Goal: Book appointment/travel/reservation

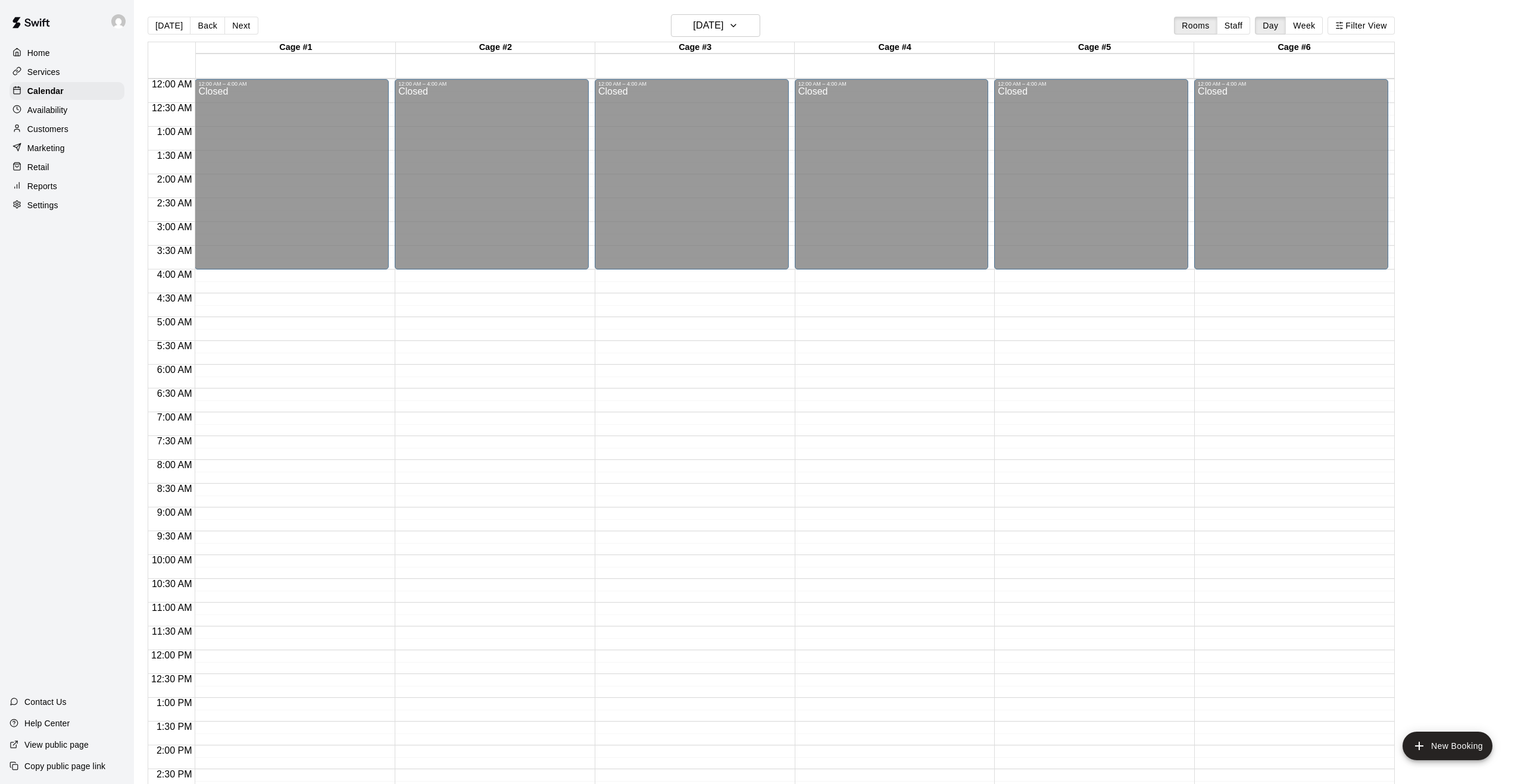
scroll to position [424, 0]
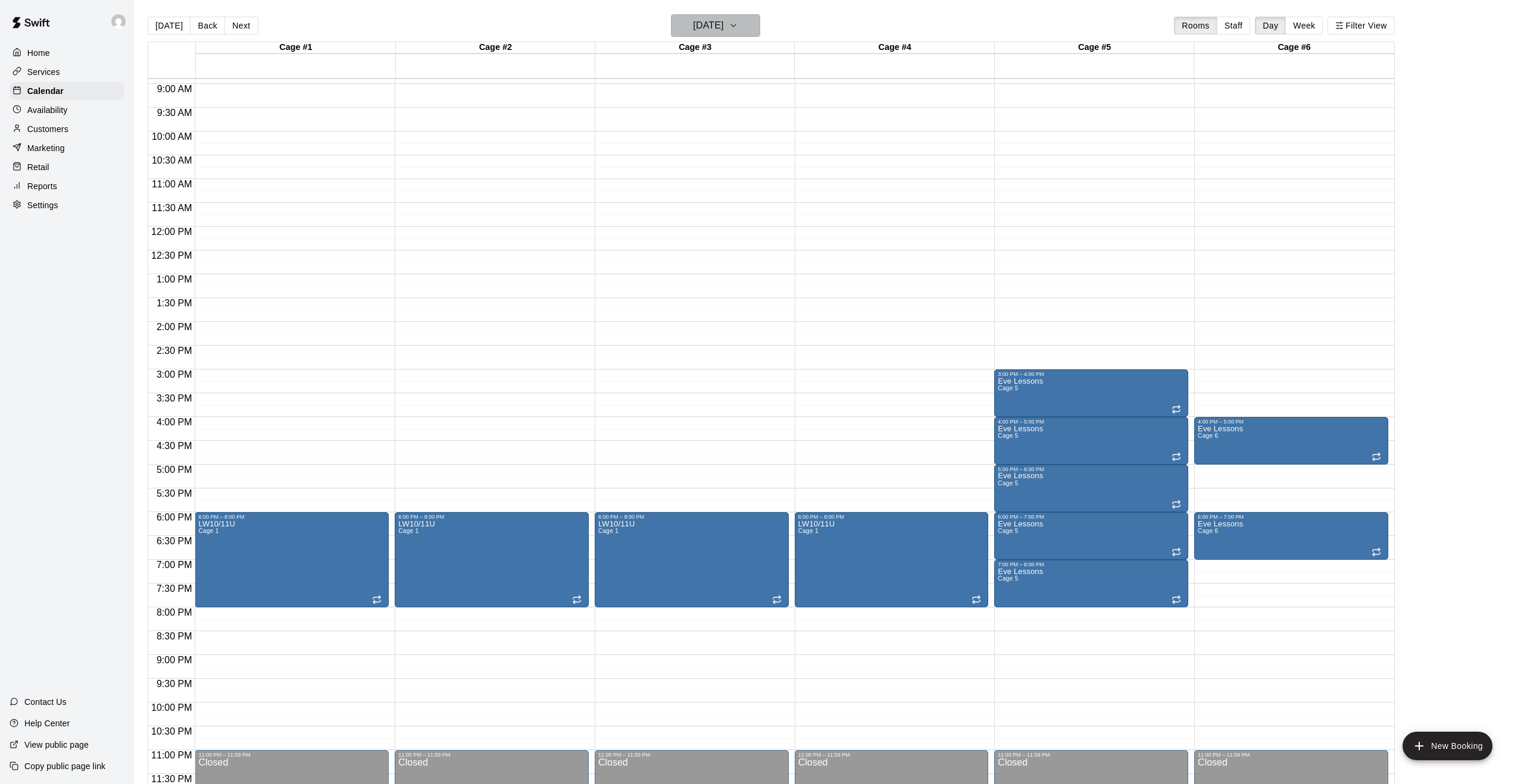
click at [735, 25] on icon "button" at bounding box center [734, 25] width 5 height 2
click at [664, 150] on button "13" at bounding box center [665, 150] width 21 height 21
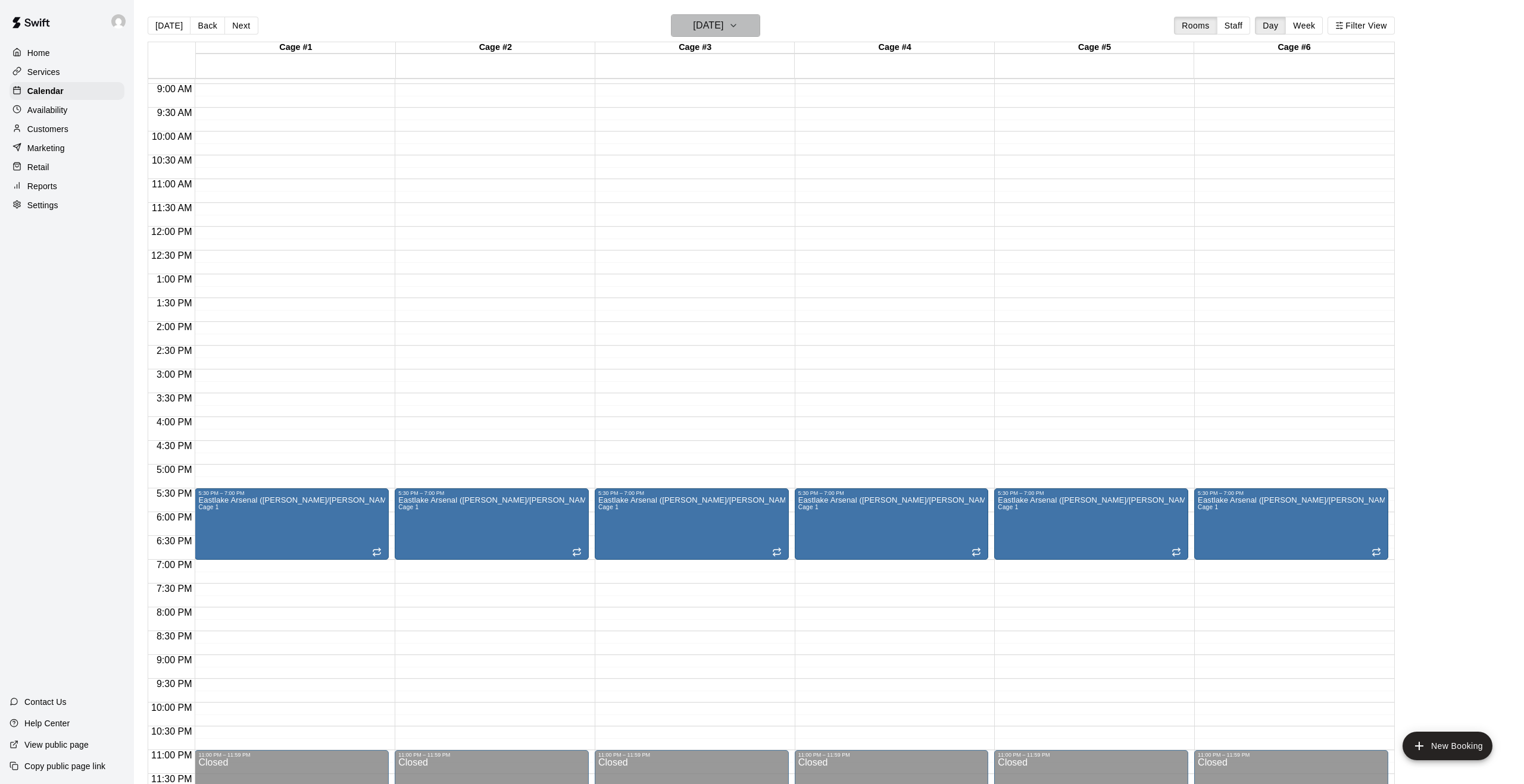
click at [741, 29] on button "Monday Oct 13" at bounding box center [715, 25] width 89 height 23
click at [691, 150] on button "14" at bounding box center [690, 150] width 21 height 21
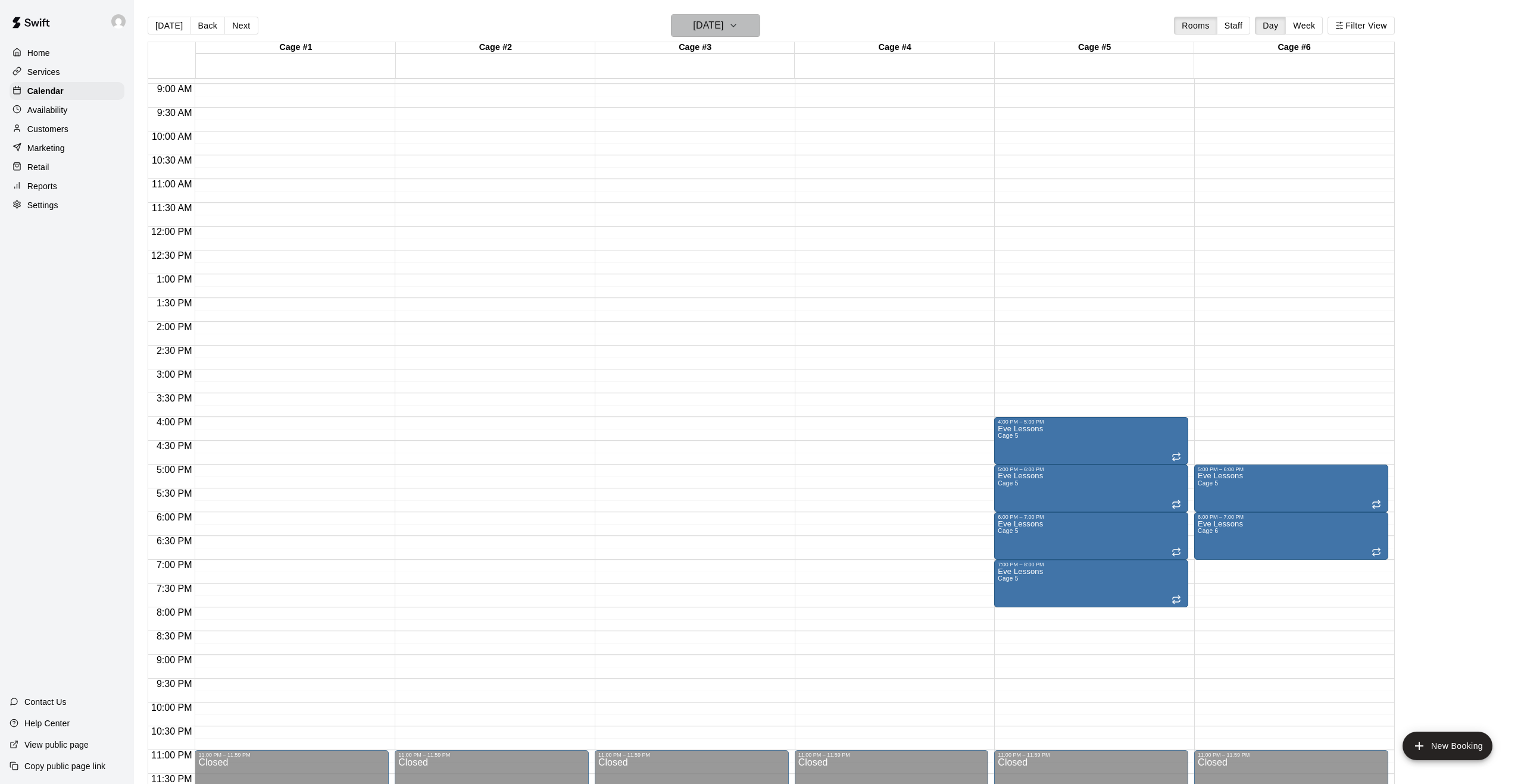
click at [738, 31] on icon "button" at bounding box center [734, 25] width 10 height 14
click at [716, 152] on button "15" at bounding box center [713, 150] width 21 height 21
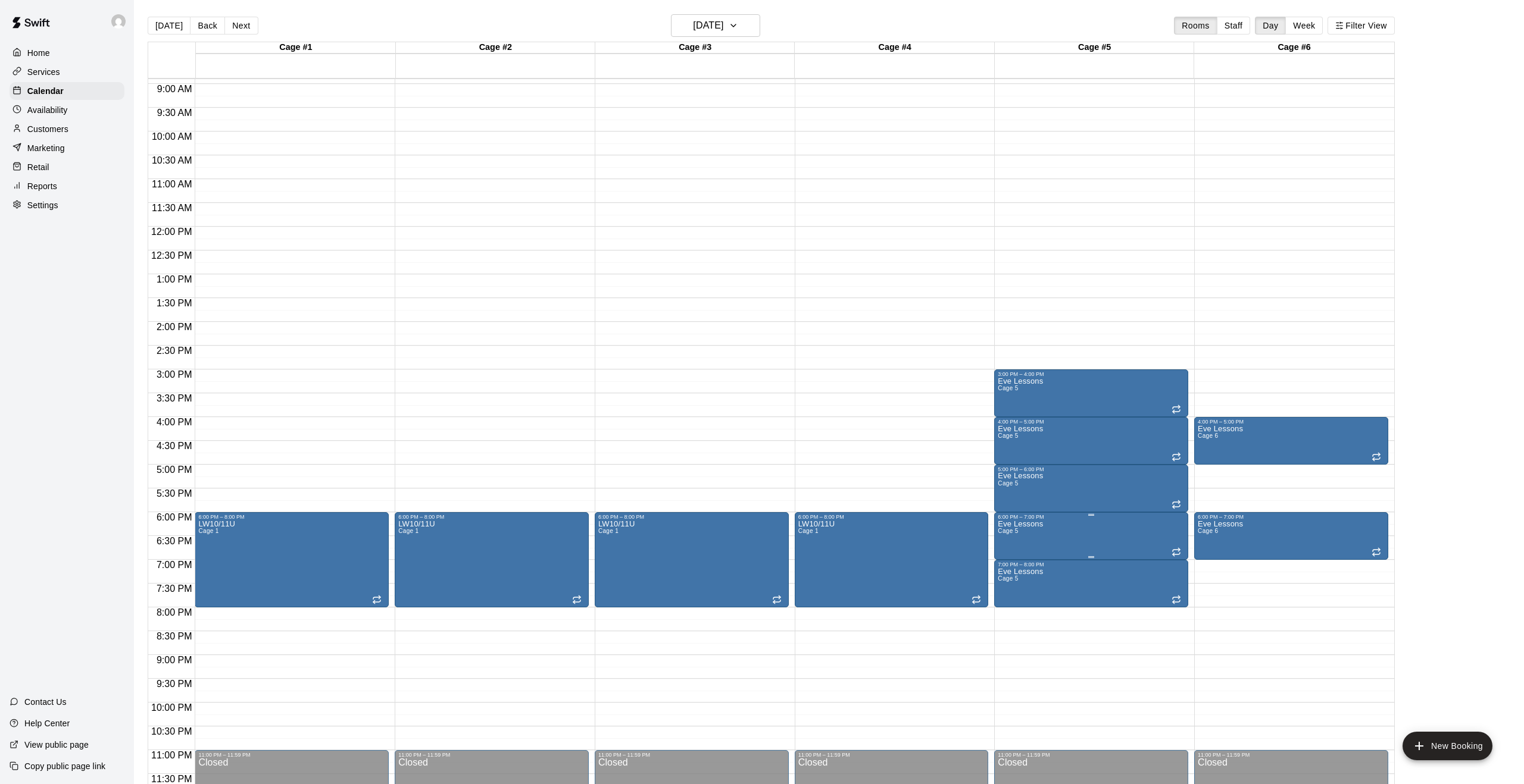
click at [1006, 589] on icon "delete" at bounding box center [1009, 589] width 14 height 14
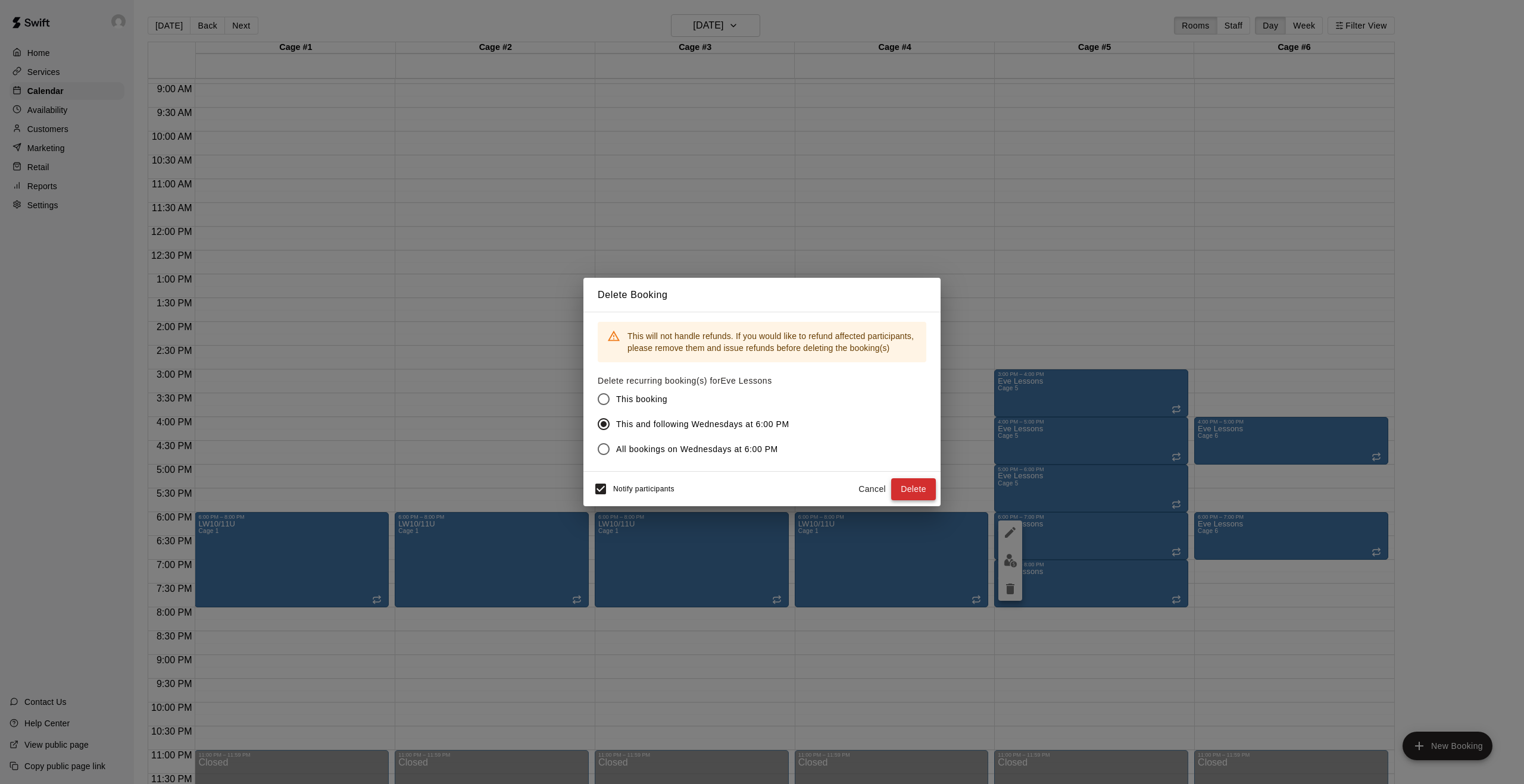
click at [917, 488] on button "Delete" at bounding box center [913, 489] width 45 height 22
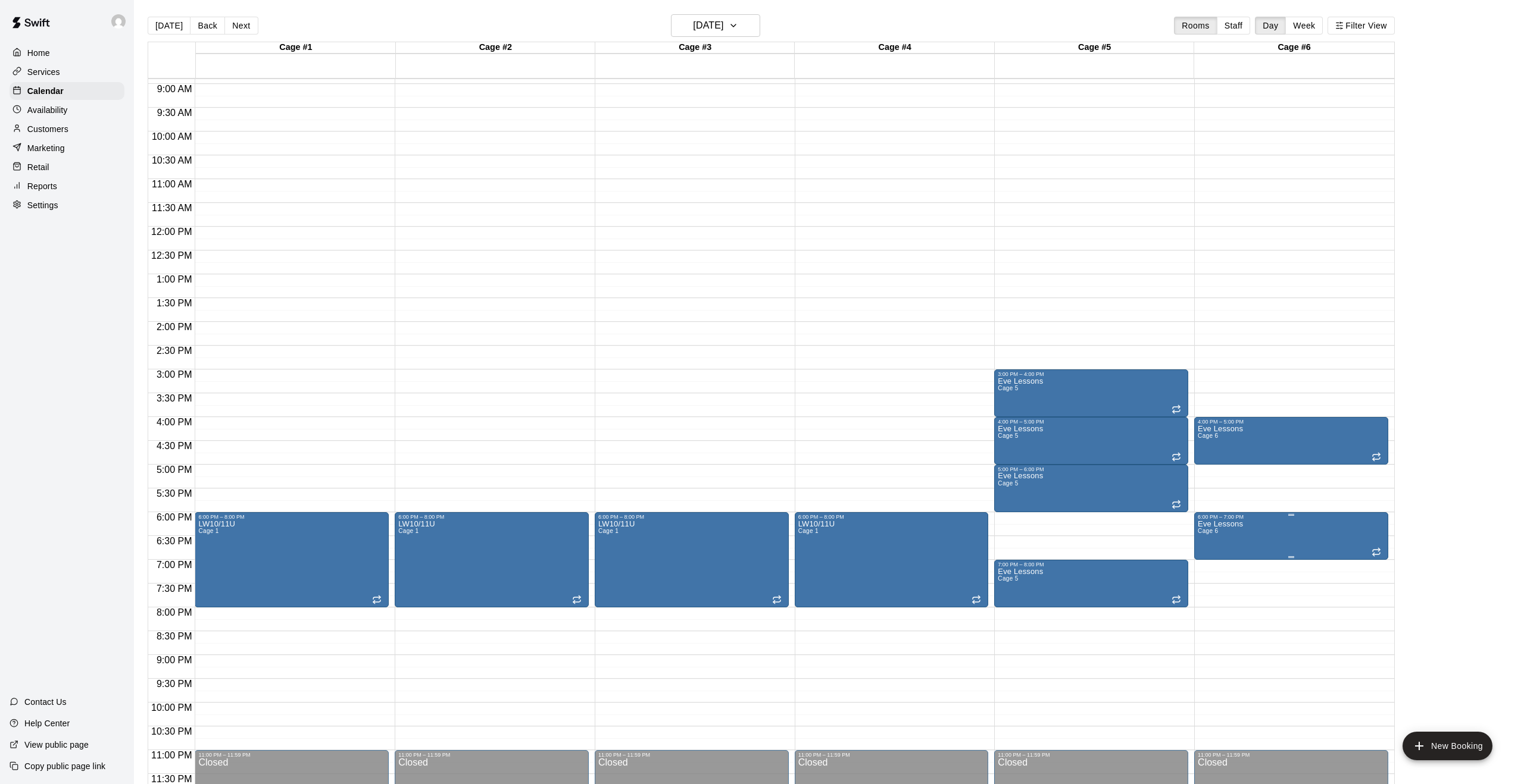
click at [1212, 593] on icon "delete" at bounding box center [1210, 589] width 8 height 11
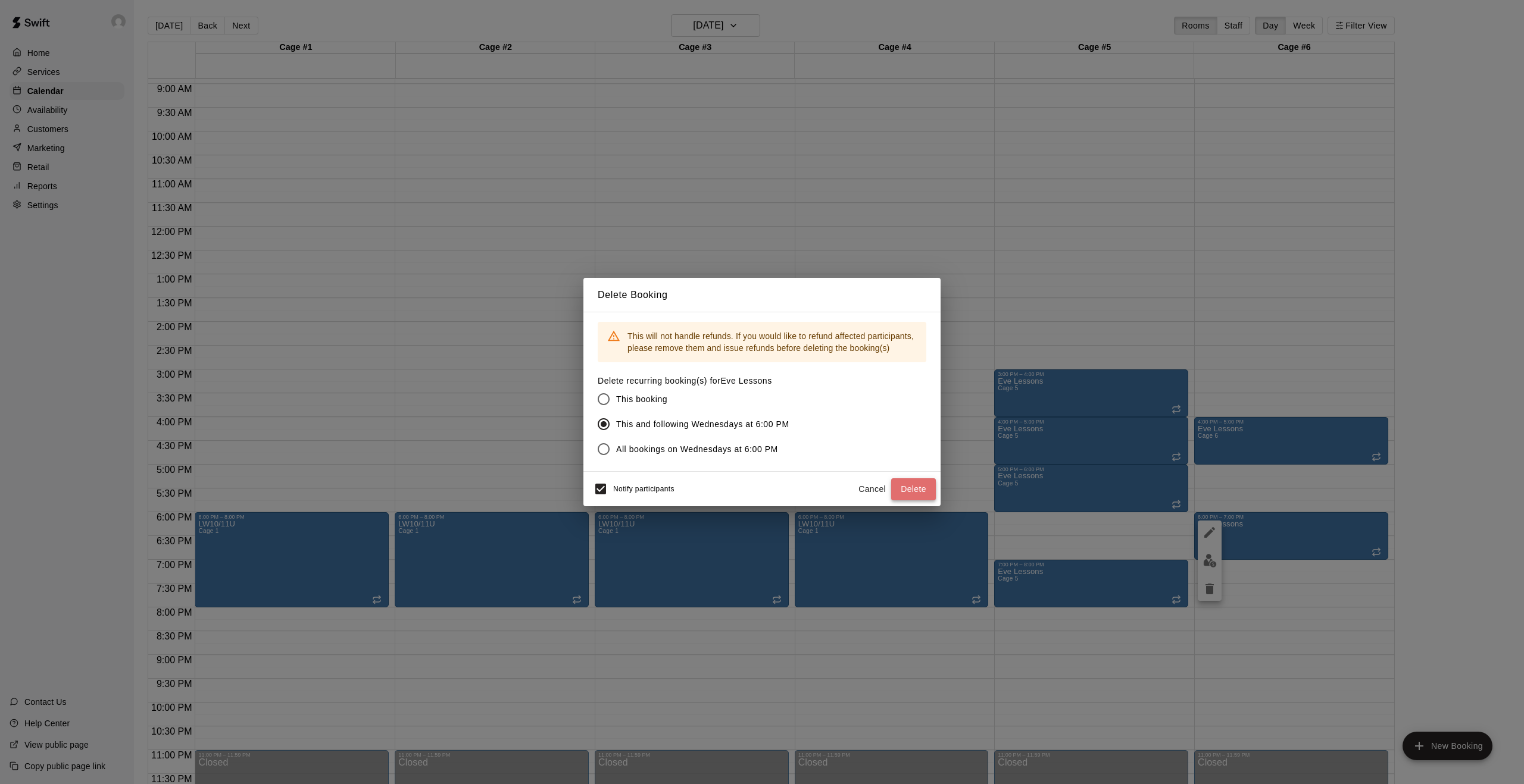
click at [916, 488] on button "Delete" at bounding box center [913, 489] width 45 height 22
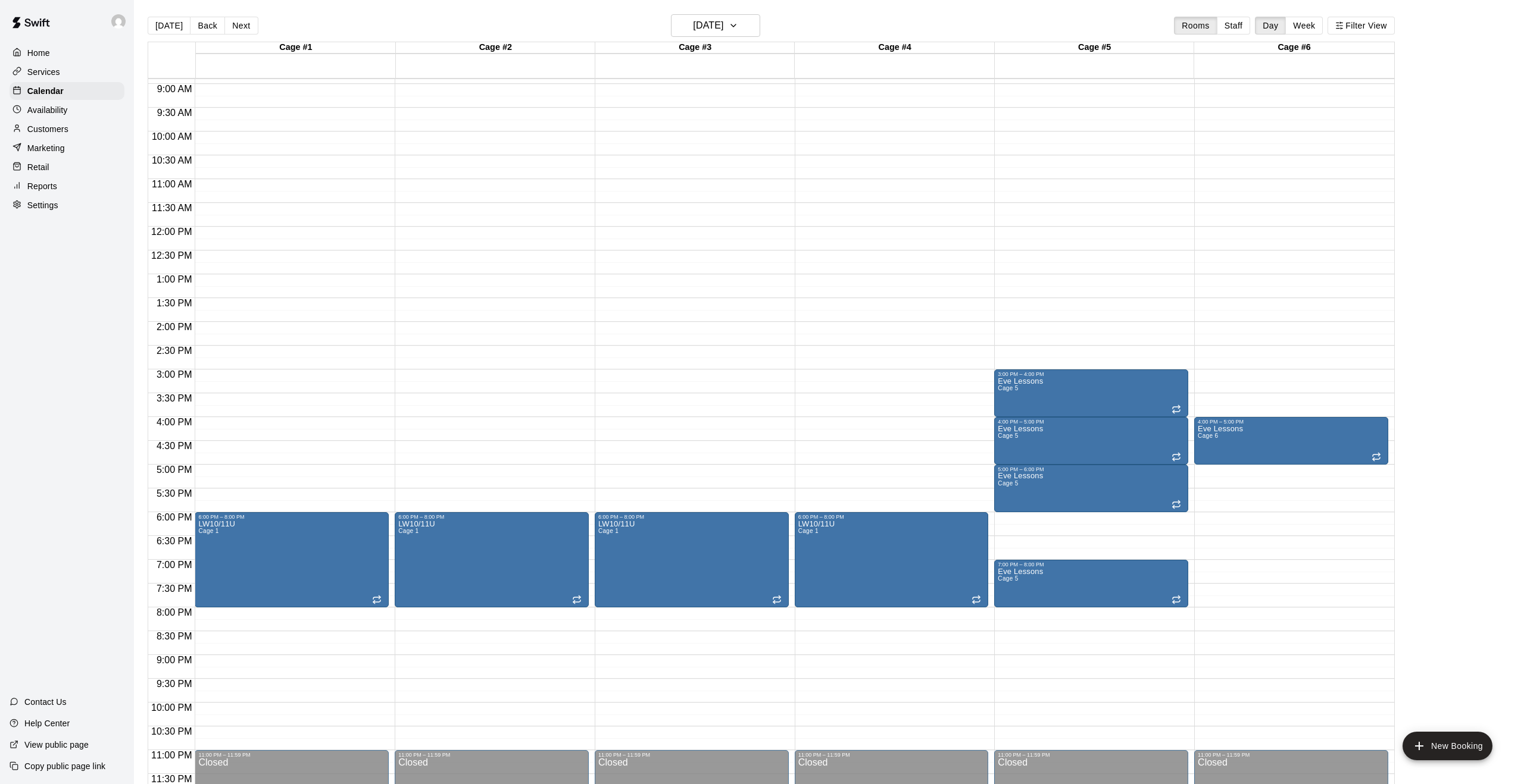
click at [758, 14] on main "Today Back Next Wednesday Oct 15 Rooms Staff Day Week Filter View Cage #1 15 We…" at bounding box center [829, 401] width 1390 height 803
click at [738, 32] on icon "button" at bounding box center [734, 25] width 10 height 14
click at [791, 56] on icon "Next month" at bounding box center [789, 56] width 14 height 14
click at [716, 173] on button "19" at bounding box center [713, 173] width 21 height 21
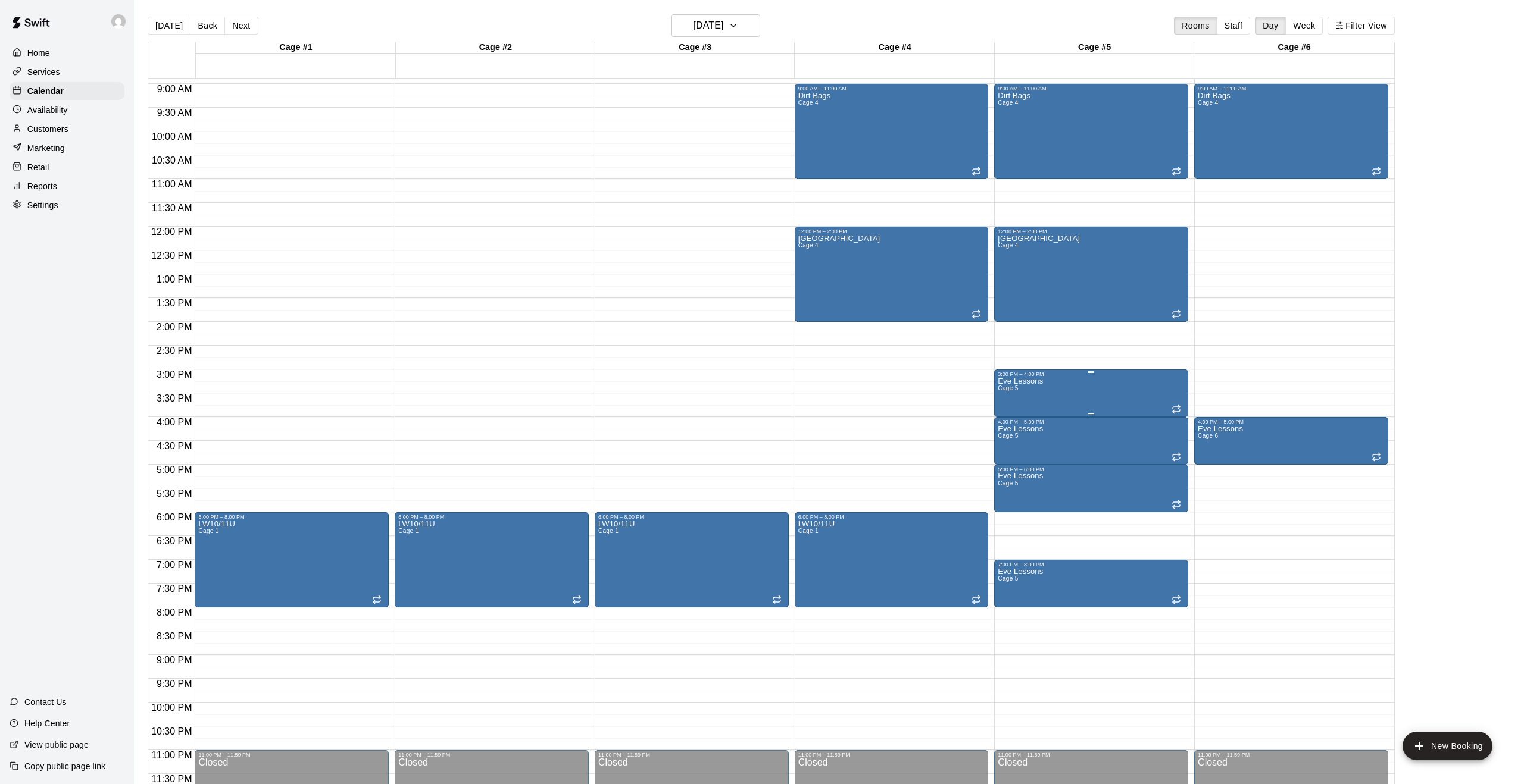
click at [1068, 401] on div "Eve Lessons Cage 5" at bounding box center [1091, 768] width 187 height 784
click at [1010, 390] on icon "edit" at bounding box center [1009, 389] width 11 height 11
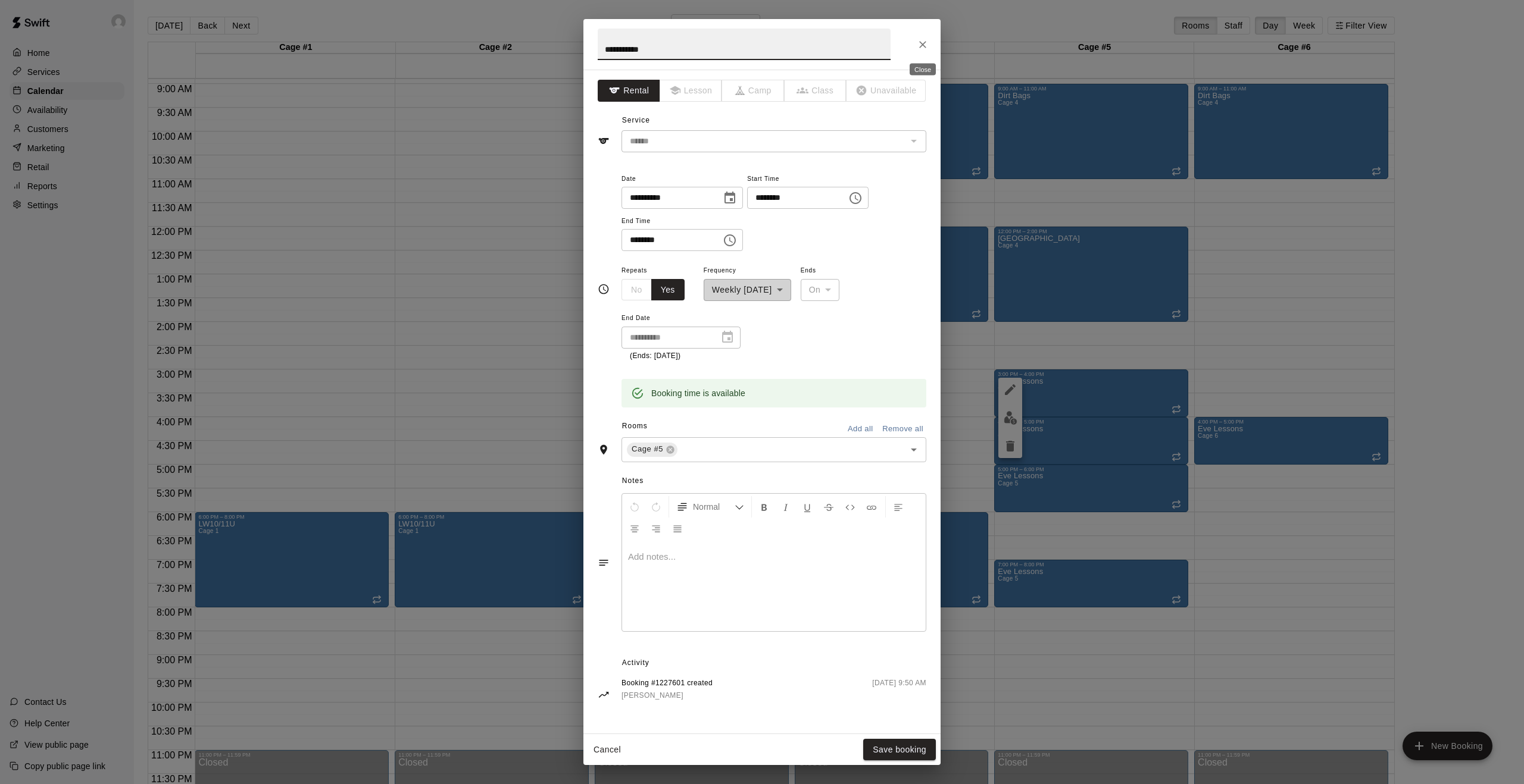
click at [926, 45] on icon "Close" at bounding box center [923, 44] width 12 height 12
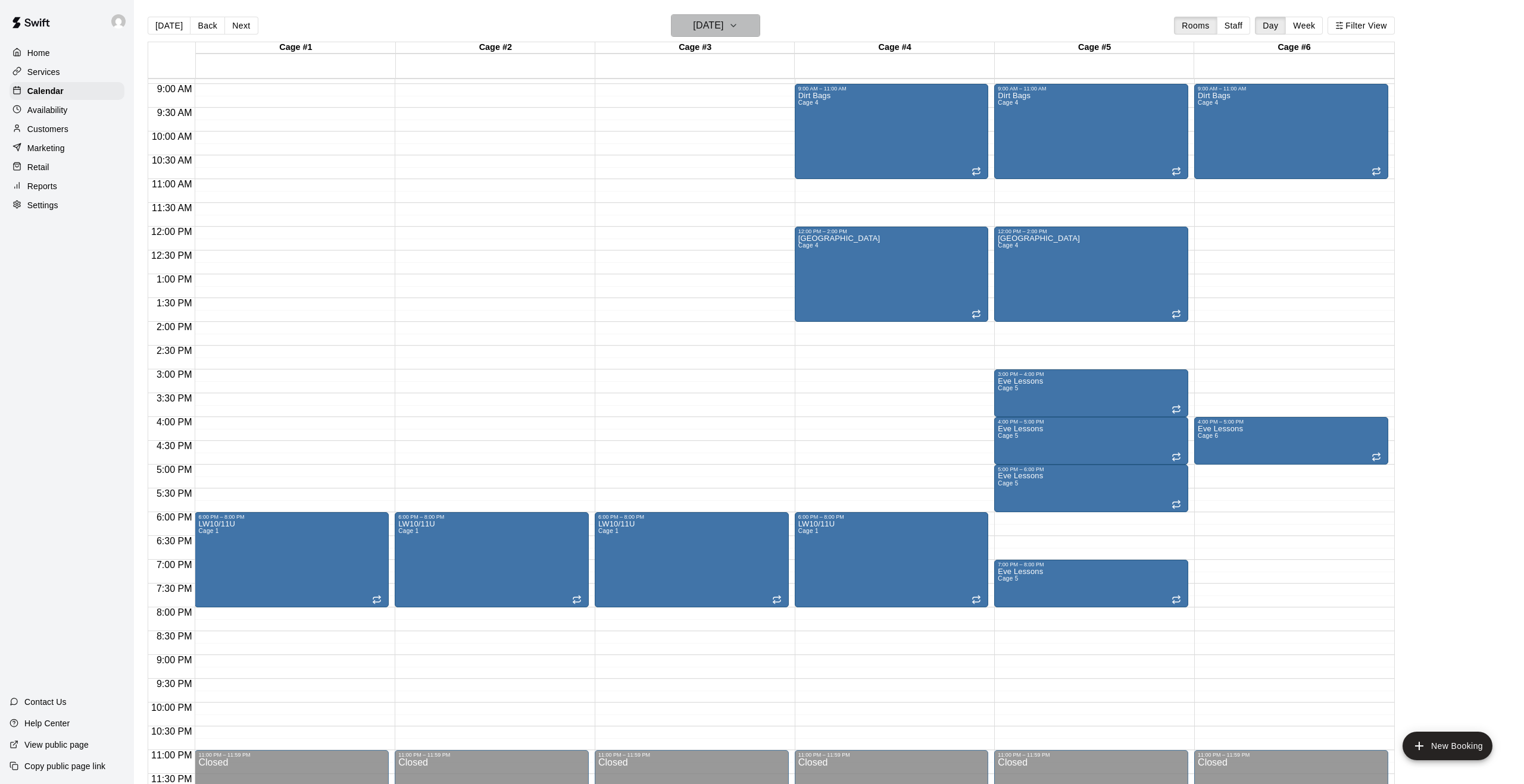
click at [723, 21] on h6 "Wednesday Nov 19" at bounding box center [708, 25] width 30 height 16
click at [758, 55] on icon "Previous month" at bounding box center [765, 56] width 14 height 14
click at [715, 110] on button "3" at bounding box center [713, 105] width 21 height 21
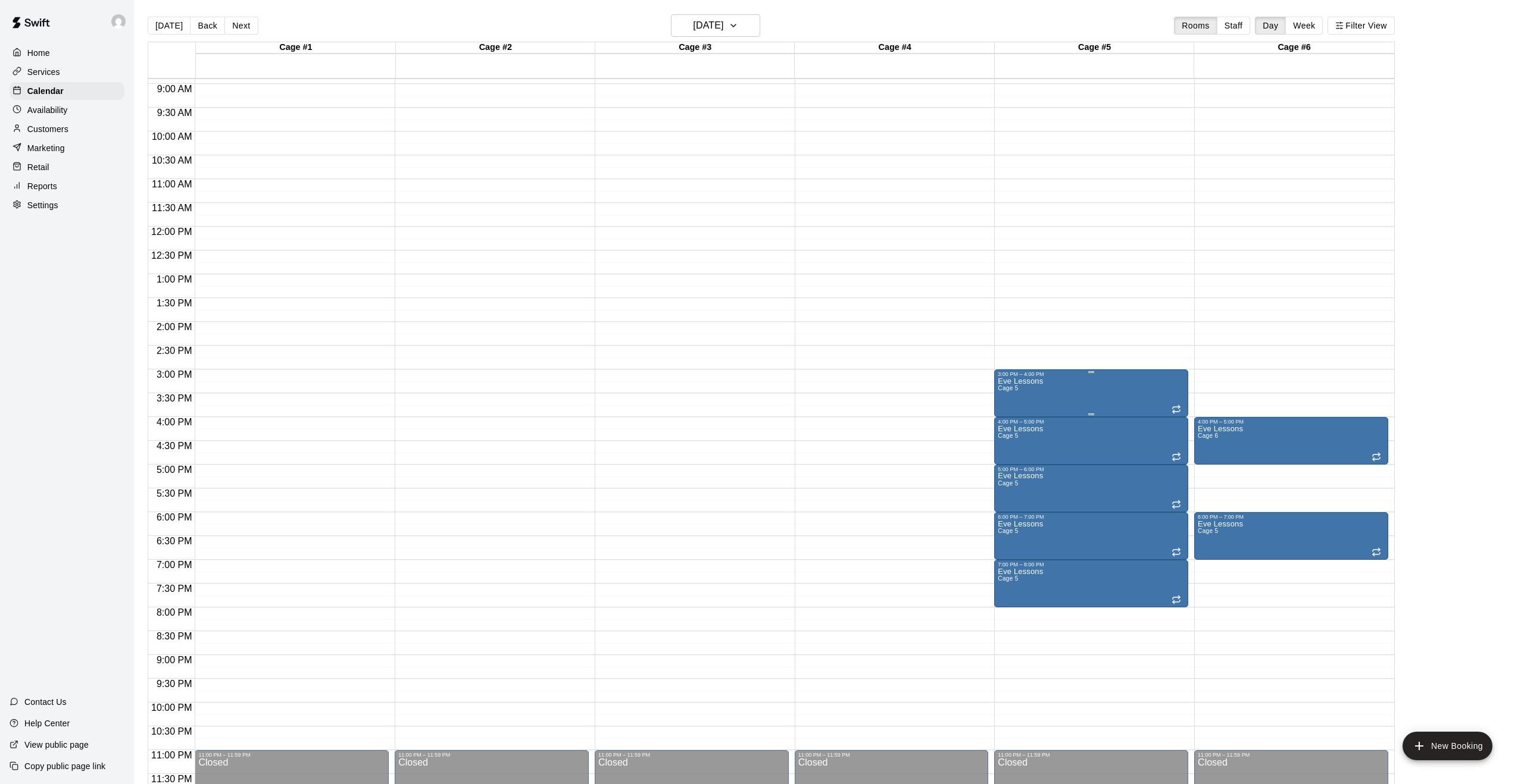
click at [1127, 399] on div "Eve Lessons Cage 5" at bounding box center [1091, 768] width 187 height 784
click at [1000, 383] on button "edit" at bounding box center [1009, 389] width 24 height 24
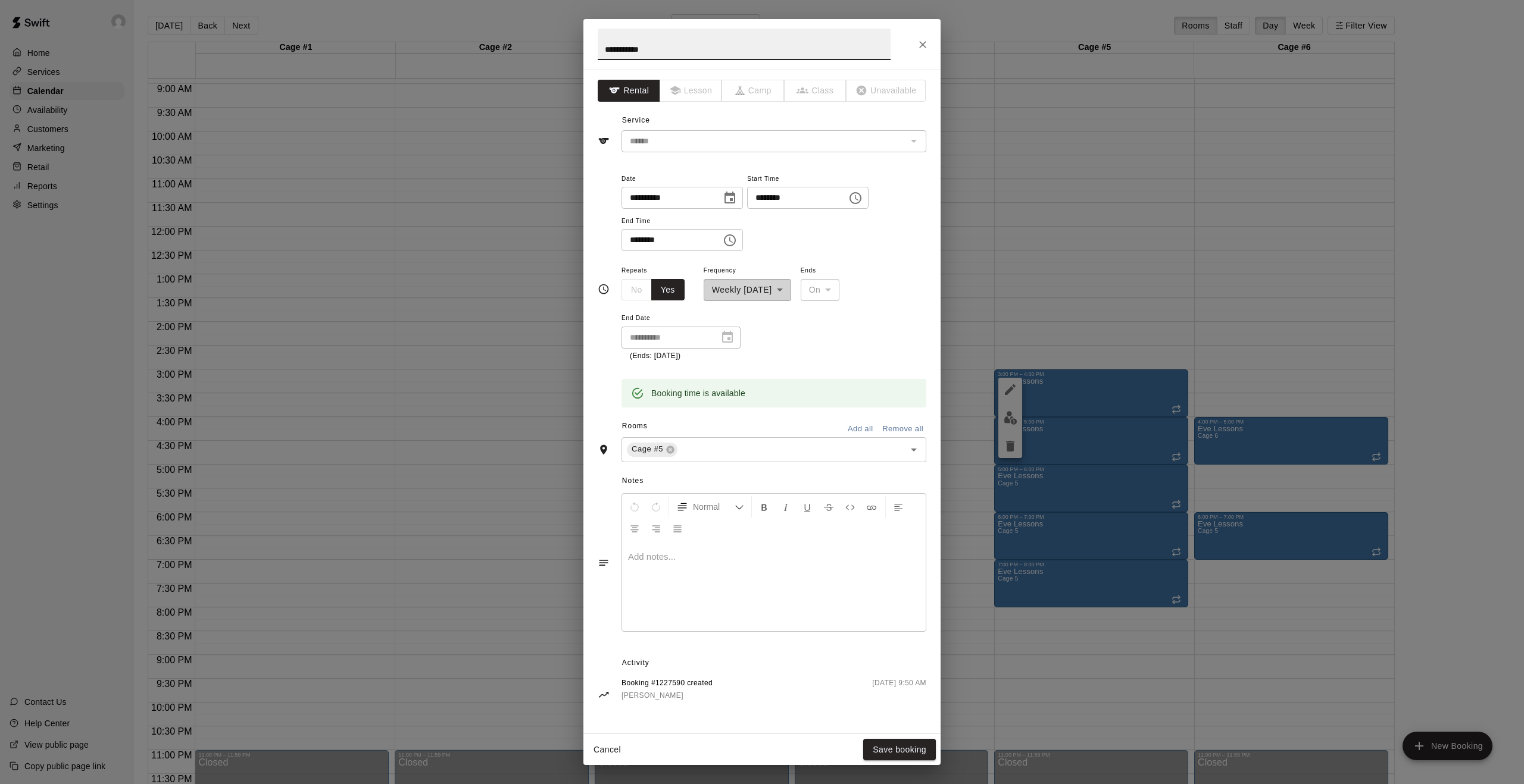
click at [862, 197] on icon "Choose time, selected time is 3:00 PM" at bounding box center [855, 198] width 14 height 14
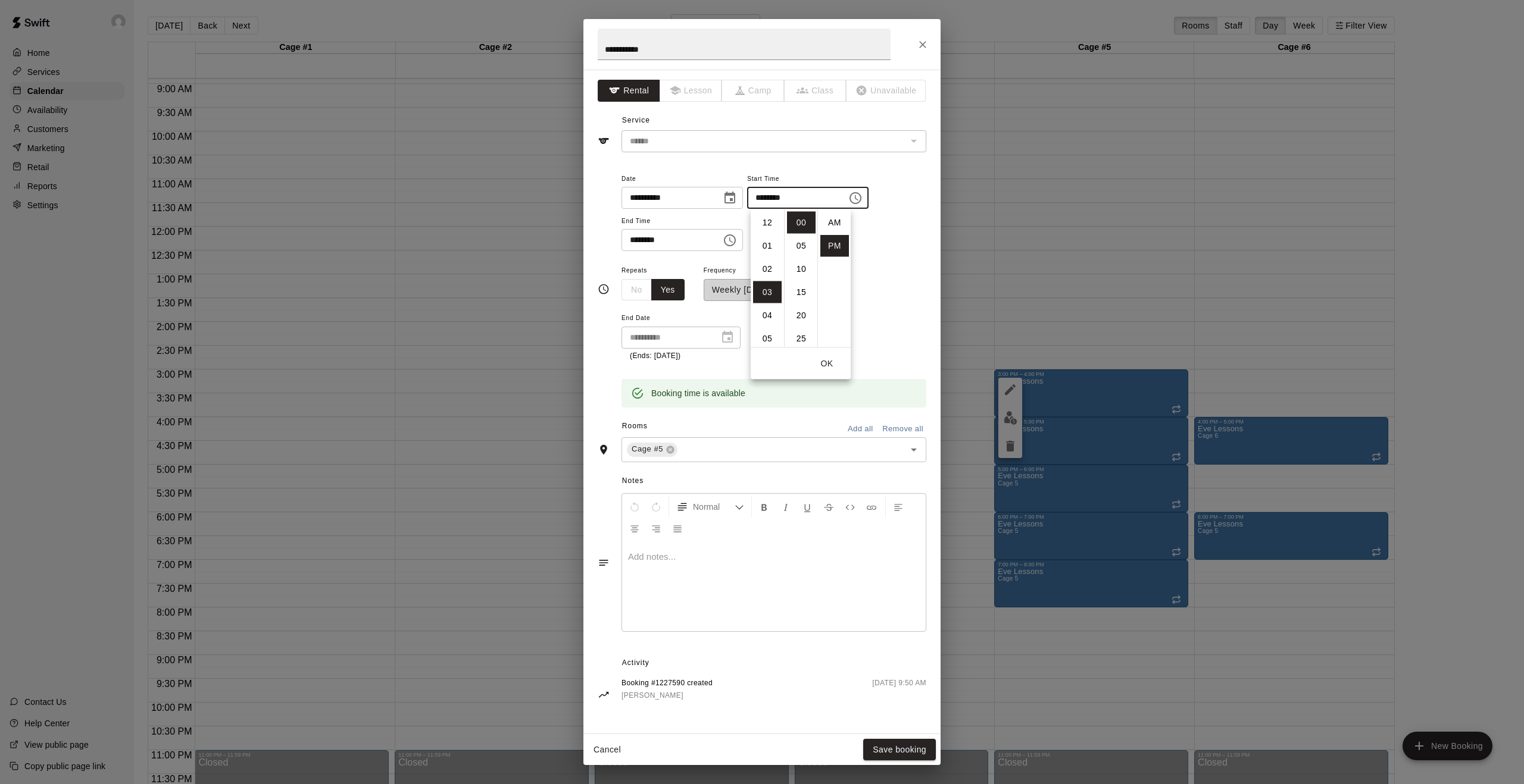
scroll to position [21, 0]
click at [764, 240] on li "02" at bounding box center [767, 237] width 29 height 22
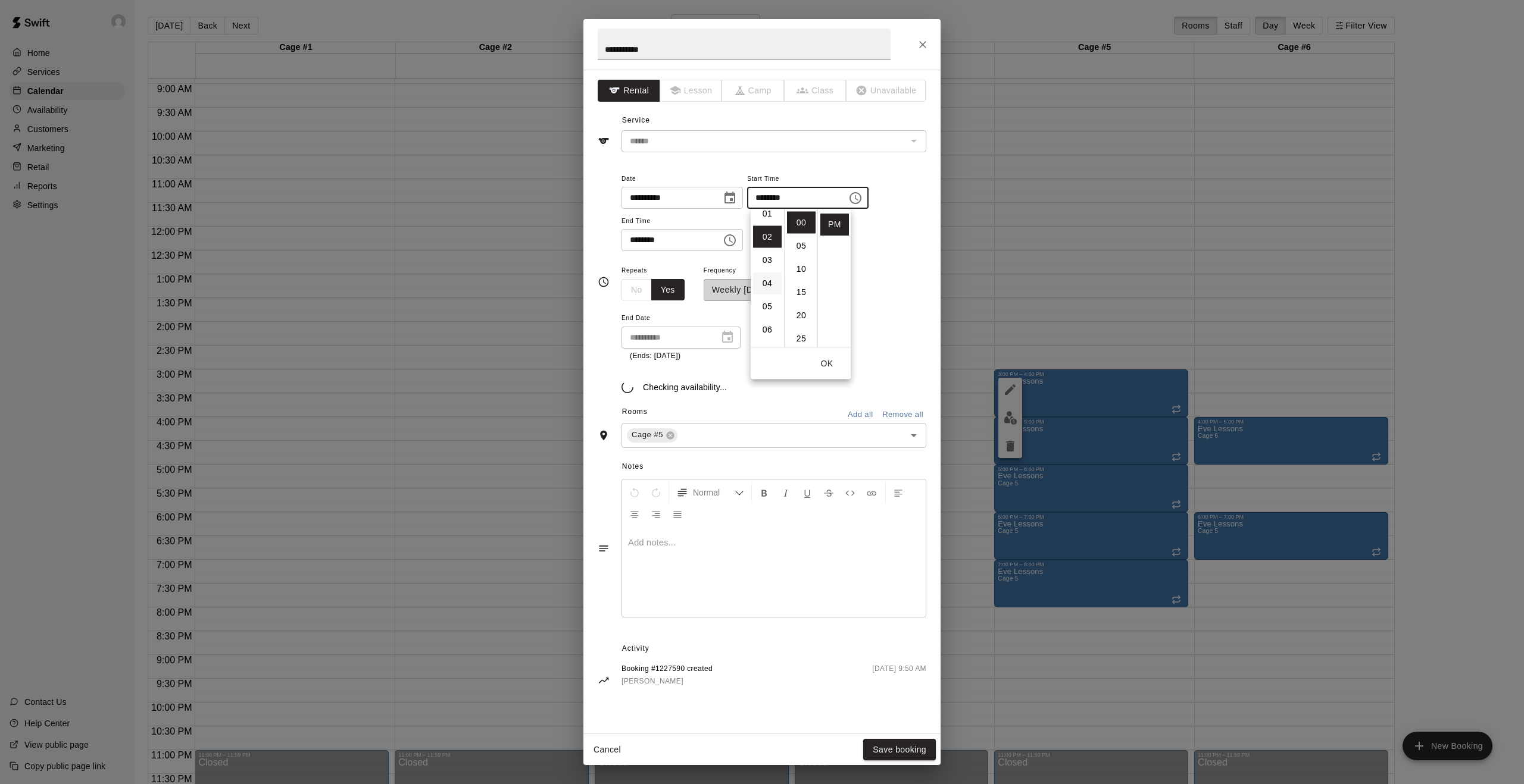
type input "********"
click at [828, 360] on button "OK" at bounding box center [827, 364] width 38 height 22
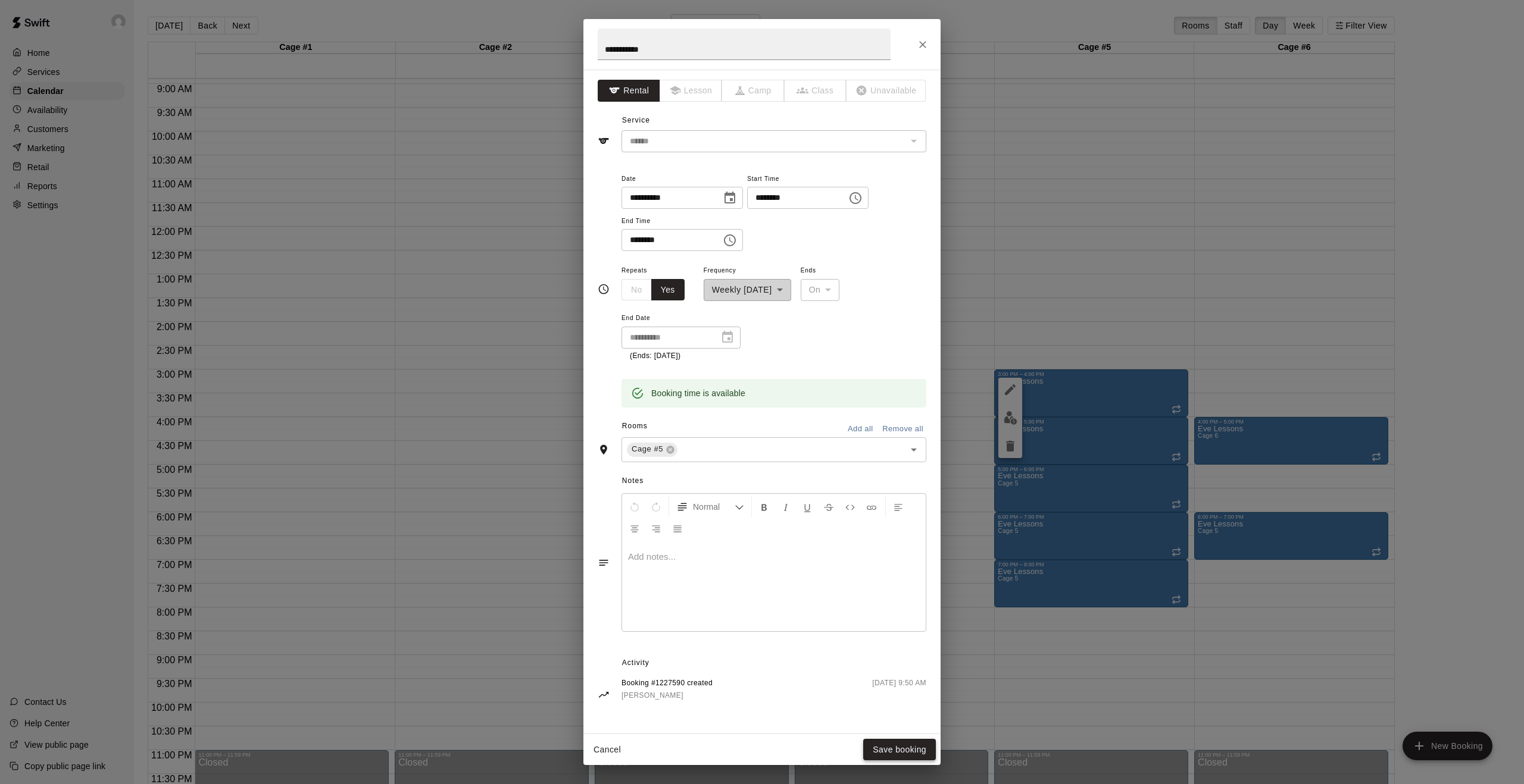
click at [919, 749] on button "Save booking" at bounding box center [899, 750] width 73 height 22
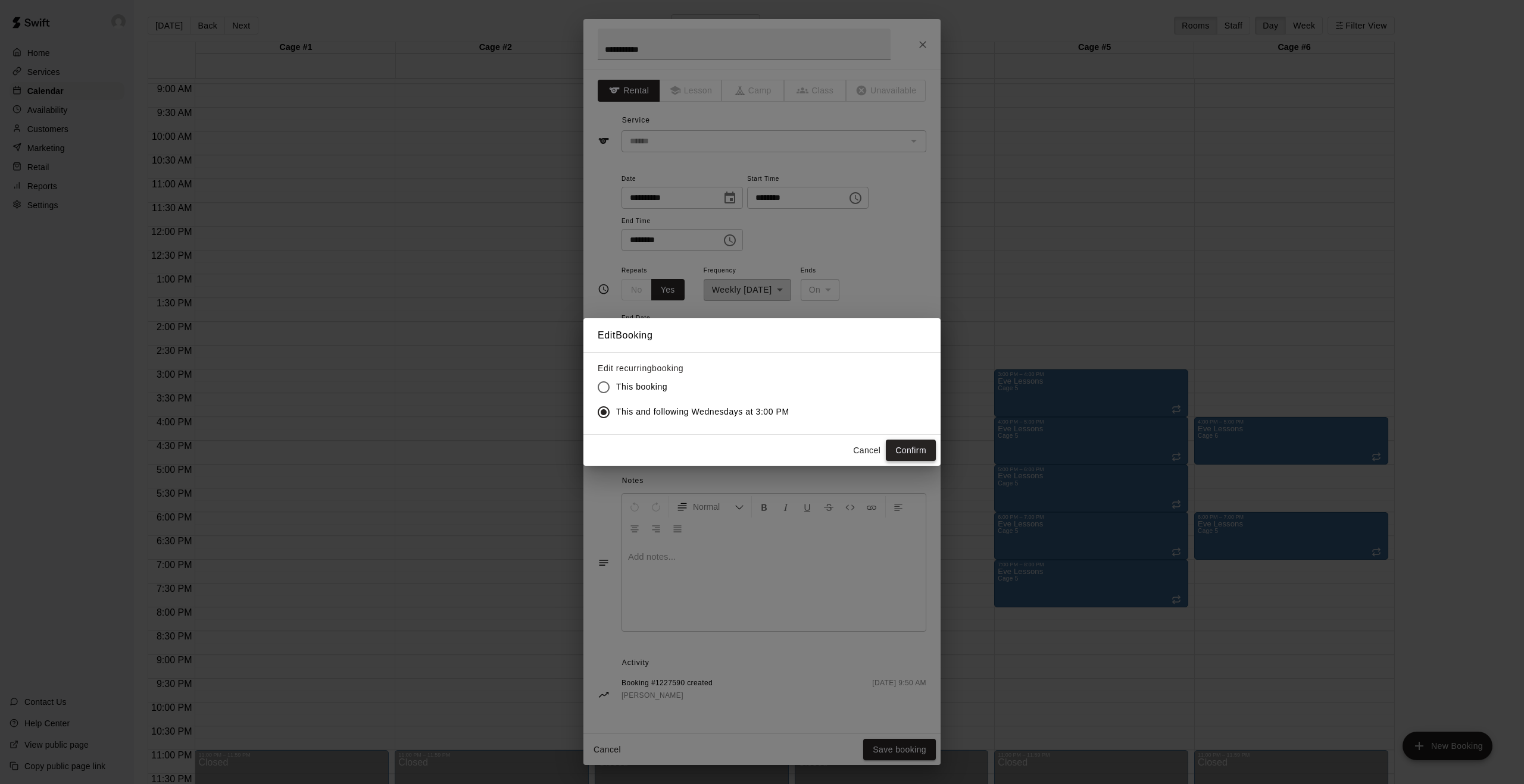
click at [923, 444] on button "Confirm" at bounding box center [910, 450] width 50 height 22
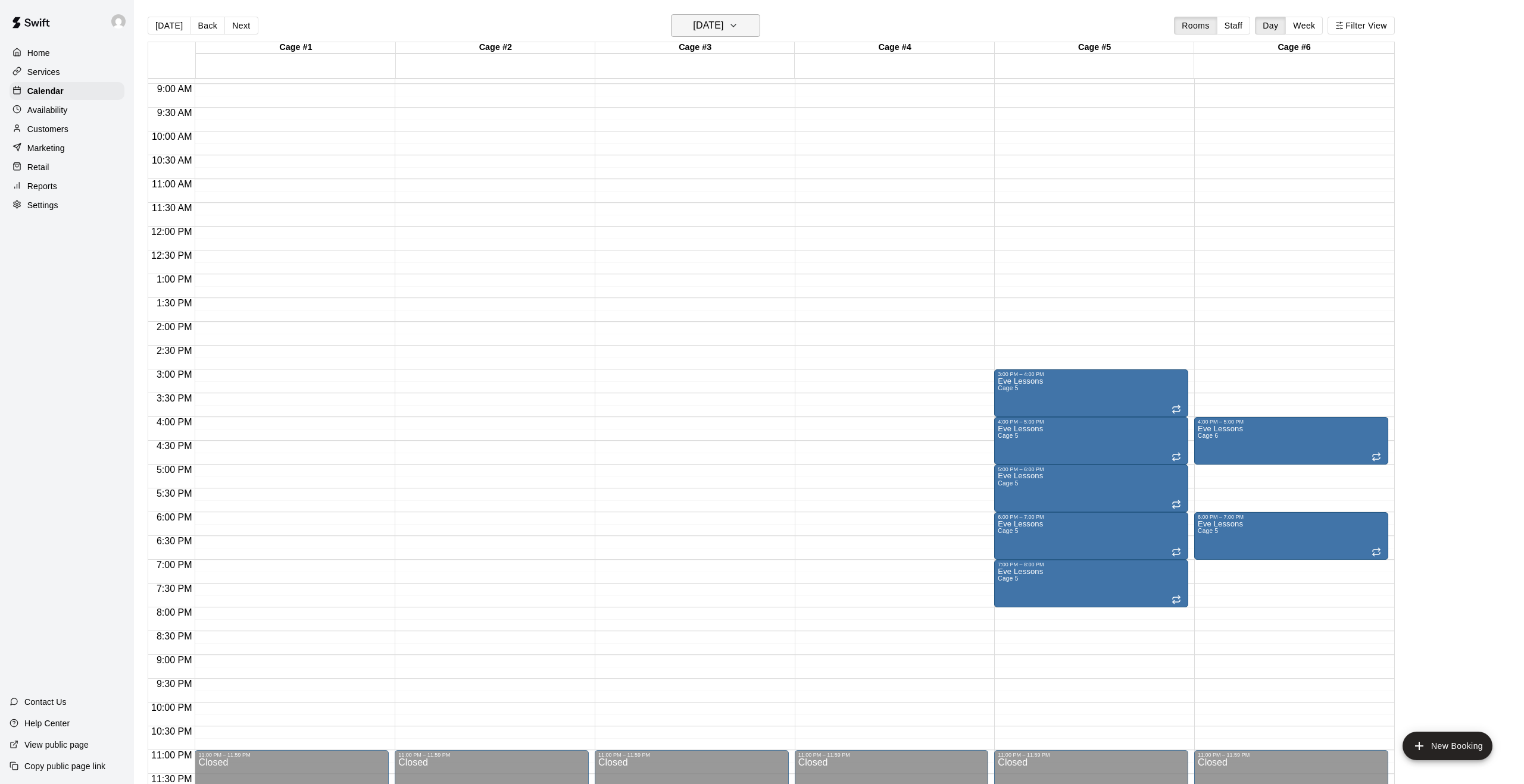
click at [735, 25] on icon "button" at bounding box center [734, 25] width 5 height 2
click at [713, 123] on button "10" at bounding box center [713, 128] width 21 height 21
click at [723, 29] on h6 "Wednesday Sep 10" at bounding box center [708, 25] width 30 height 16
click at [787, 61] on icon "Next month" at bounding box center [789, 56] width 14 height 14
click at [714, 106] on button "1" at bounding box center [713, 105] width 21 height 21
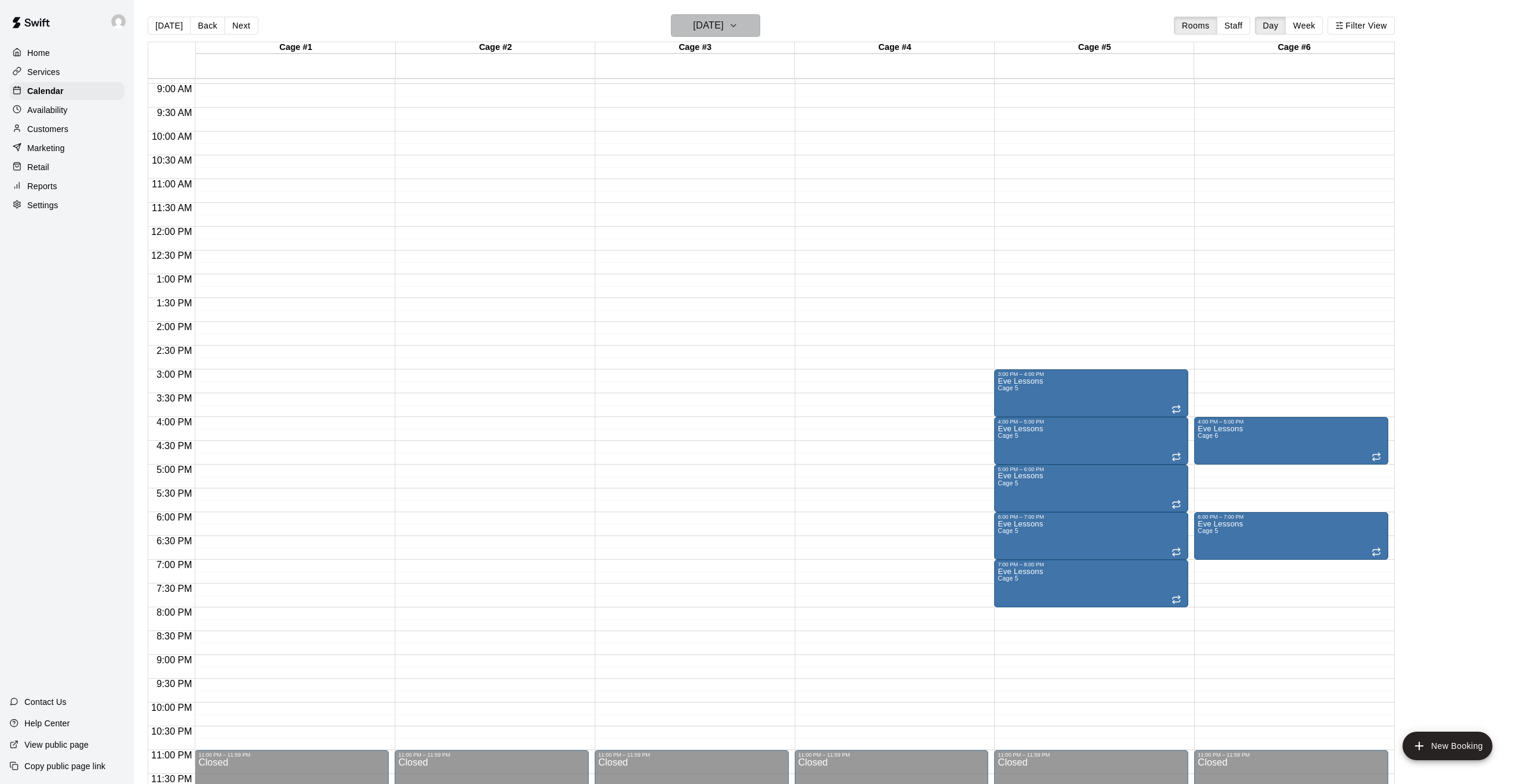
click at [760, 25] on button "Wednesday Oct 01" at bounding box center [715, 25] width 89 height 23
click at [716, 169] on button "22" at bounding box center [713, 173] width 21 height 21
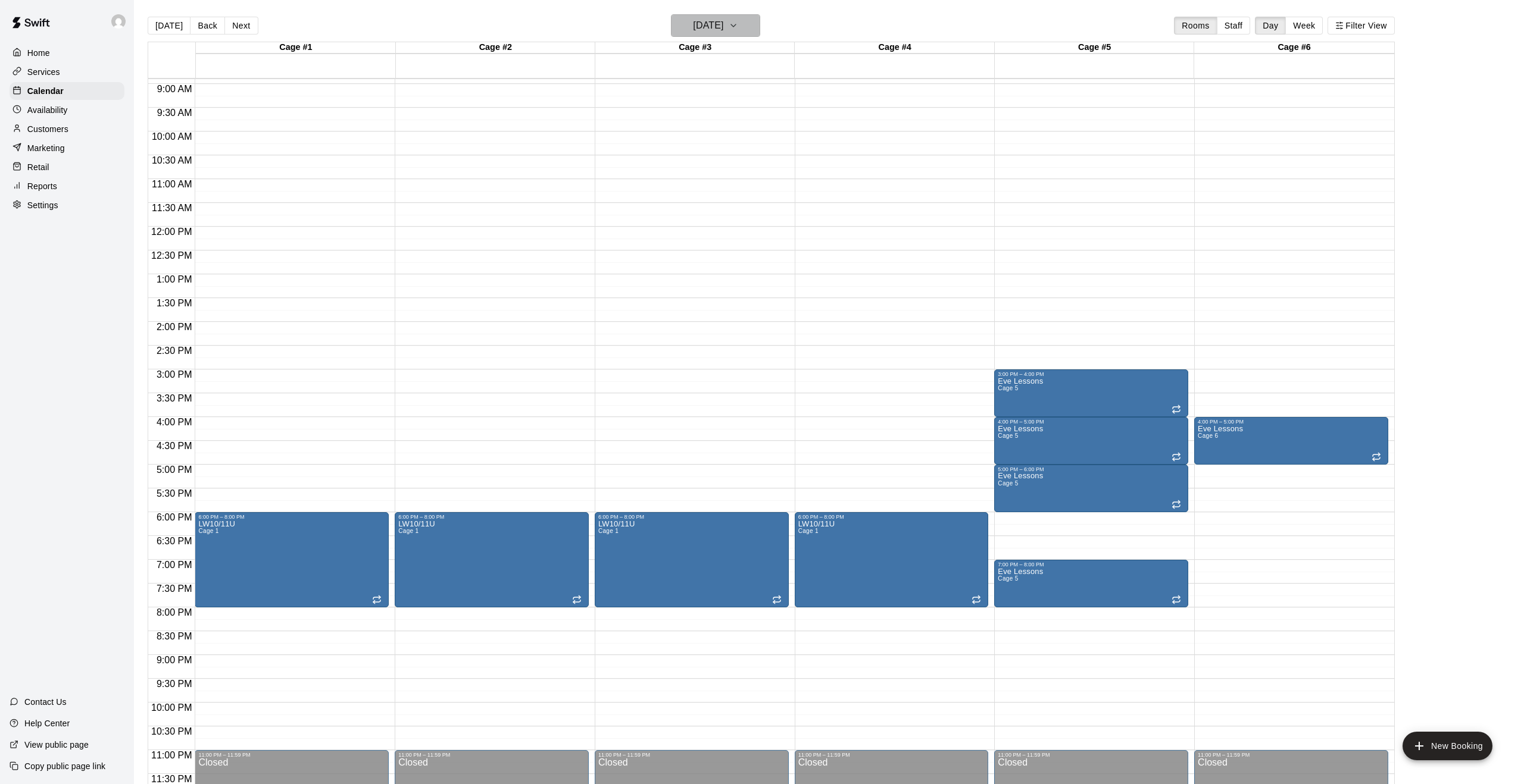
click at [738, 19] on icon "button" at bounding box center [734, 25] width 10 height 14
click at [788, 60] on icon "Next month" at bounding box center [789, 56] width 14 height 14
click at [713, 128] on button "5" at bounding box center [713, 128] width 21 height 21
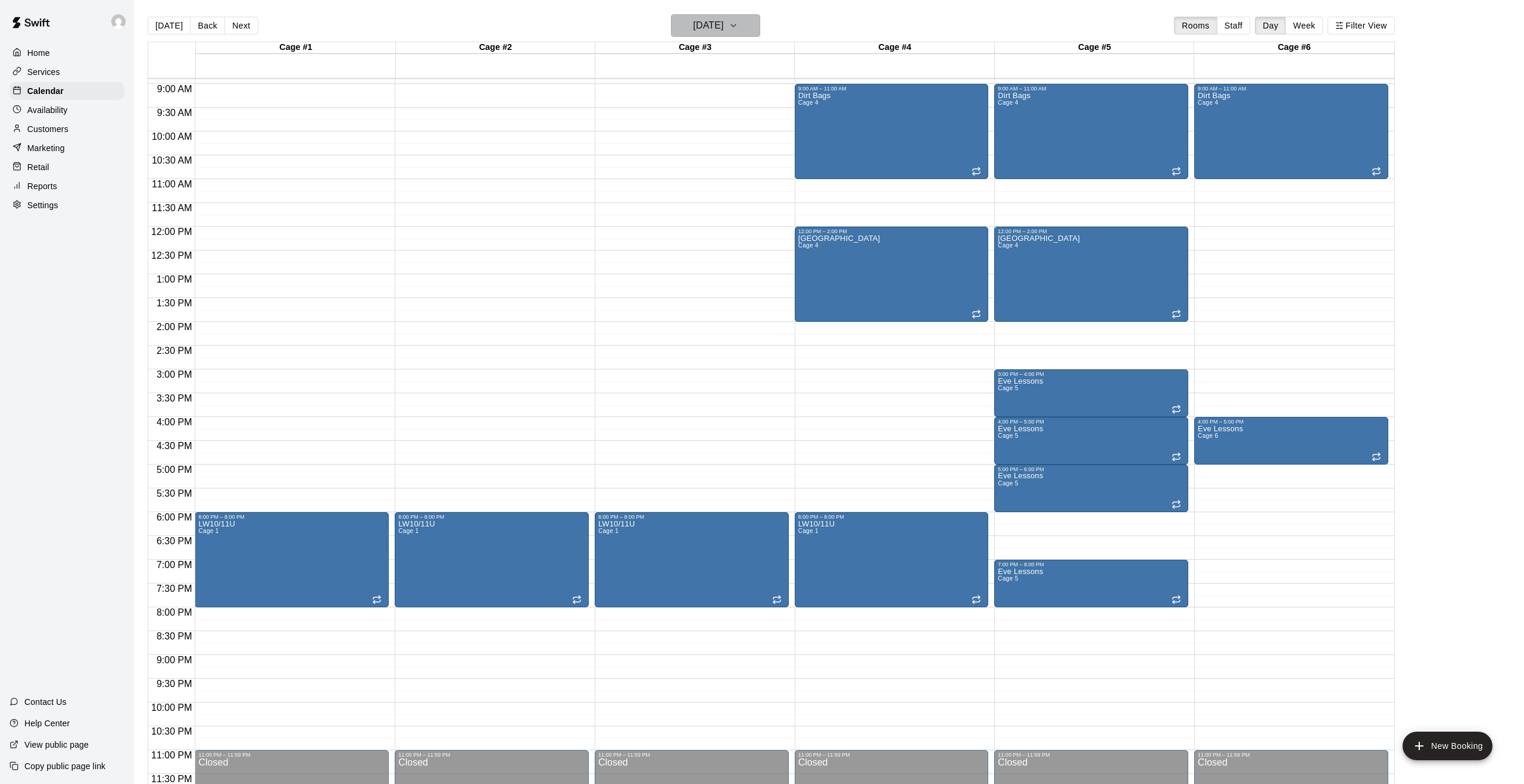
click at [752, 29] on button "Wednesday Nov 05" at bounding box center [715, 25] width 89 height 23
click at [714, 145] on button "12" at bounding box center [713, 150] width 21 height 21
click at [738, 23] on icon "button" at bounding box center [734, 25] width 10 height 14
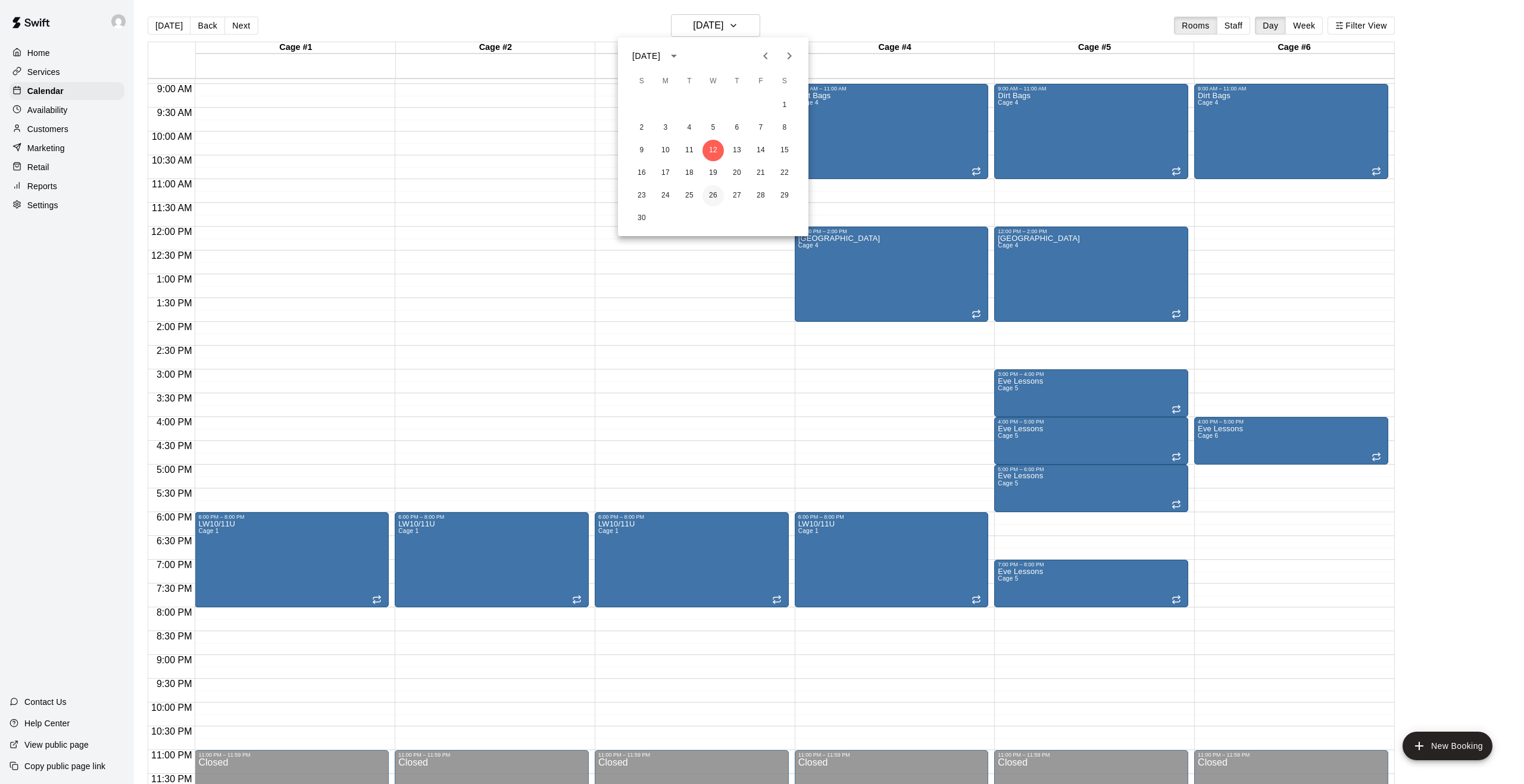
click at [716, 192] on button "26" at bounding box center [713, 195] width 21 height 21
click at [760, 29] on button "Wednesday Nov 26" at bounding box center [715, 25] width 89 height 23
click at [793, 54] on icon "Next month" at bounding box center [789, 56] width 14 height 14
click at [716, 110] on button "3" at bounding box center [713, 105] width 21 height 21
click at [738, 25] on icon "button" at bounding box center [734, 25] width 10 height 14
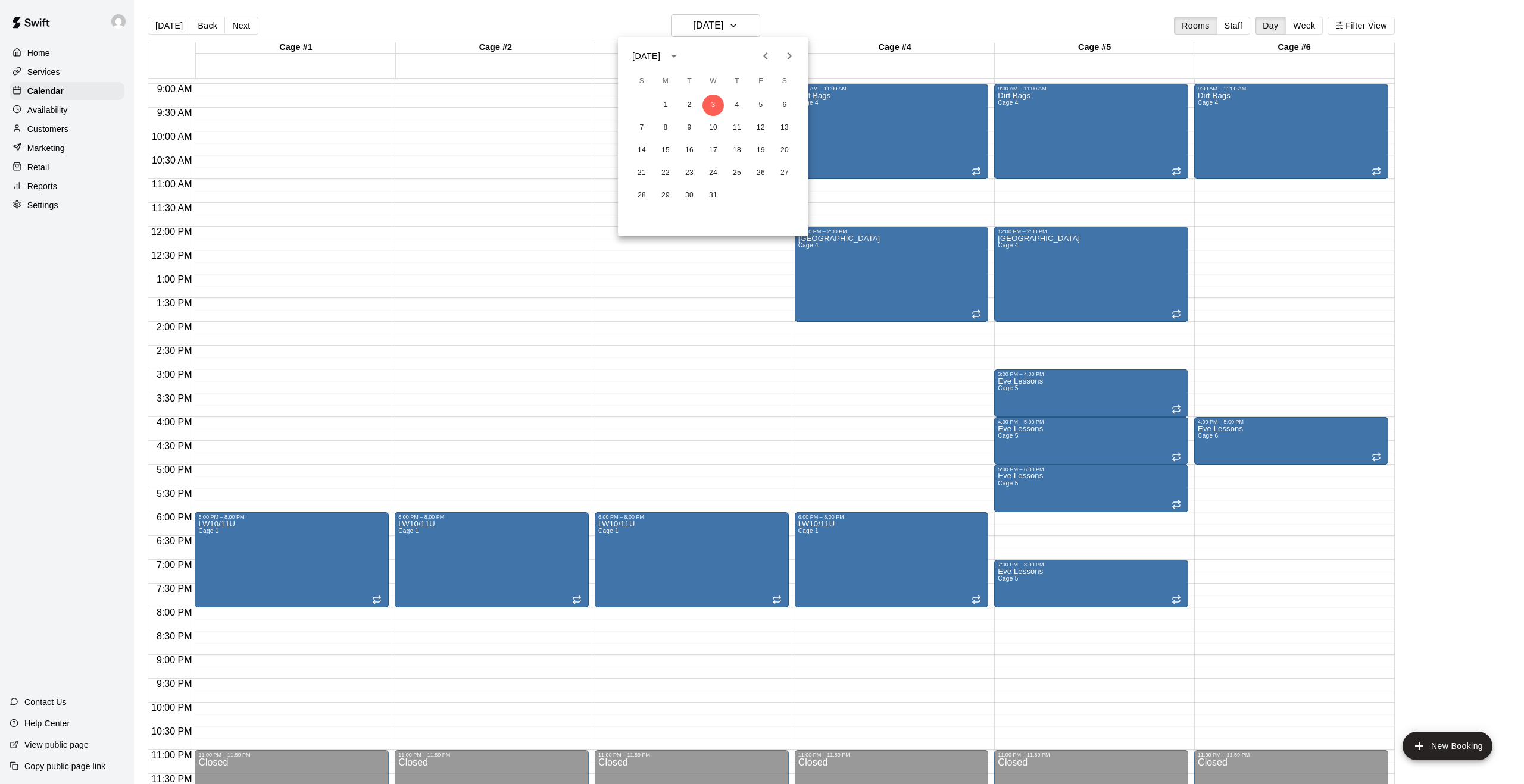
click at [786, 54] on icon "Next month" at bounding box center [789, 56] width 14 height 14
click at [719, 128] on button "7" at bounding box center [713, 128] width 21 height 21
click at [738, 29] on icon "button" at bounding box center [734, 25] width 10 height 14
click at [764, 56] on icon "Previous month" at bounding box center [765, 56] width 4 height 7
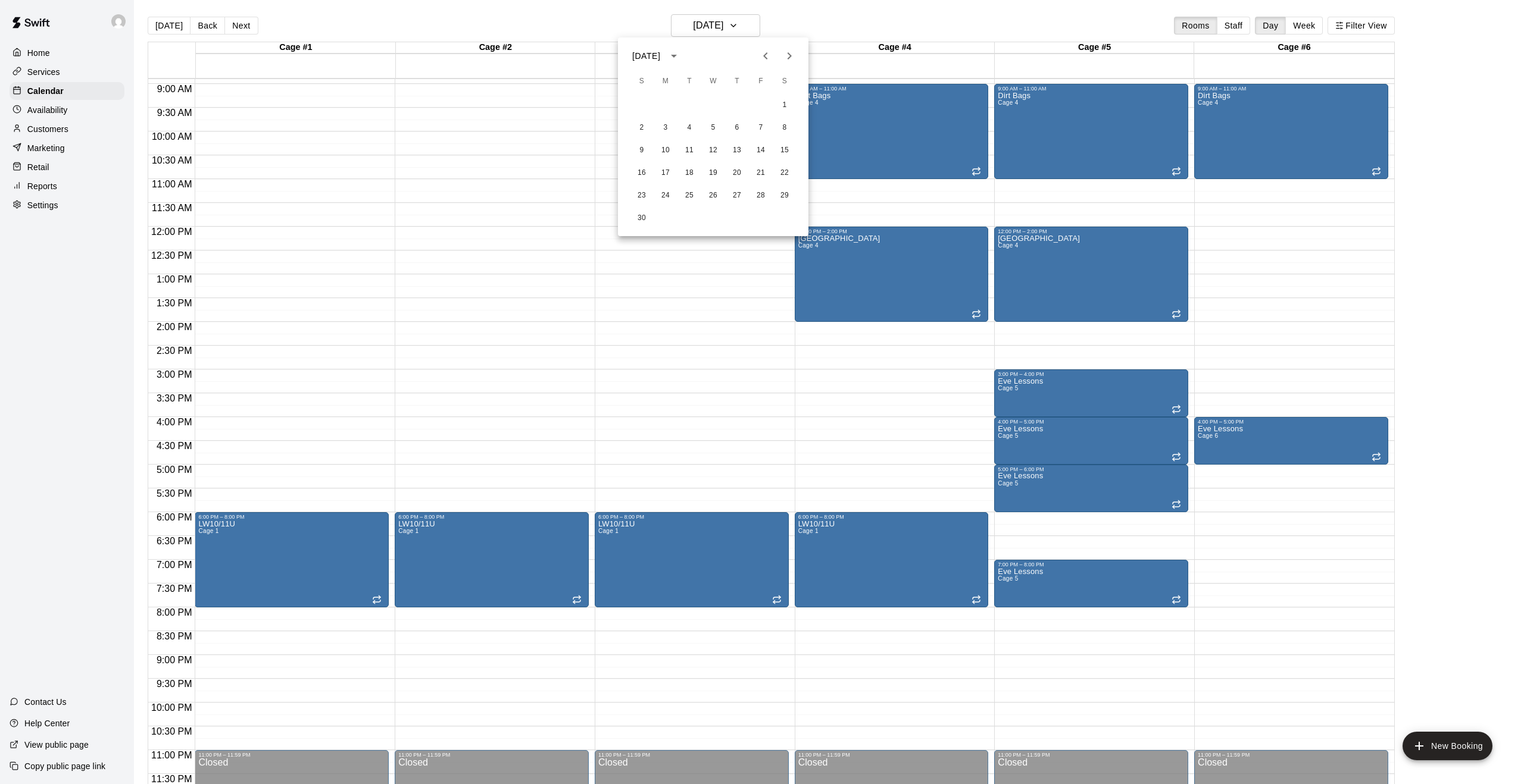
click at [764, 56] on icon "Previous month" at bounding box center [765, 56] width 4 height 7
click at [712, 106] on button "3" at bounding box center [713, 105] width 21 height 21
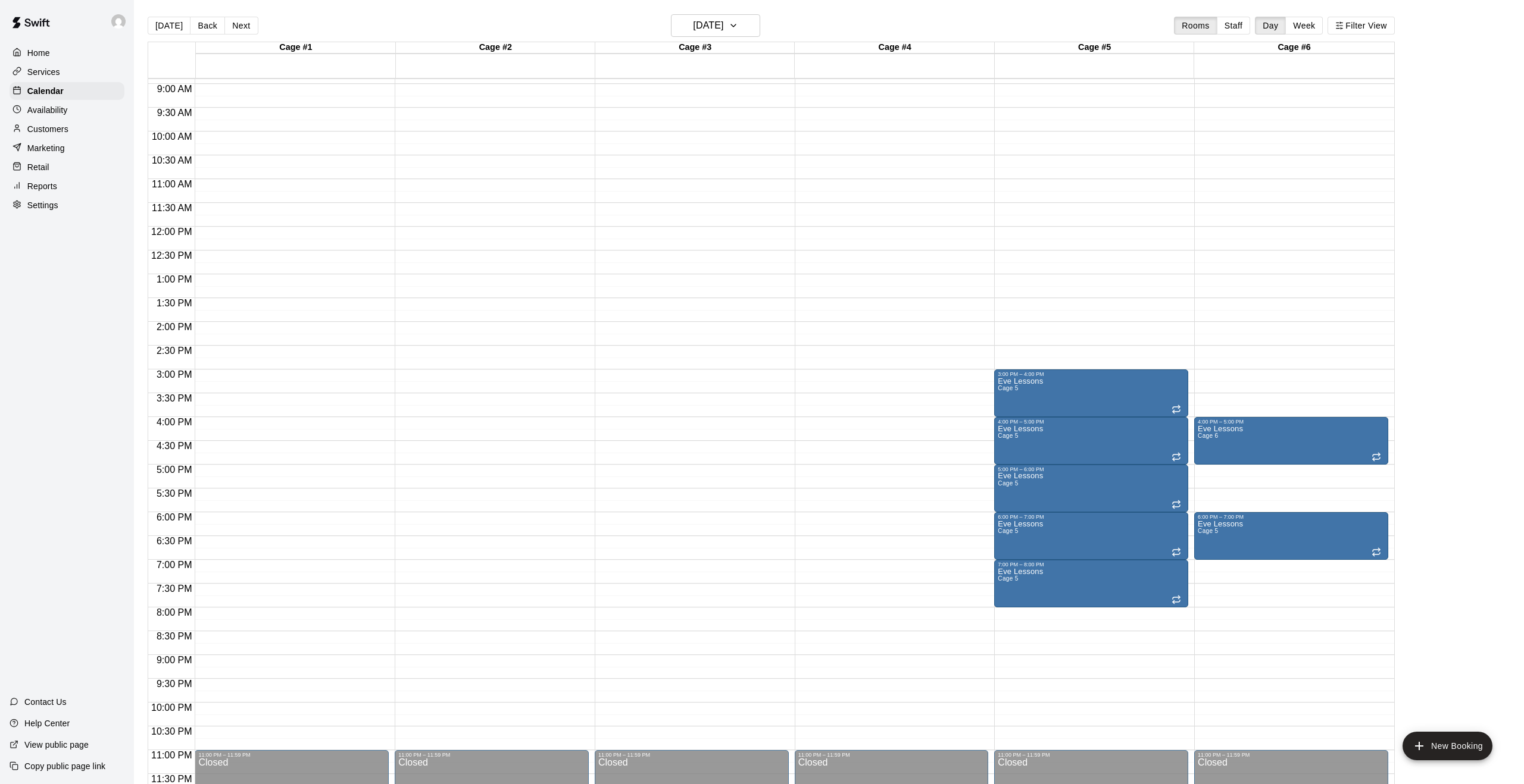
click at [1035, 351] on div "12:00 AM – 4:00 AM Closed 3:00 PM – 4:00 PM Eve Lessons Cage 5 4:00 PM – 5:00 P…" at bounding box center [1090, 226] width 194 height 1142
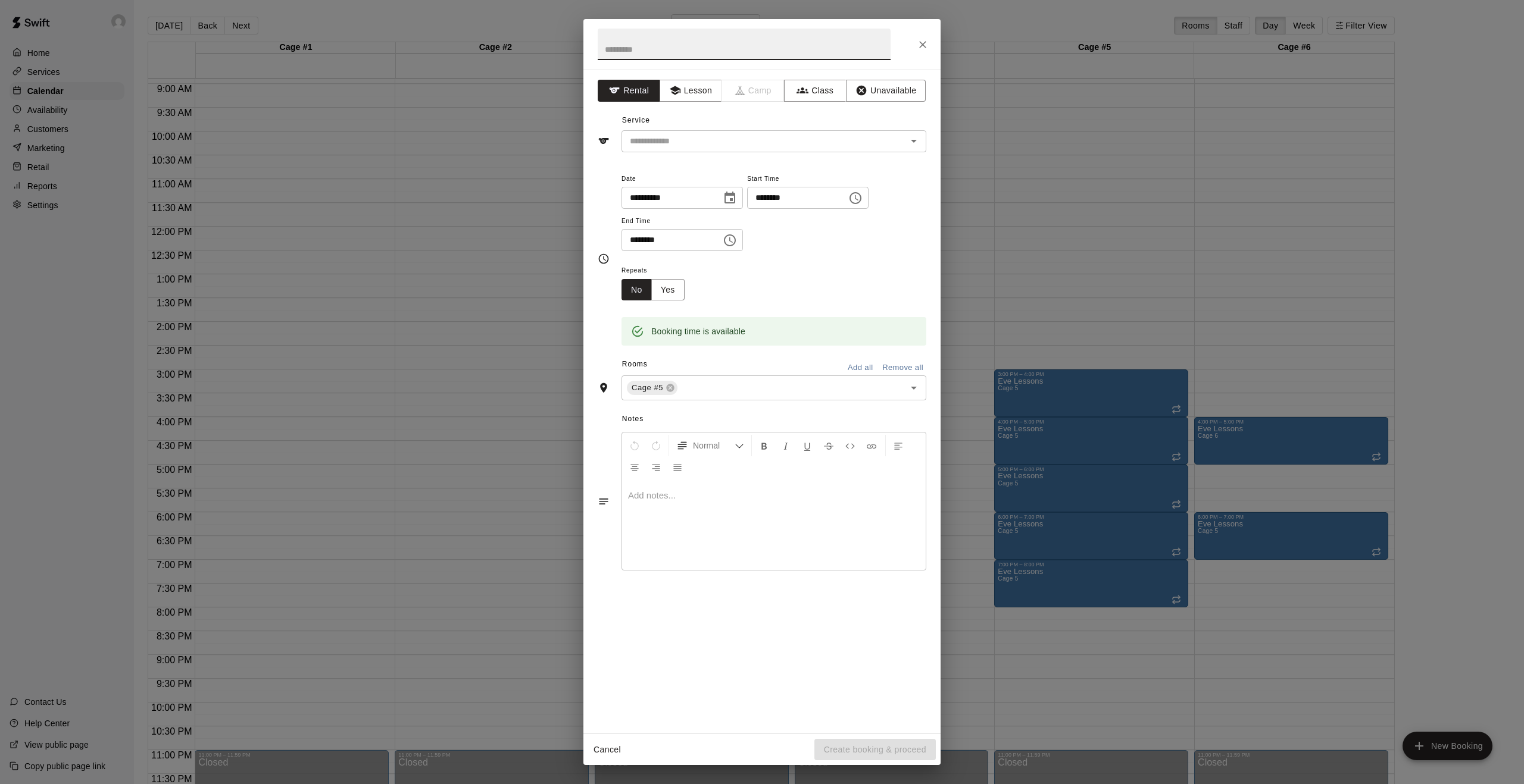
click at [695, 54] on input "text" at bounding box center [744, 44] width 293 height 32
click at [924, 148] on div "​" at bounding box center [774, 141] width 305 height 22
type input "**********"
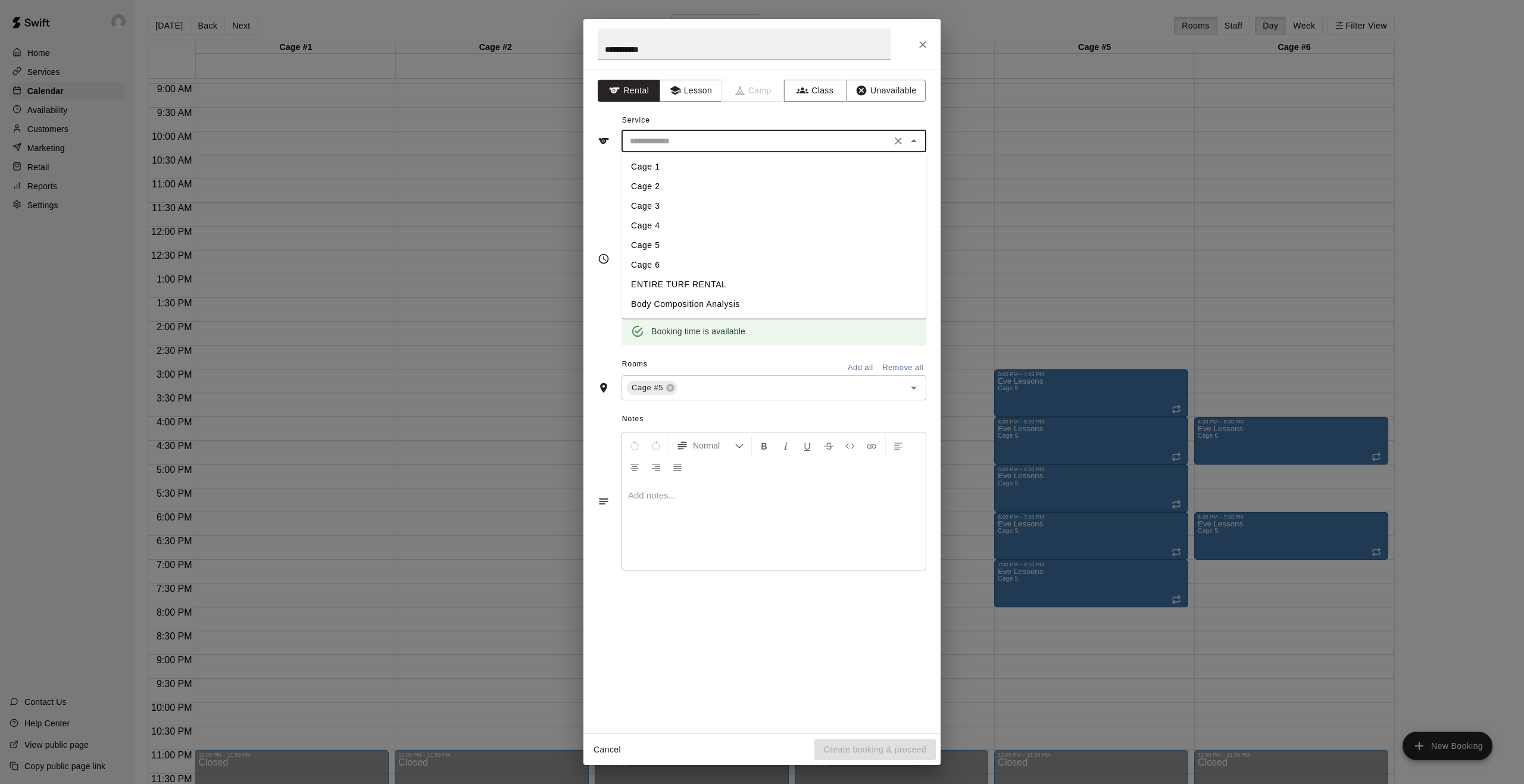
click at [659, 245] on li "Cage 5" at bounding box center [774, 245] width 305 height 20
type input "******"
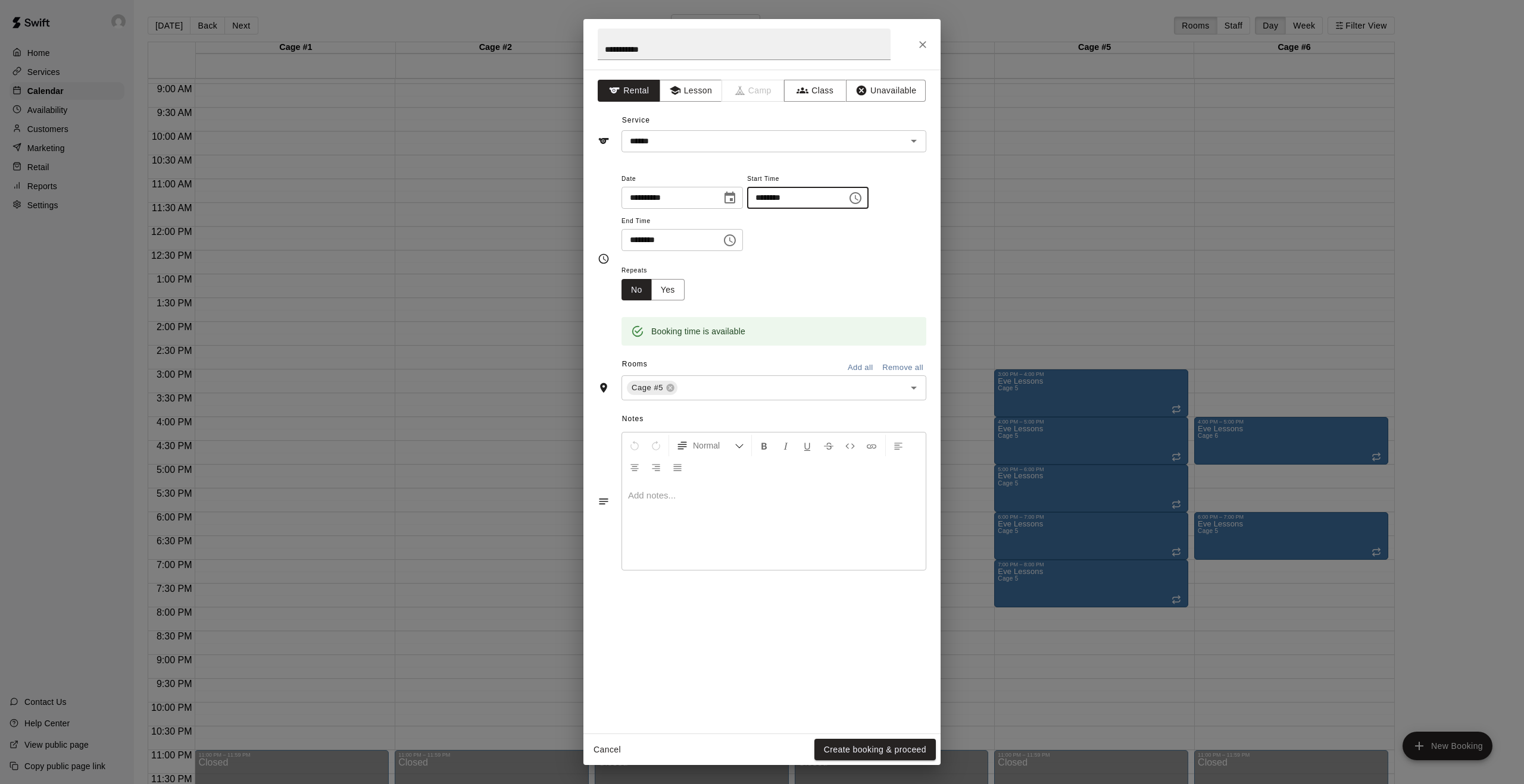
click at [816, 199] on input "********" at bounding box center [793, 198] width 92 height 22
click at [858, 202] on icon "Choose time, selected time is 2:30 PM" at bounding box center [855, 198] width 14 height 14
click at [806, 217] on li "00" at bounding box center [801, 222] width 29 height 22
type input "********"
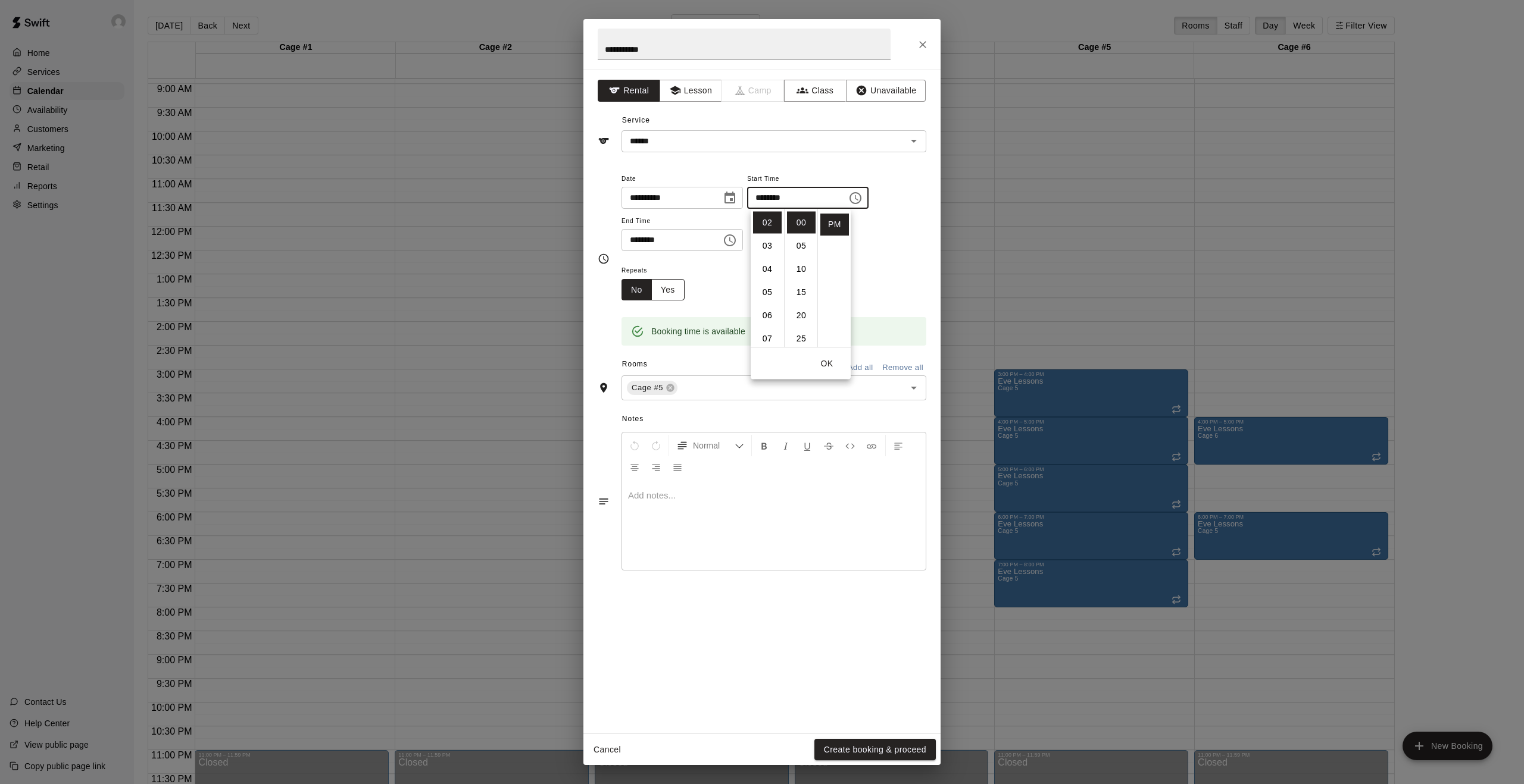
click at [672, 288] on button "Yes" at bounding box center [668, 289] width 34 height 22
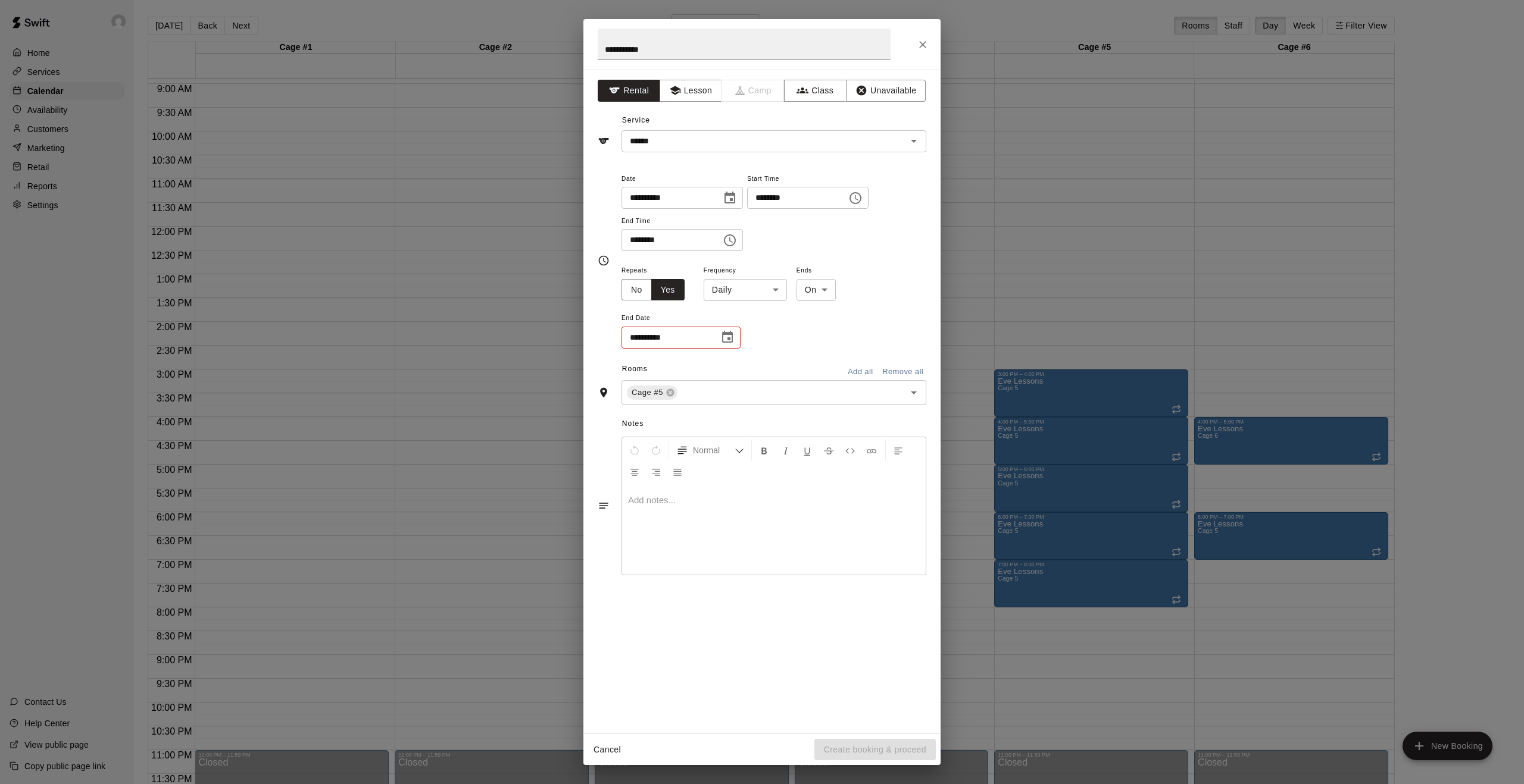
click at [732, 338] on icon "Choose date" at bounding box center [727, 337] width 11 height 12
click at [791, 364] on icon "Next month" at bounding box center [793, 367] width 4 height 7
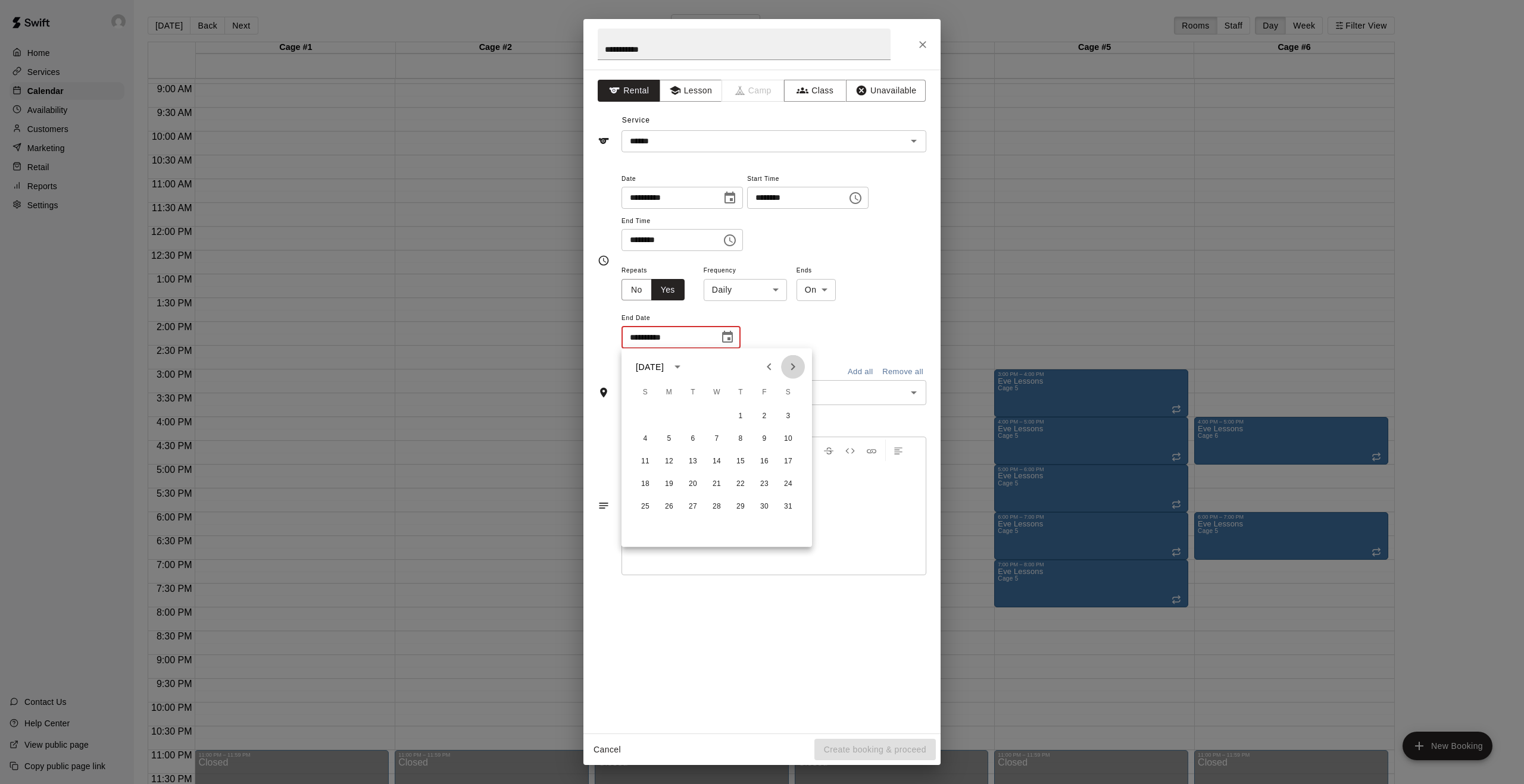
click at [791, 364] on icon "Next month" at bounding box center [793, 367] width 4 height 7
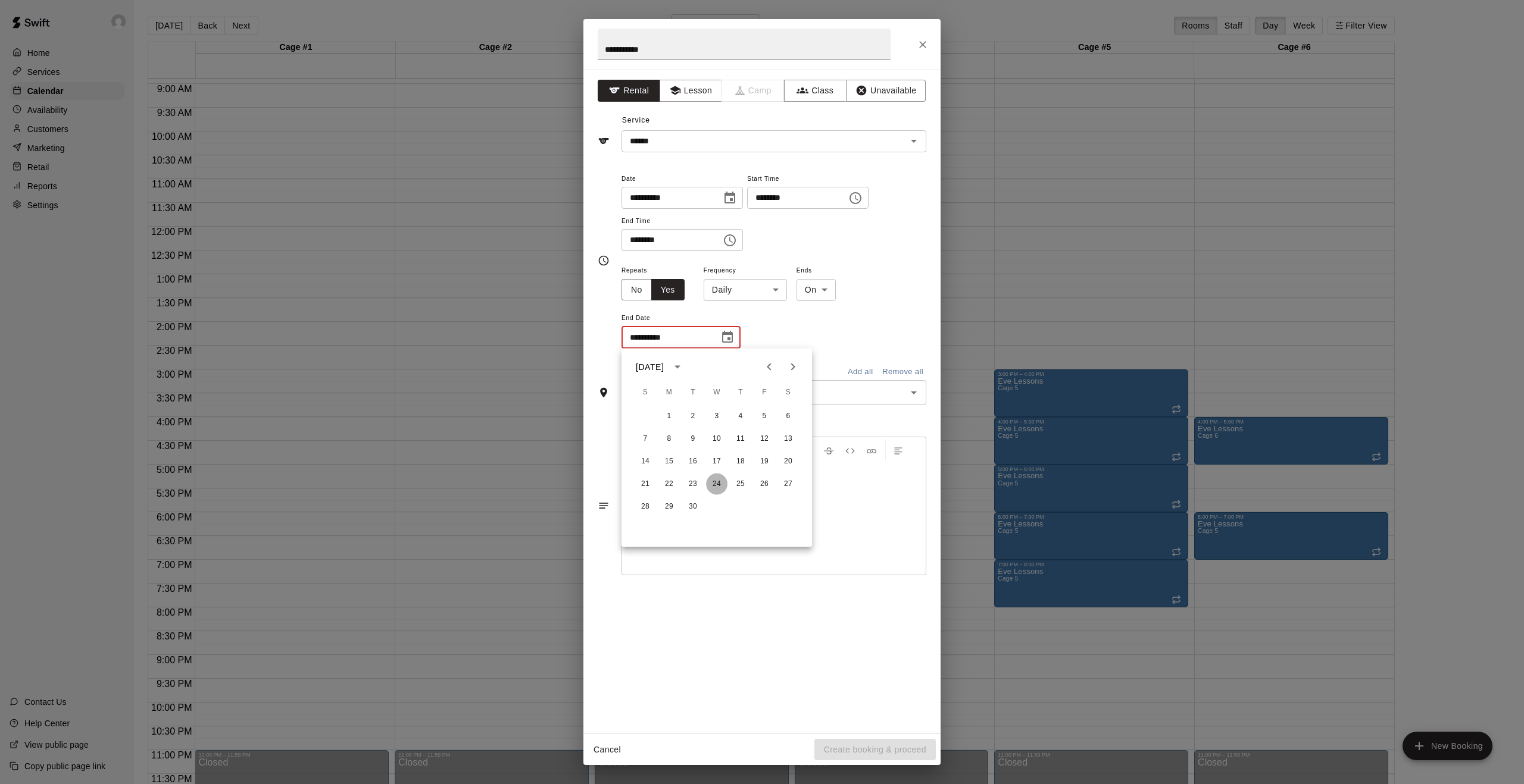
click at [718, 482] on button "24" at bounding box center [717, 484] width 21 height 21
type input "**********"
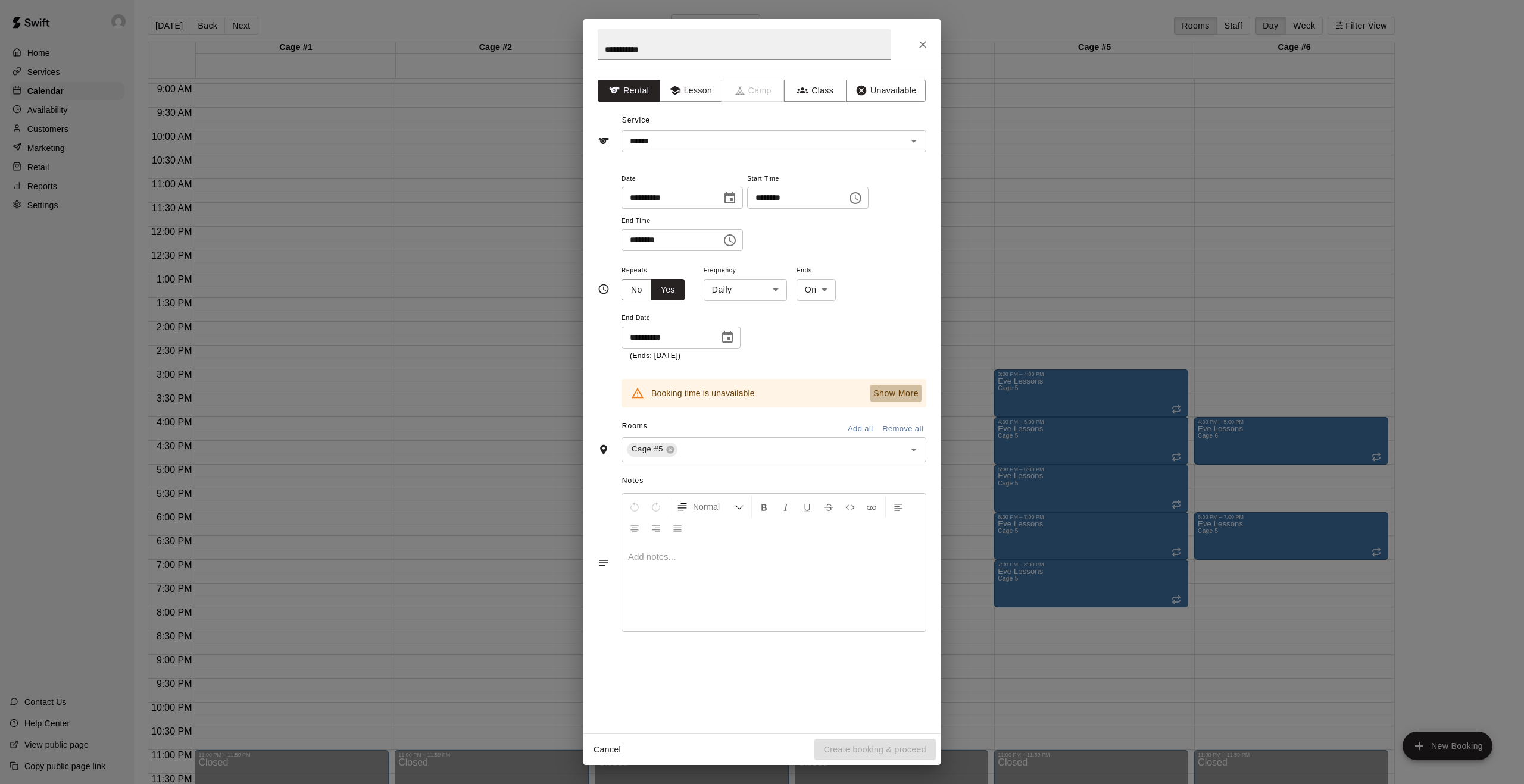
click at [908, 396] on p "Show More" at bounding box center [896, 393] width 45 height 12
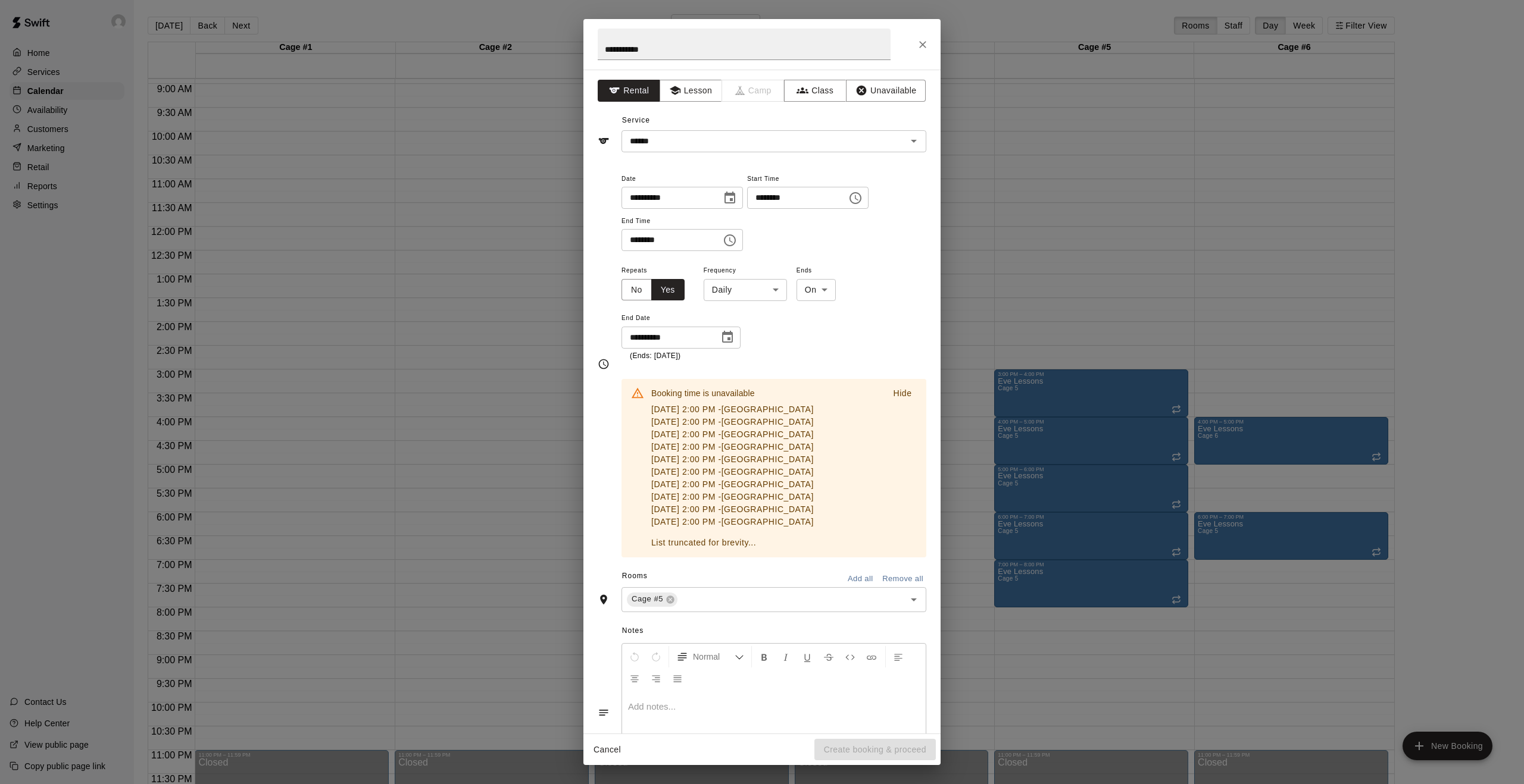
click at [605, 745] on button "Cancel" at bounding box center [607, 750] width 38 height 22
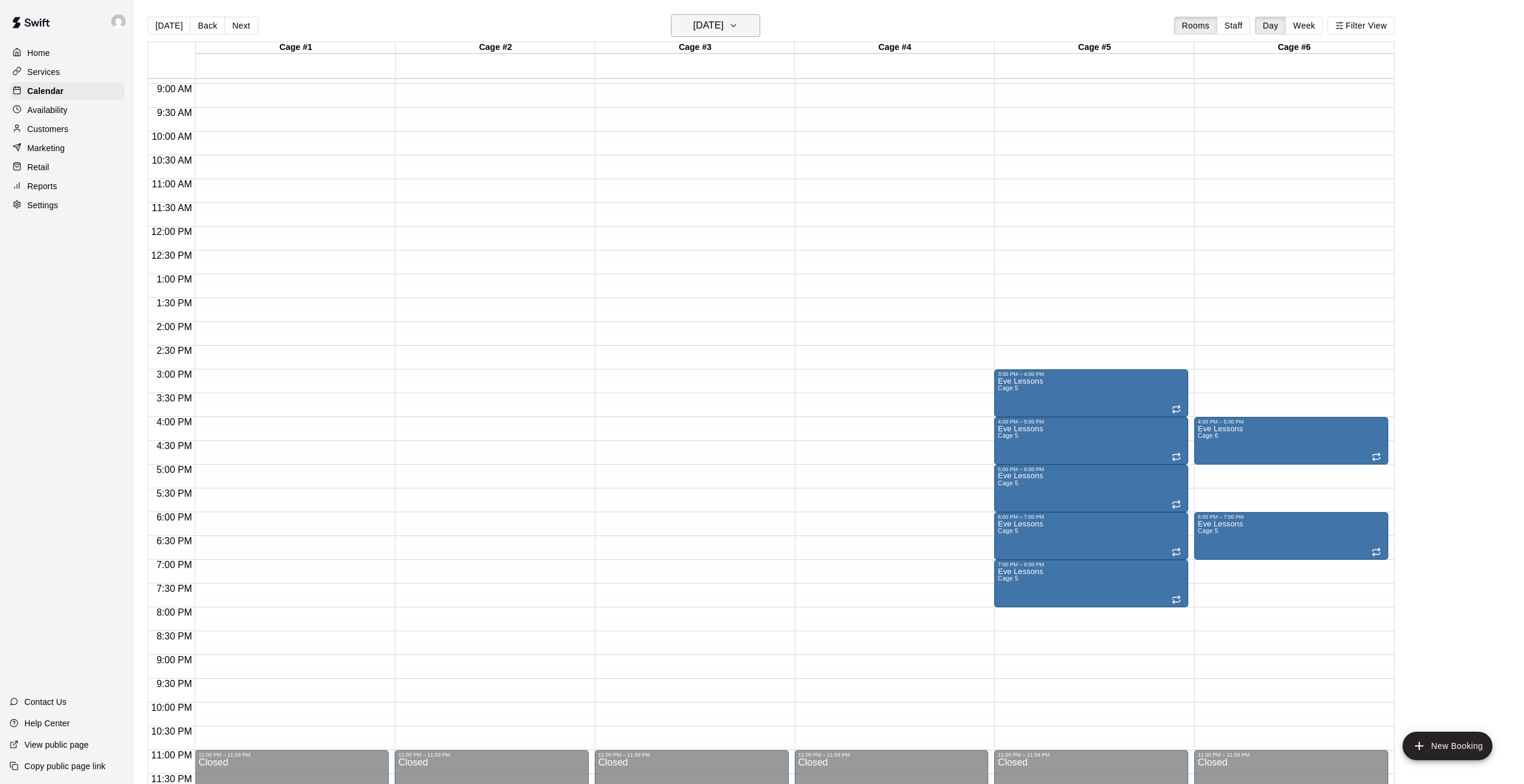
click at [738, 24] on icon "button" at bounding box center [734, 25] width 10 height 14
click at [795, 54] on icon "Next month" at bounding box center [789, 56] width 14 height 14
click at [712, 126] on button "5" at bounding box center [713, 128] width 21 height 21
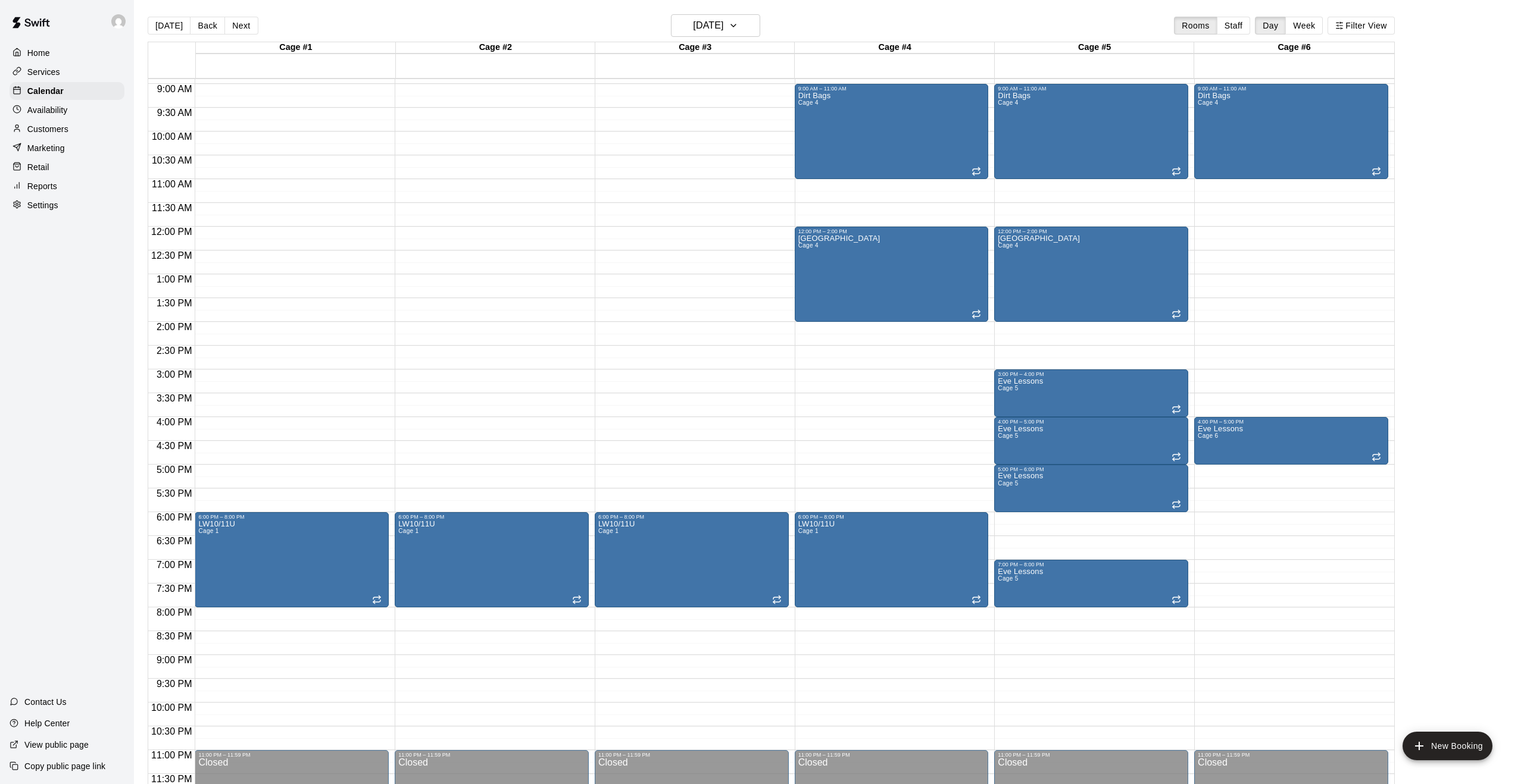
click at [1017, 351] on div "12:00 AM – 4:00 AM Closed 9:00 AM – 11:00 AM Dirt Bags Cage 4 12:00 PM – 2:00 P…" at bounding box center [1090, 226] width 194 height 1142
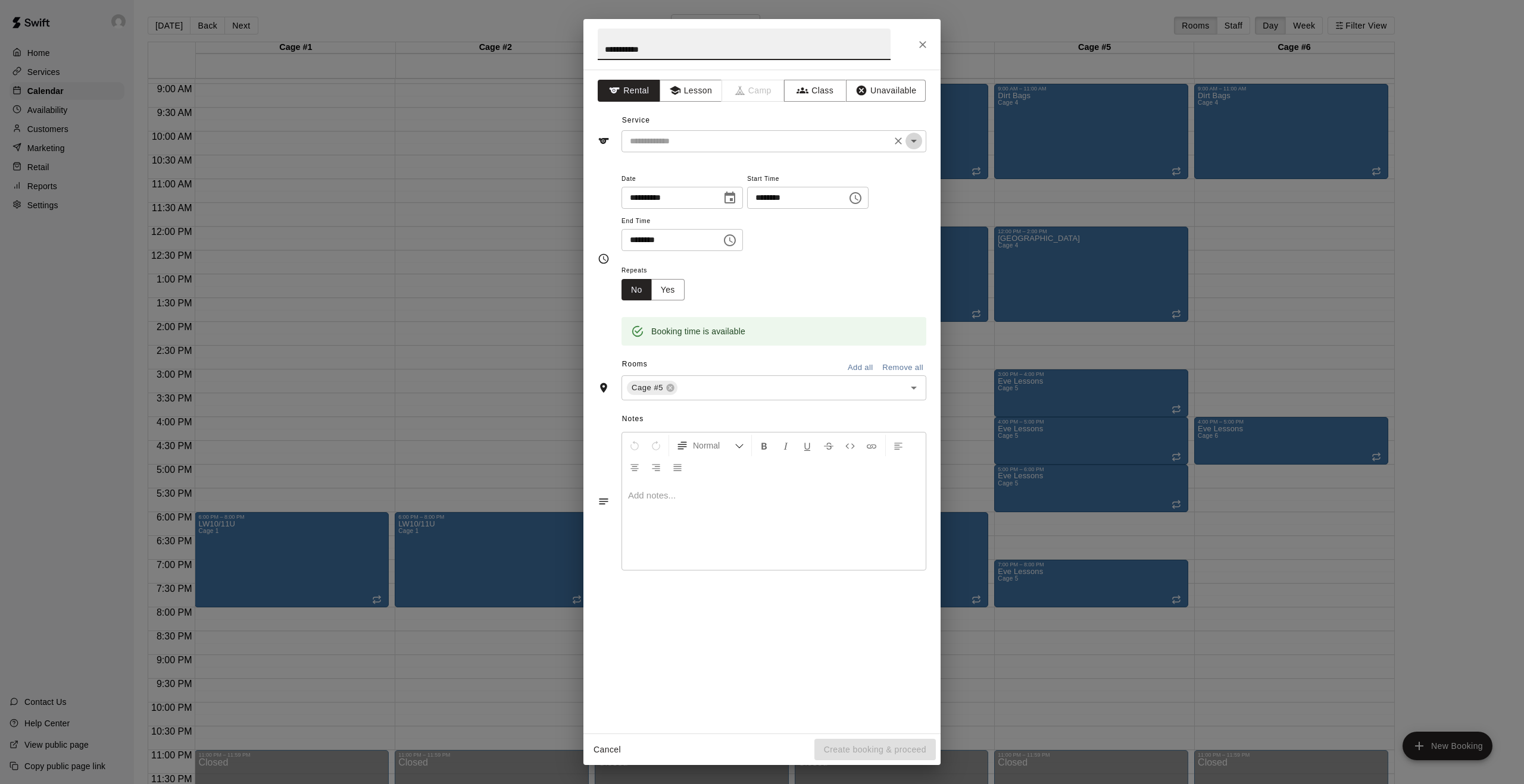
click at [908, 134] on icon "Open" at bounding box center [913, 141] width 14 height 14
type input "**********"
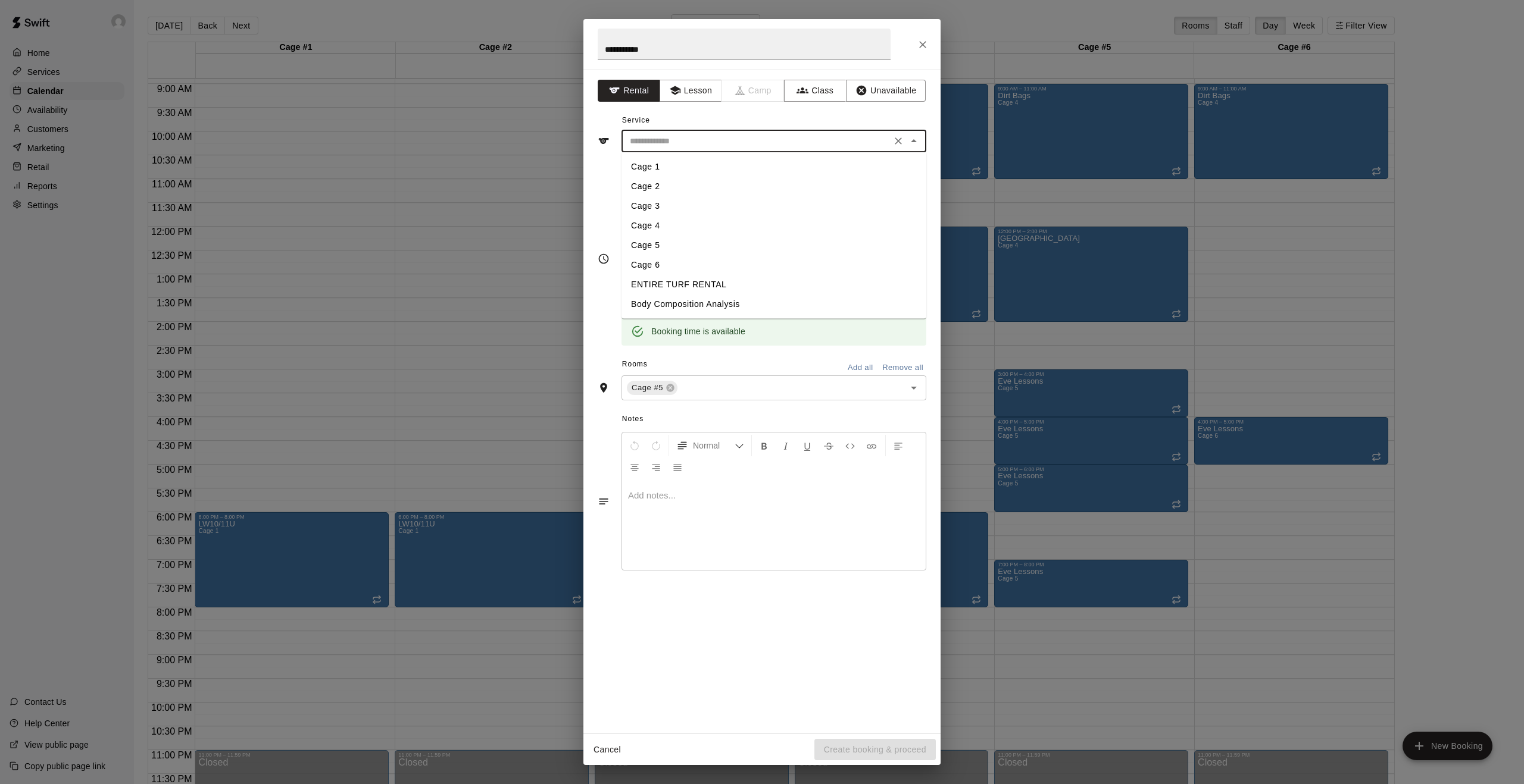
click at [660, 240] on li "Cage 5" at bounding box center [774, 245] width 305 height 20
type input "******"
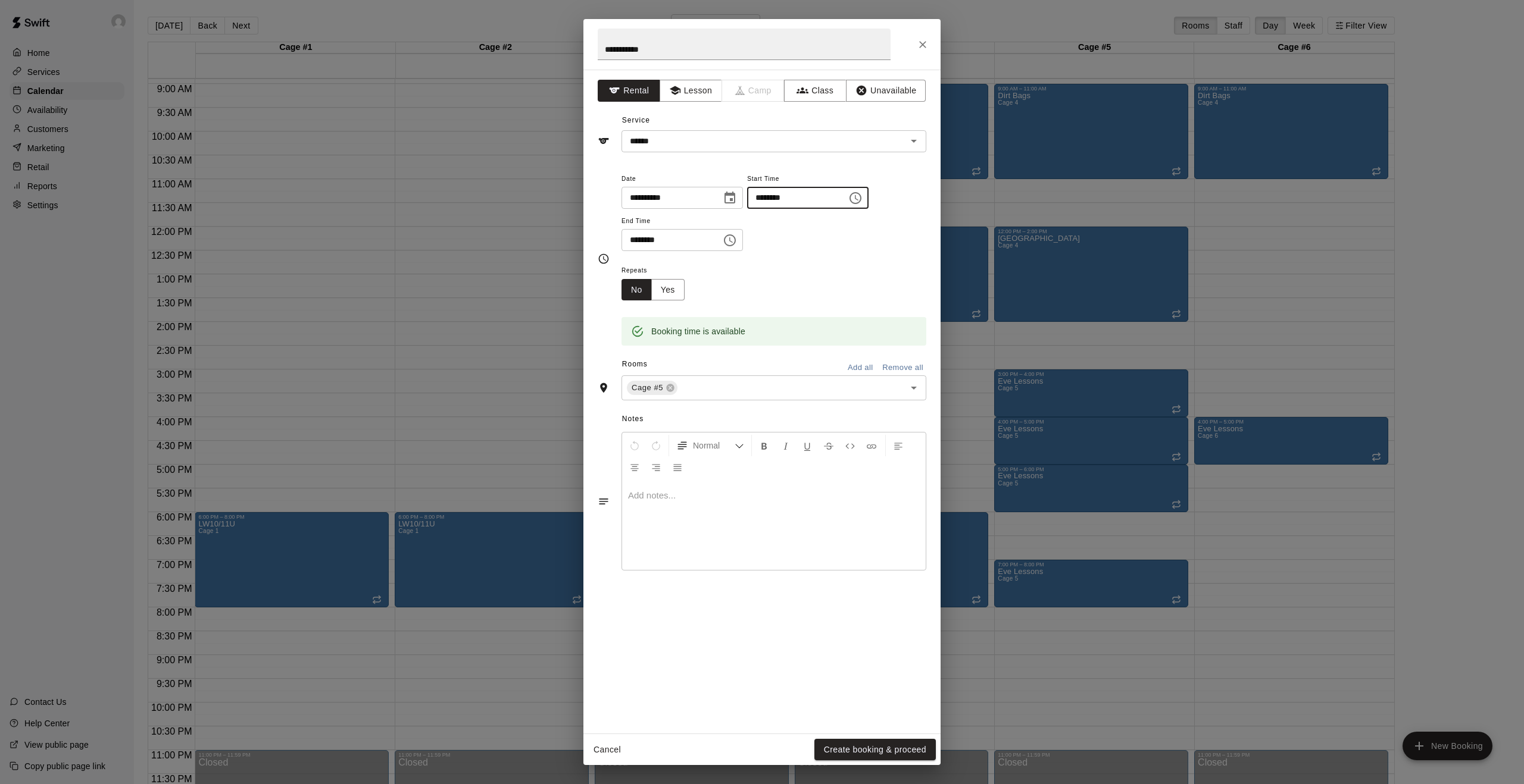
click at [825, 197] on input "********" at bounding box center [793, 198] width 92 height 22
click at [861, 199] on icon "Choose time, selected time is 2:30 PM" at bounding box center [855, 198] width 12 height 12
click at [804, 224] on li "00" at bounding box center [801, 222] width 29 height 22
type input "********"
click at [831, 361] on button "OK" at bounding box center [827, 364] width 38 height 22
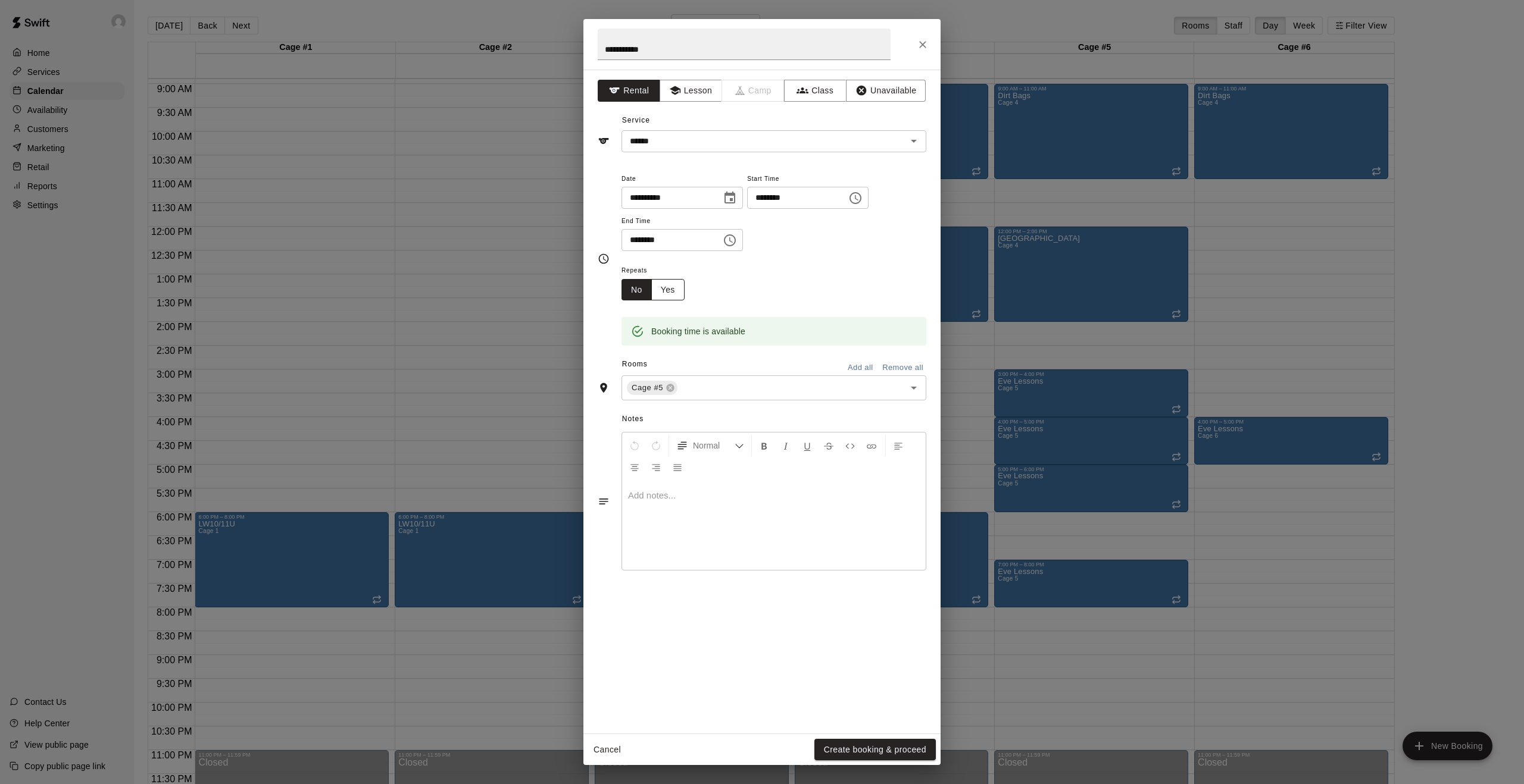
click at [678, 291] on button "Yes" at bounding box center [668, 289] width 34 height 22
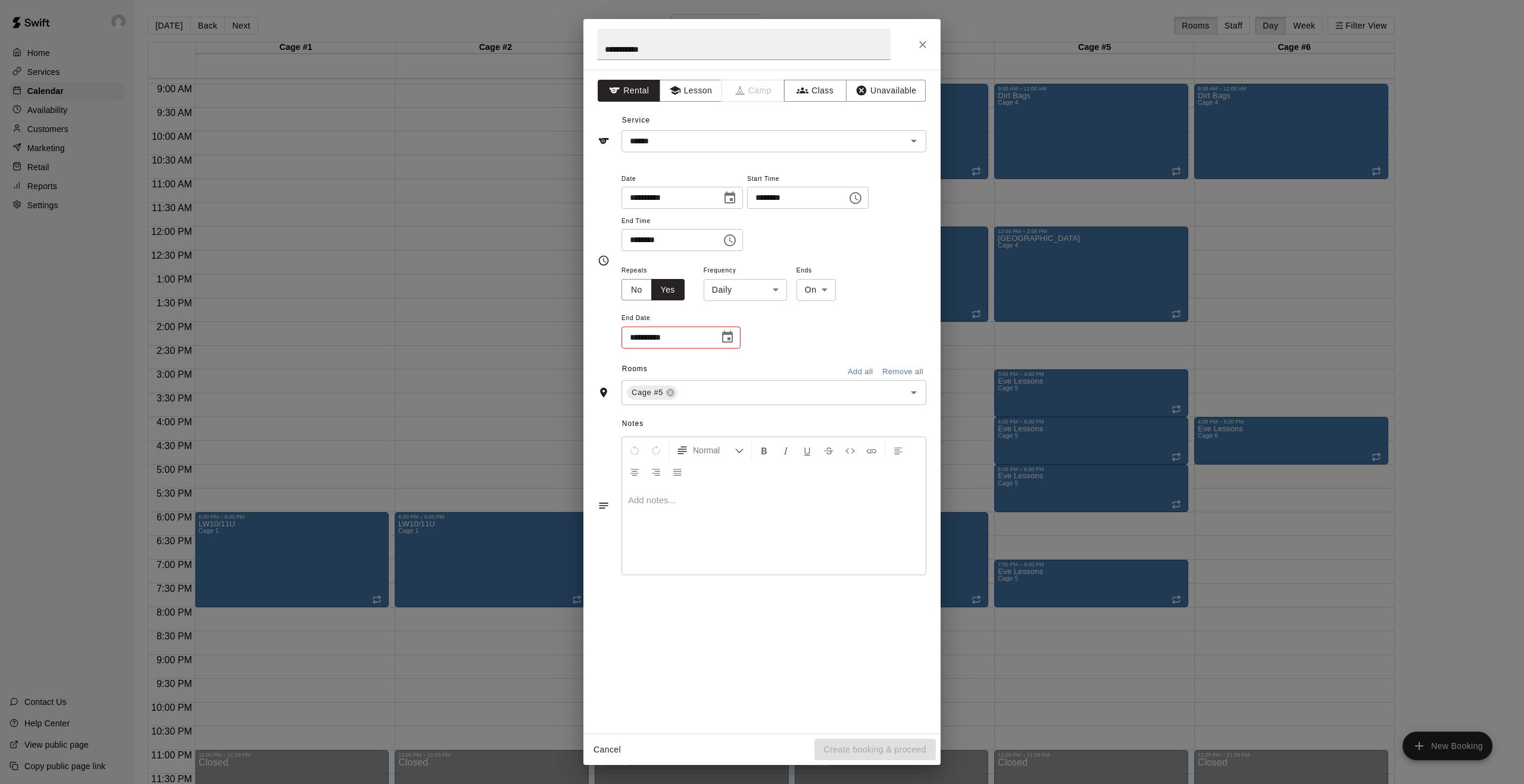
click at [732, 334] on icon "Choose date" at bounding box center [727, 337] width 11 height 12
click at [794, 362] on icon "Next month" at bounding box center [793, 366] width 14 height 14
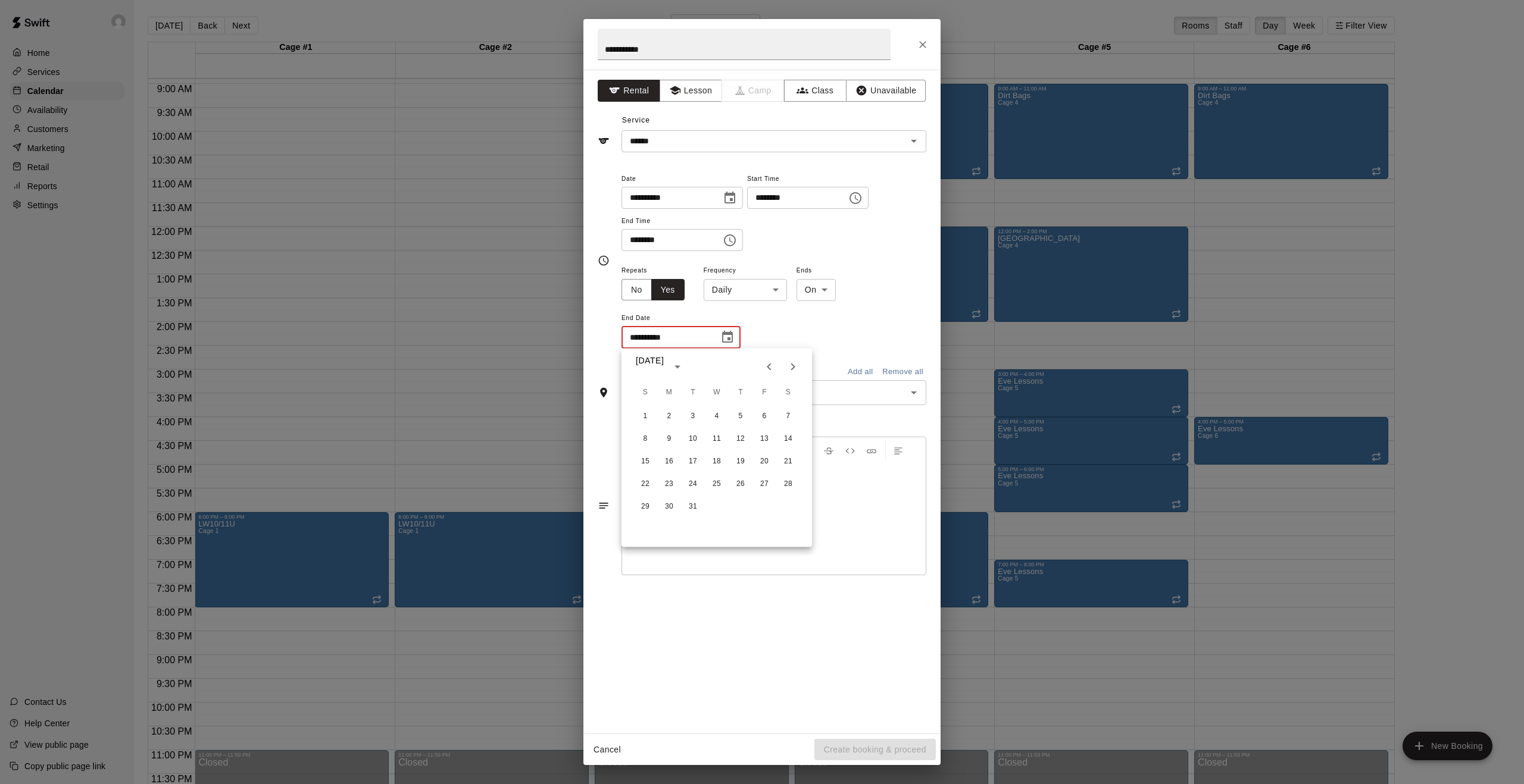
click at [794, 362] on icon "Next month" at bounding box center [793, 366] width 14 height 14
click at [715, 419] on button "3" at bounding box center [717, 416] width 21 height 21
type input "**********"
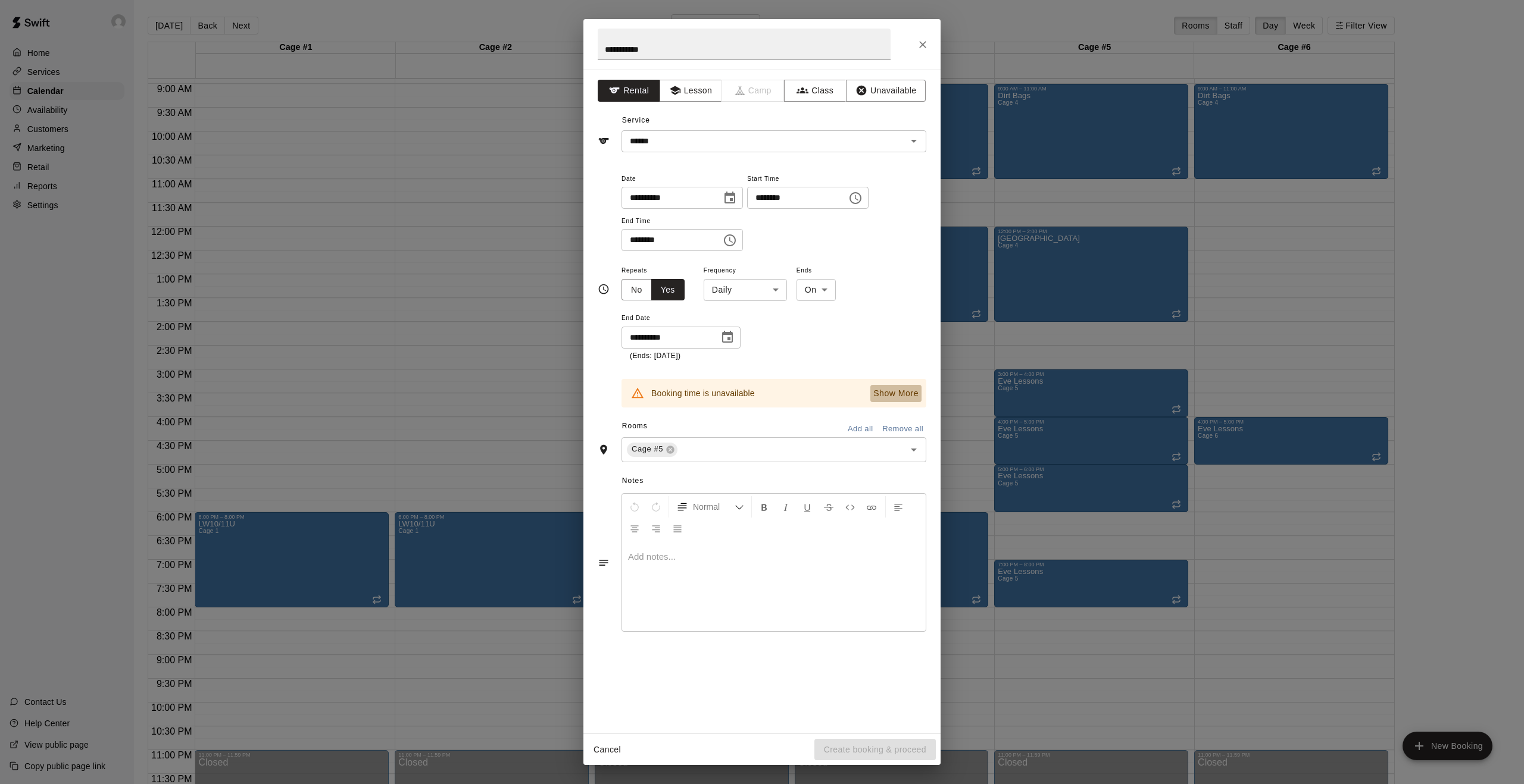
click at [913, 399] on p "Show More" at bounding box center [896, 393] width 45 height 12
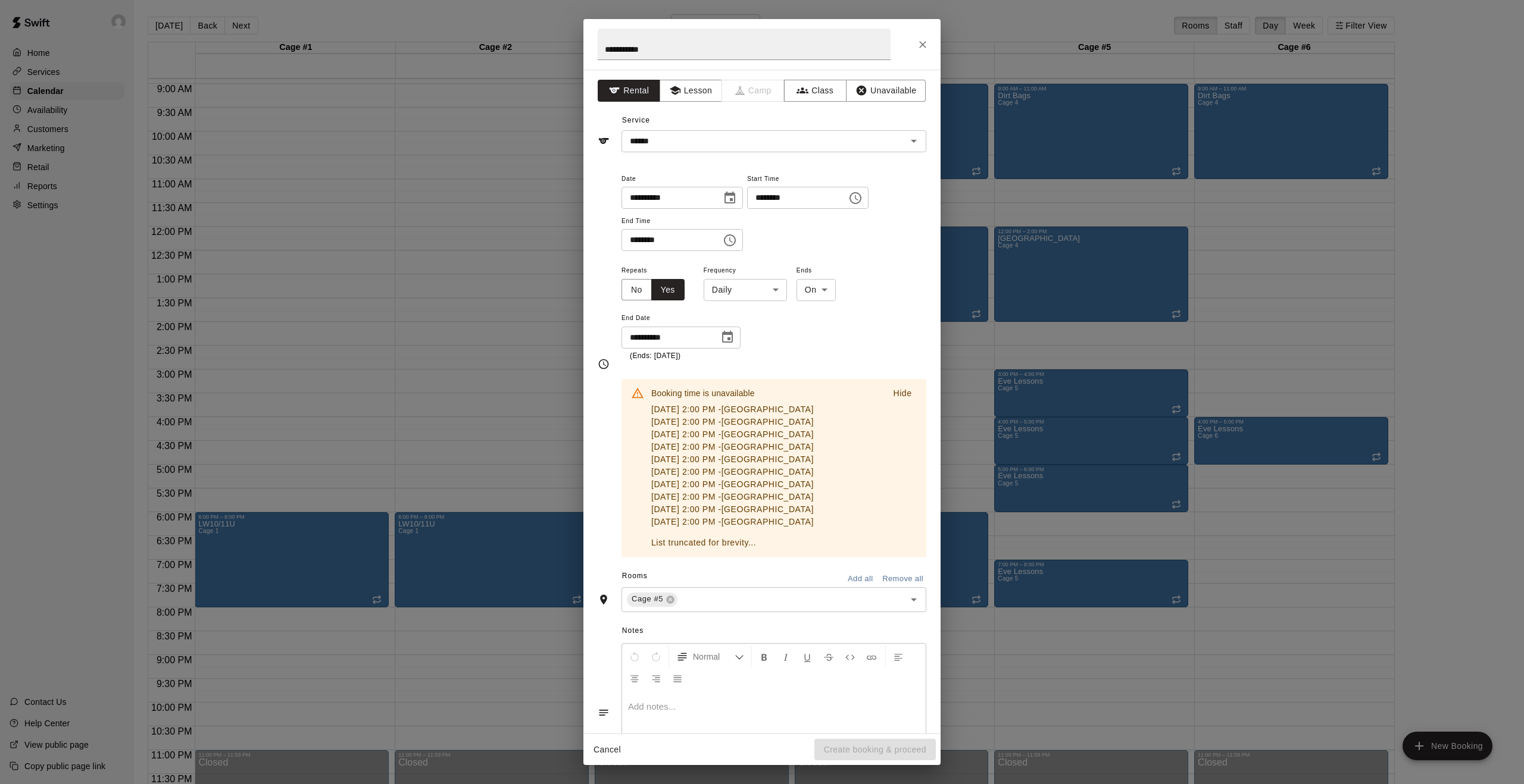
click at [605, 746] on button "Cancel" at bounding box center [607, 750] width 38 height 22
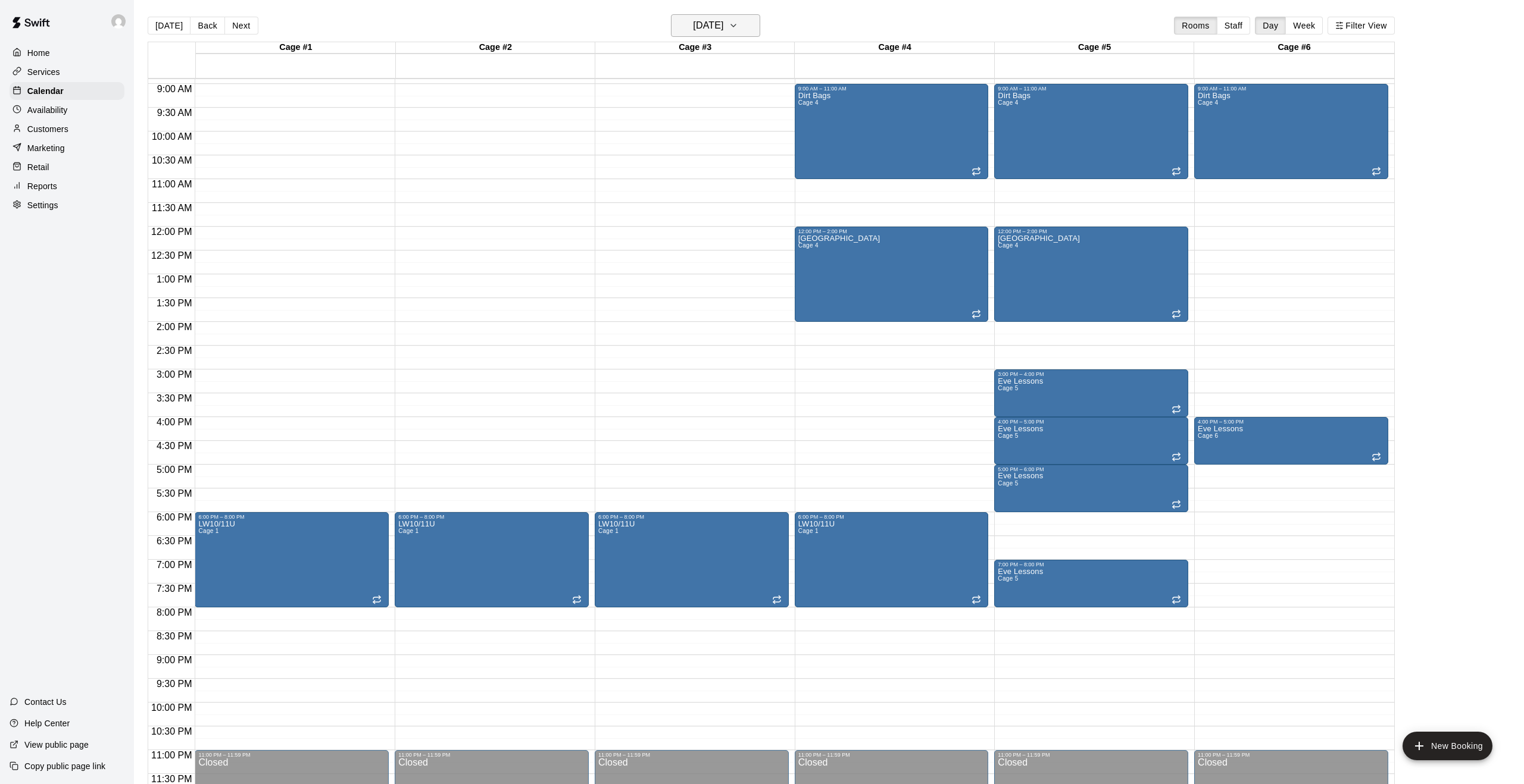
click at [738, 20] on icon "button" at bounding box center [734, 25] width 10 height 14
click at [792, 128] on button "8" at bounding box center [784, 128] width 21 height 21
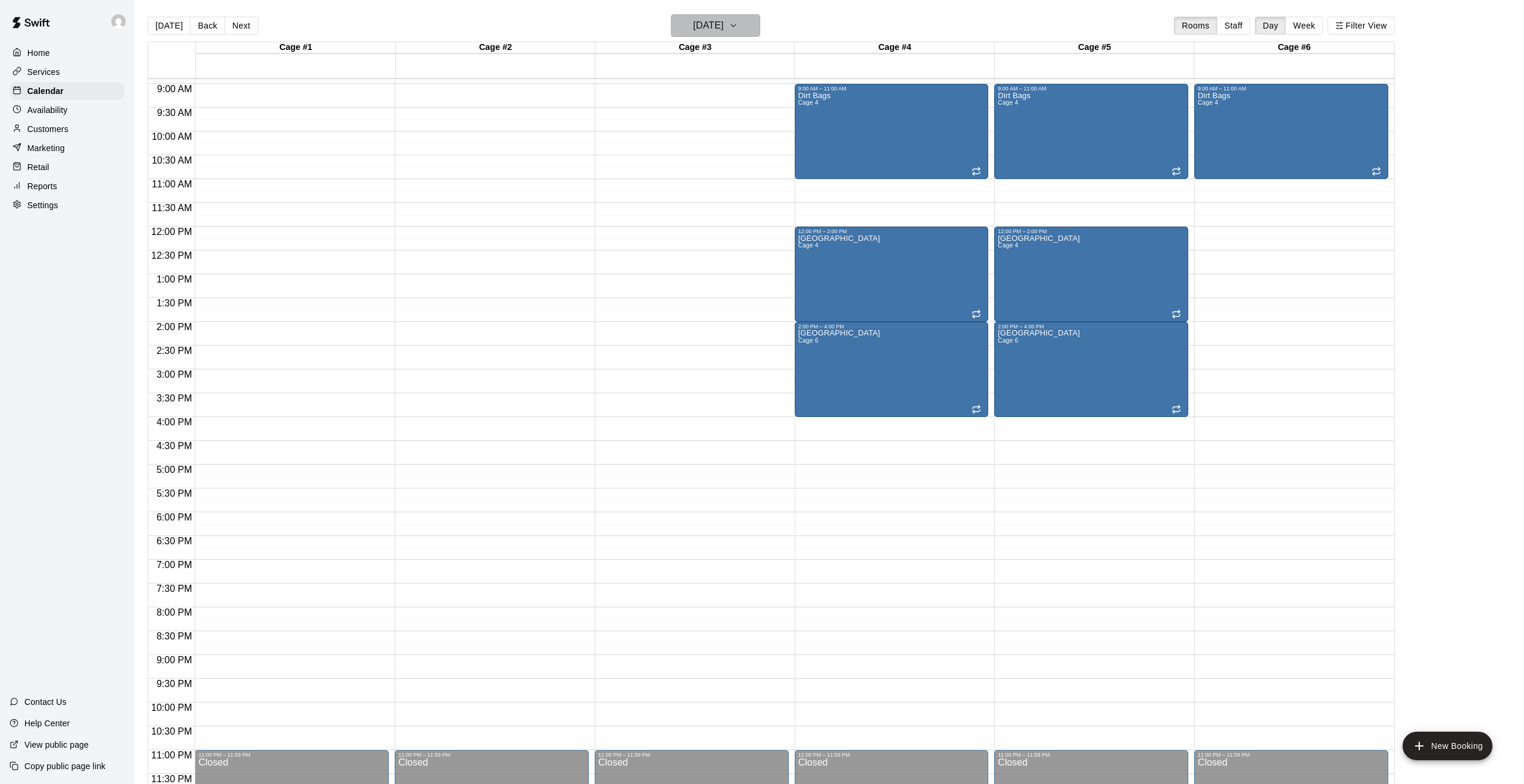
click at [738, 29] on icon "button" at bounding box center [734, 25] width 10 height 14
click at [770, 52] on icon "Previous month" at bounding box center [765, 56] width 14 height 14
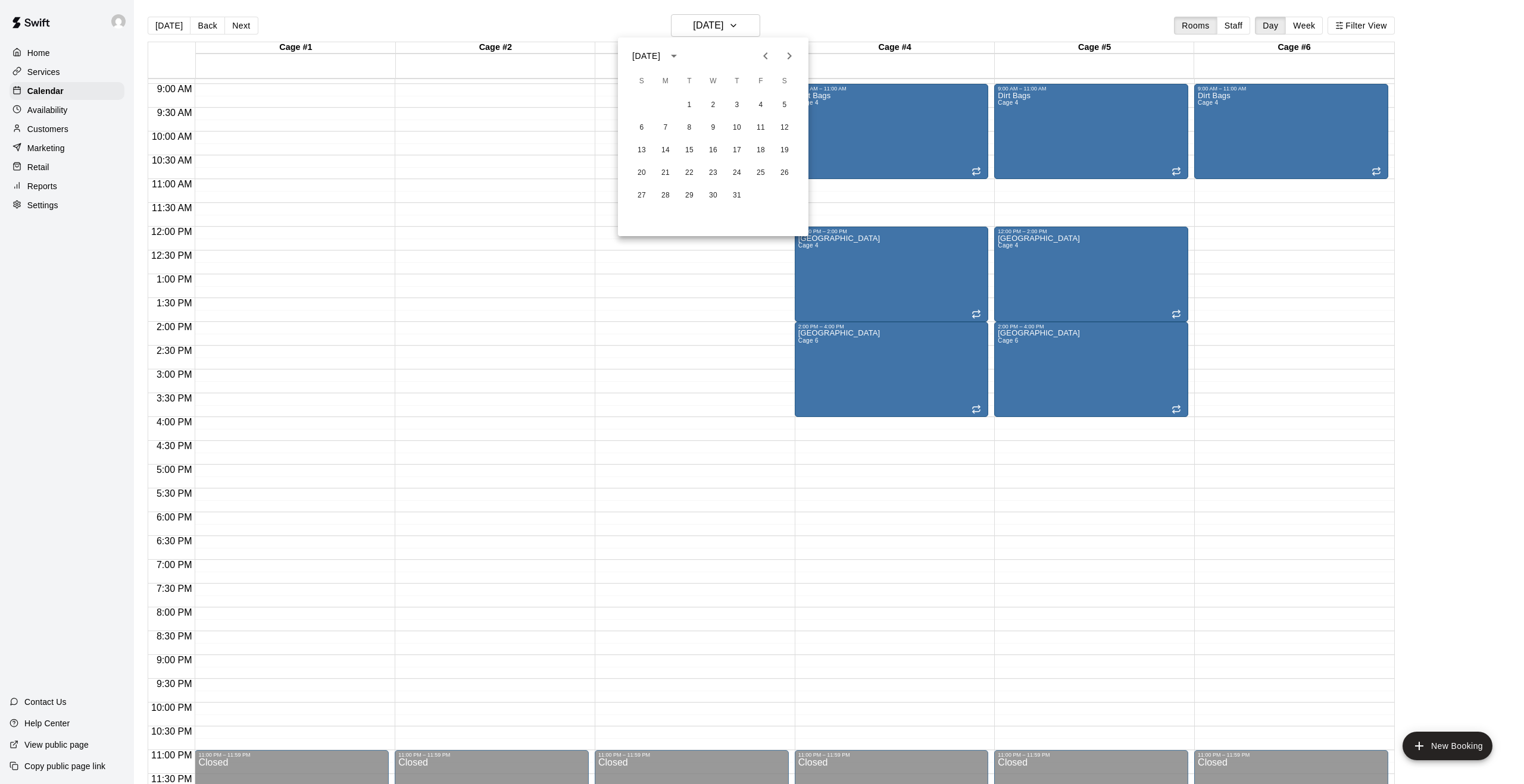
click at [793, 56] on icon "Next month" at bounding box center [789, 56] width 14 height 14
click at [713, 97] on button "3" at bounding box center [713, 105] width 21 height 21
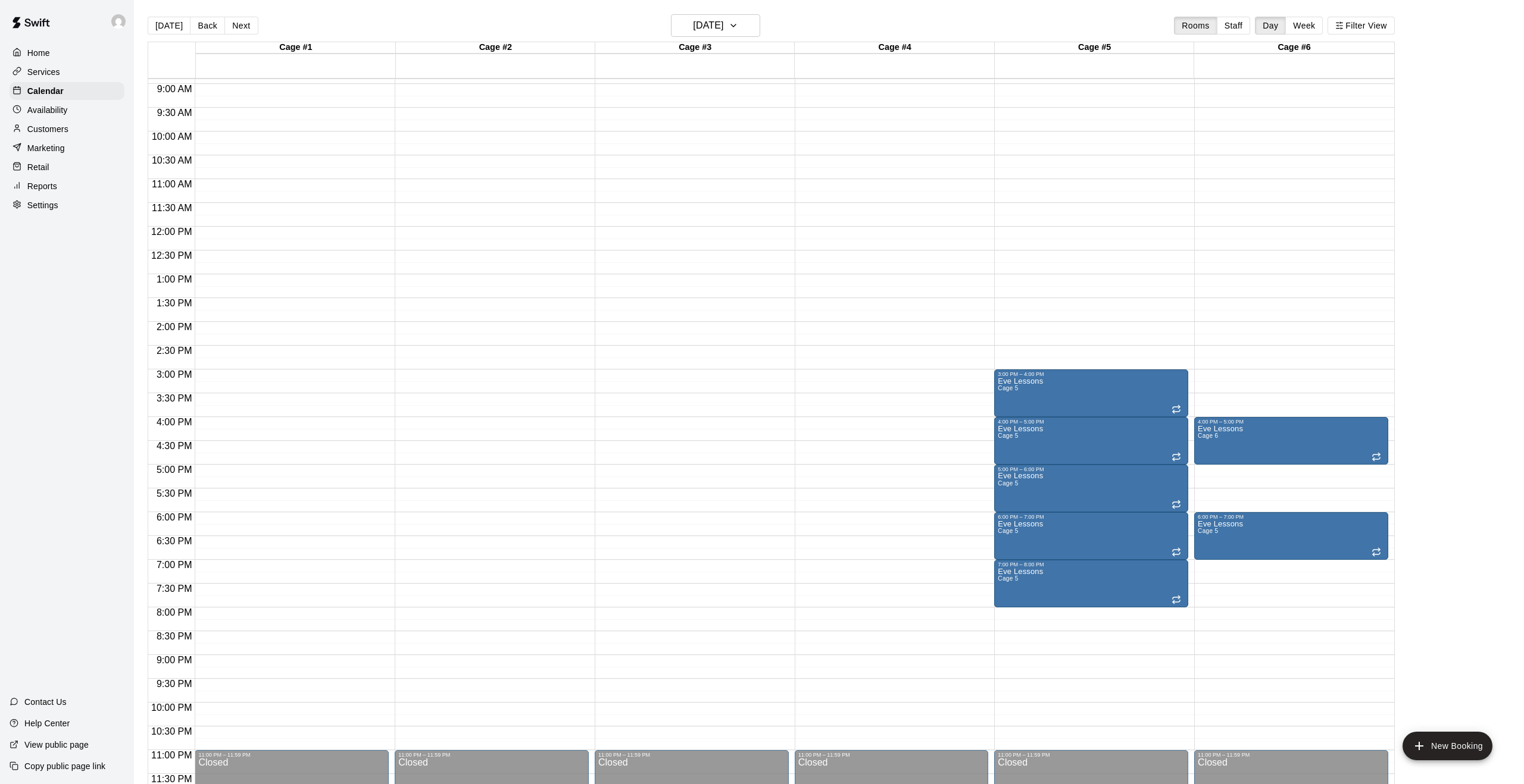
click at [1015, 348] on div "12:00 AM – 4:00 AM Closed 3:00 PM – 4:00 PM Eve Lessons Cage 5 4:00 PM – 5:00 P…" at bounding box center [1090, 226] width 194 height 1142
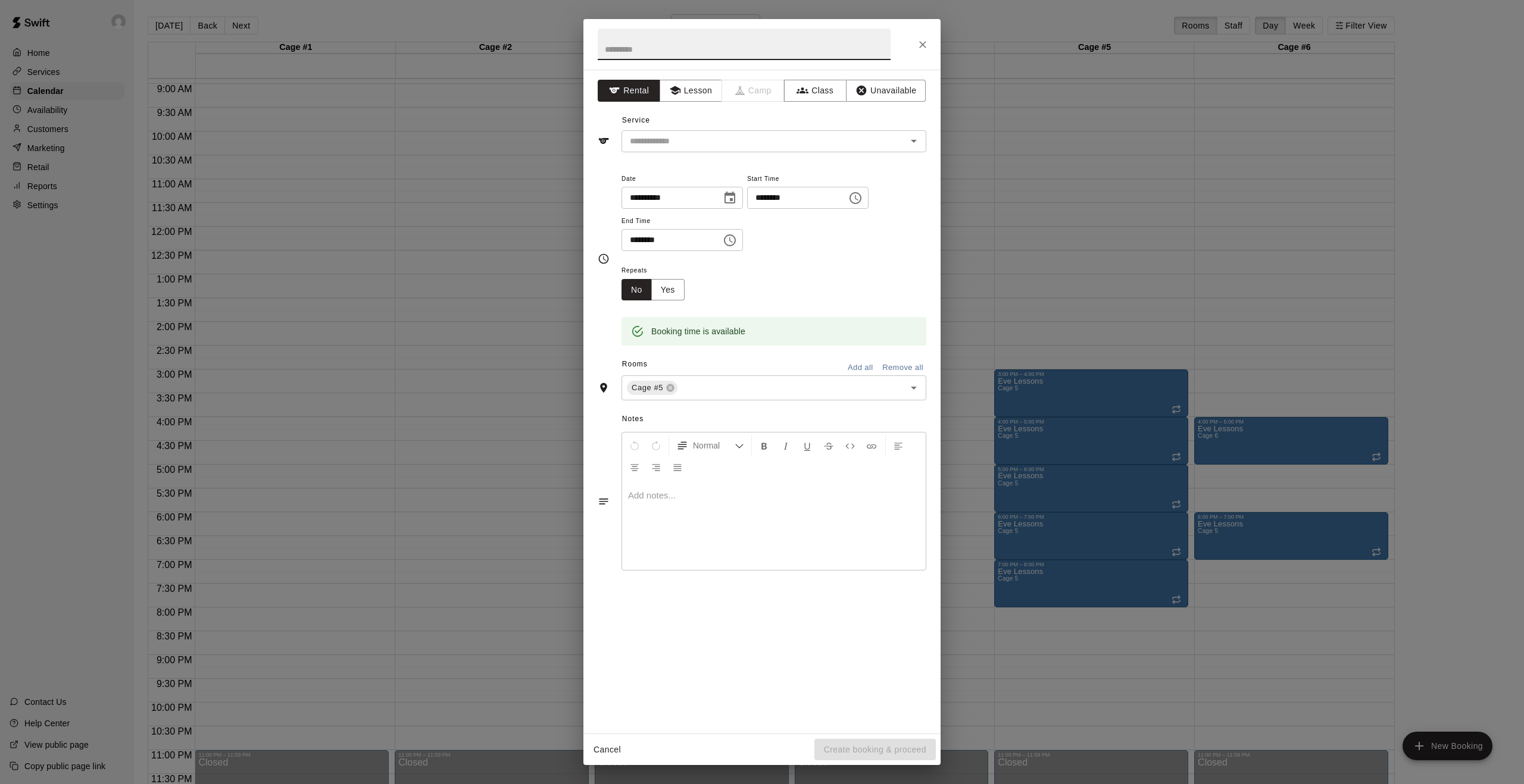
click at [647, 58] on input "text" at bounding box center [744, 44] width 293 height 32
click at [919, 141] on icon "Open" at bounding box center [913, 141] width 14 height 14
type input "**********"
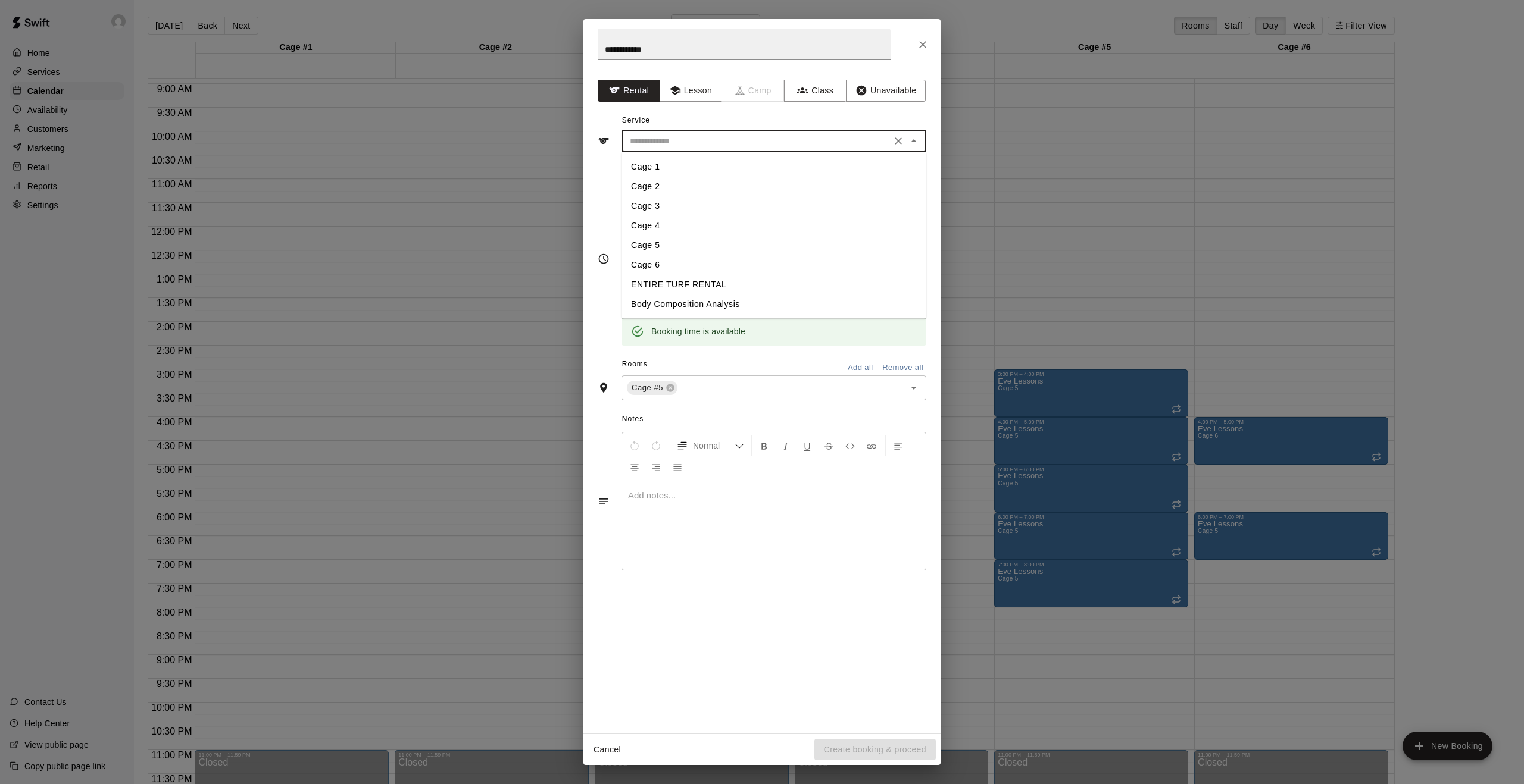
click at [672, 243] on li "Cage 5" at bounding box center [774, 245] width 305 height 20
type input "******"
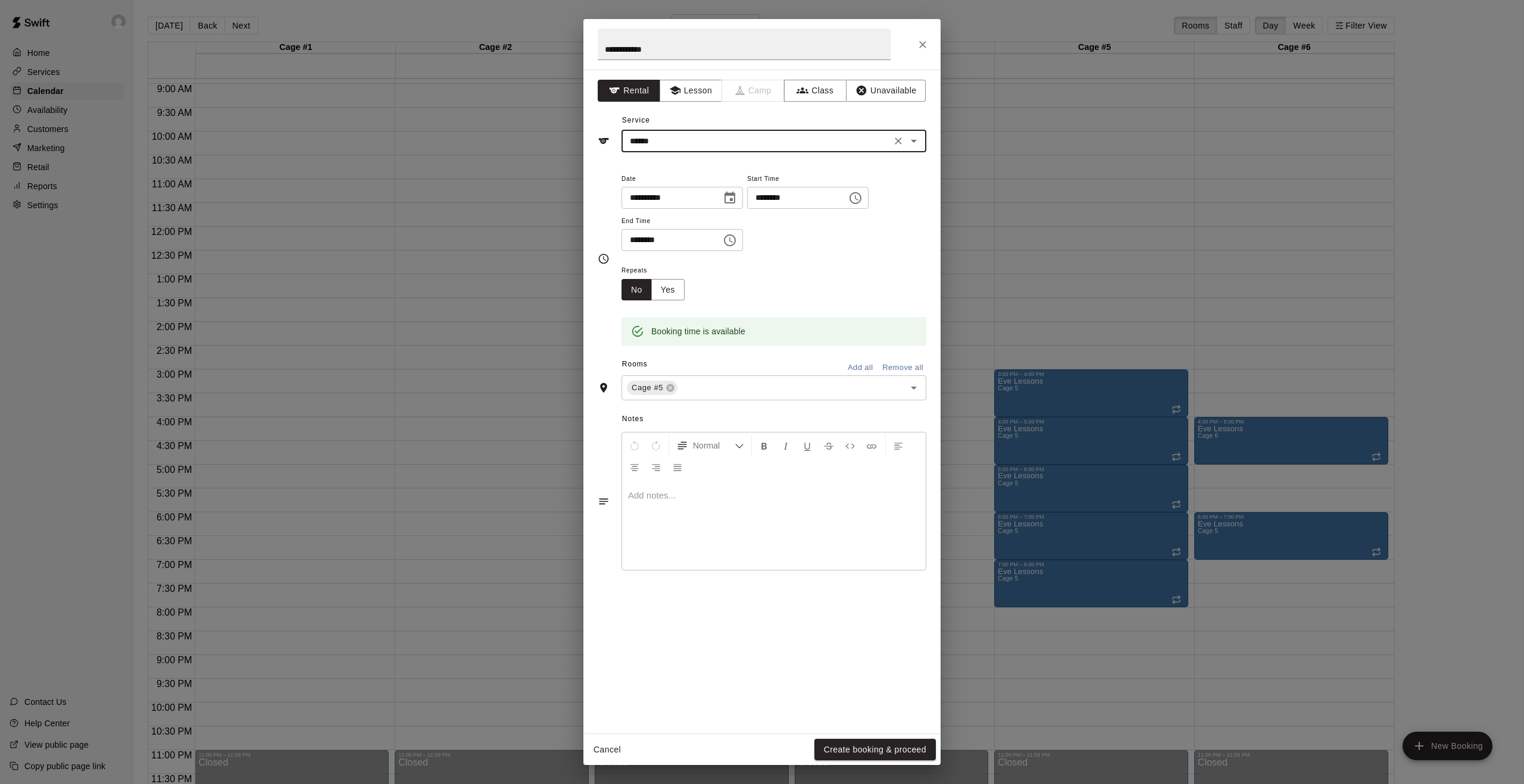
click at [862, 199] on icon "Choose time, selected time is 2:30 PM" at bounding box center [855, 198] width 14 height 14
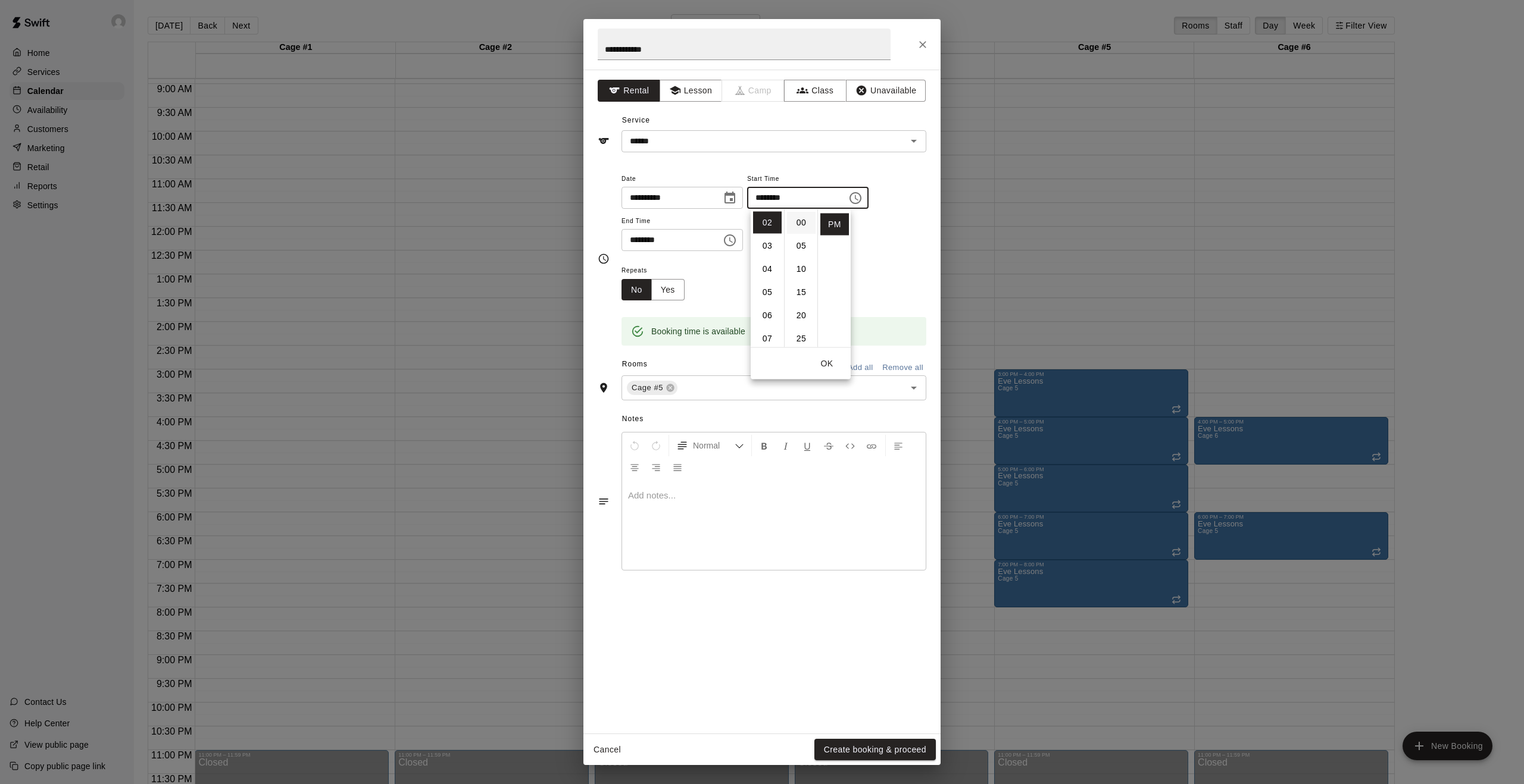
click at [805, 220] on li "00" at bounding box center [801, 222] width 29 height 22
type input "********"
click at [669, 292] on button "Yes" at bounding box center [668, 289] width 34 height 22
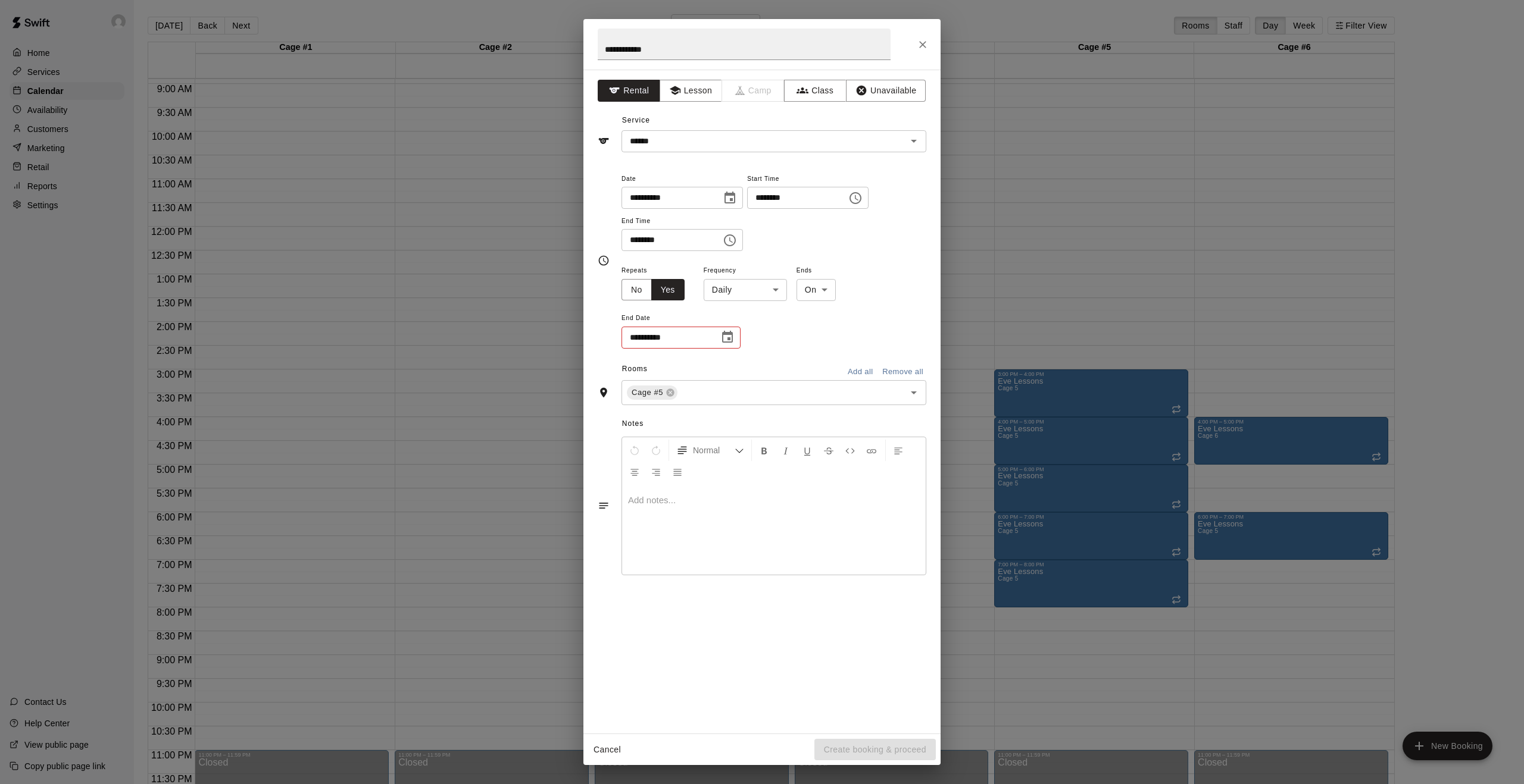
click at [724, 340] on icon "Choose date" at bounding box center [727, 337] width 14 height 14
click at [775, 289] on body "Home Services Calendar Availability Customers Marketing Retail Reports Settings…" at bounding box center [762, 401] width 1524 height 803
click at [767, 336] on li "Weekly on Wednesday" at bounding box center [745, 335] width 149 height 20
type input "******"
click at [734, 335] on icon "Choose date" at bounding box center [727, 337] width 14 height 14
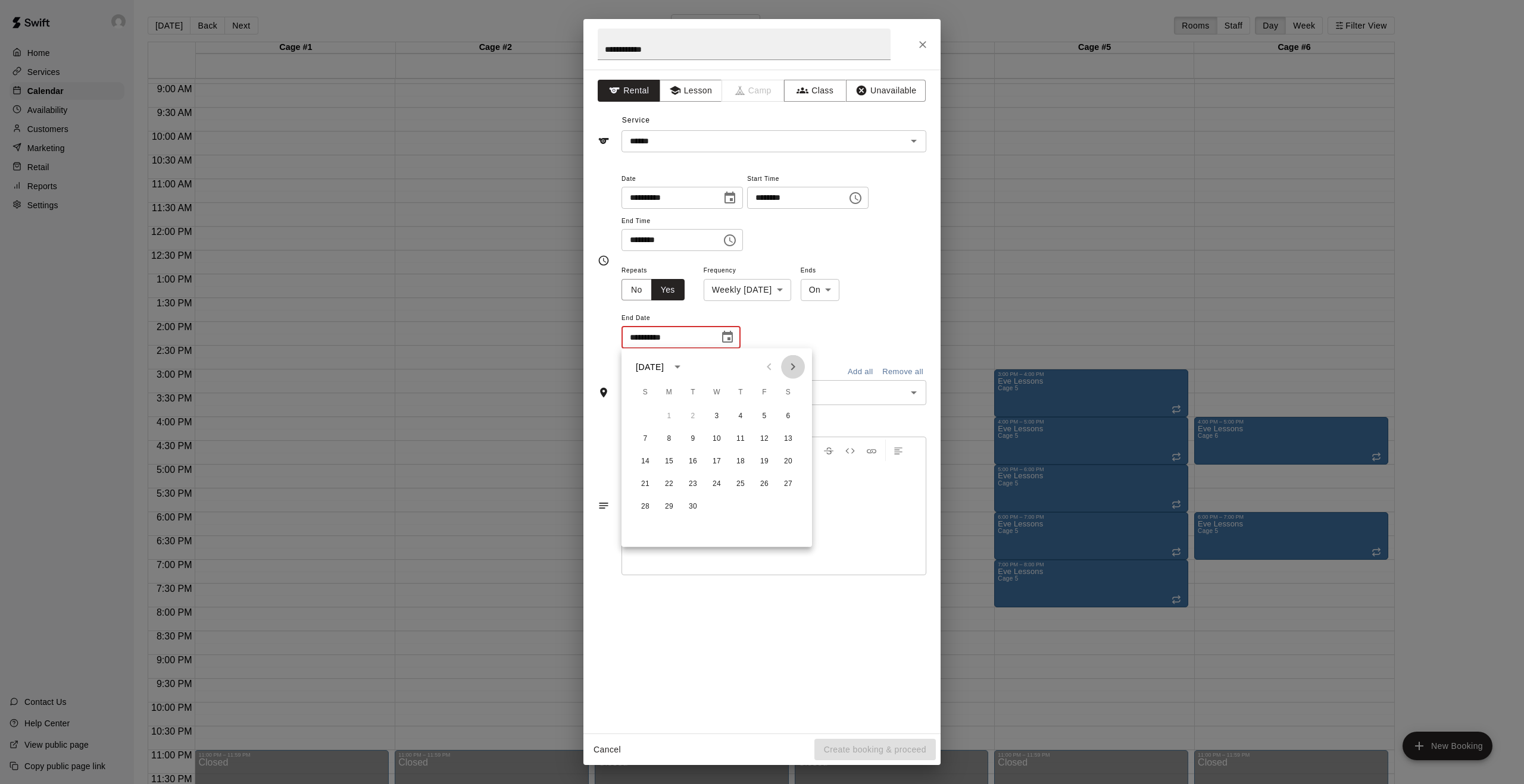
click at [790, 366] on icon "Next month" at bounding box center [793, 366] width 14 height 14
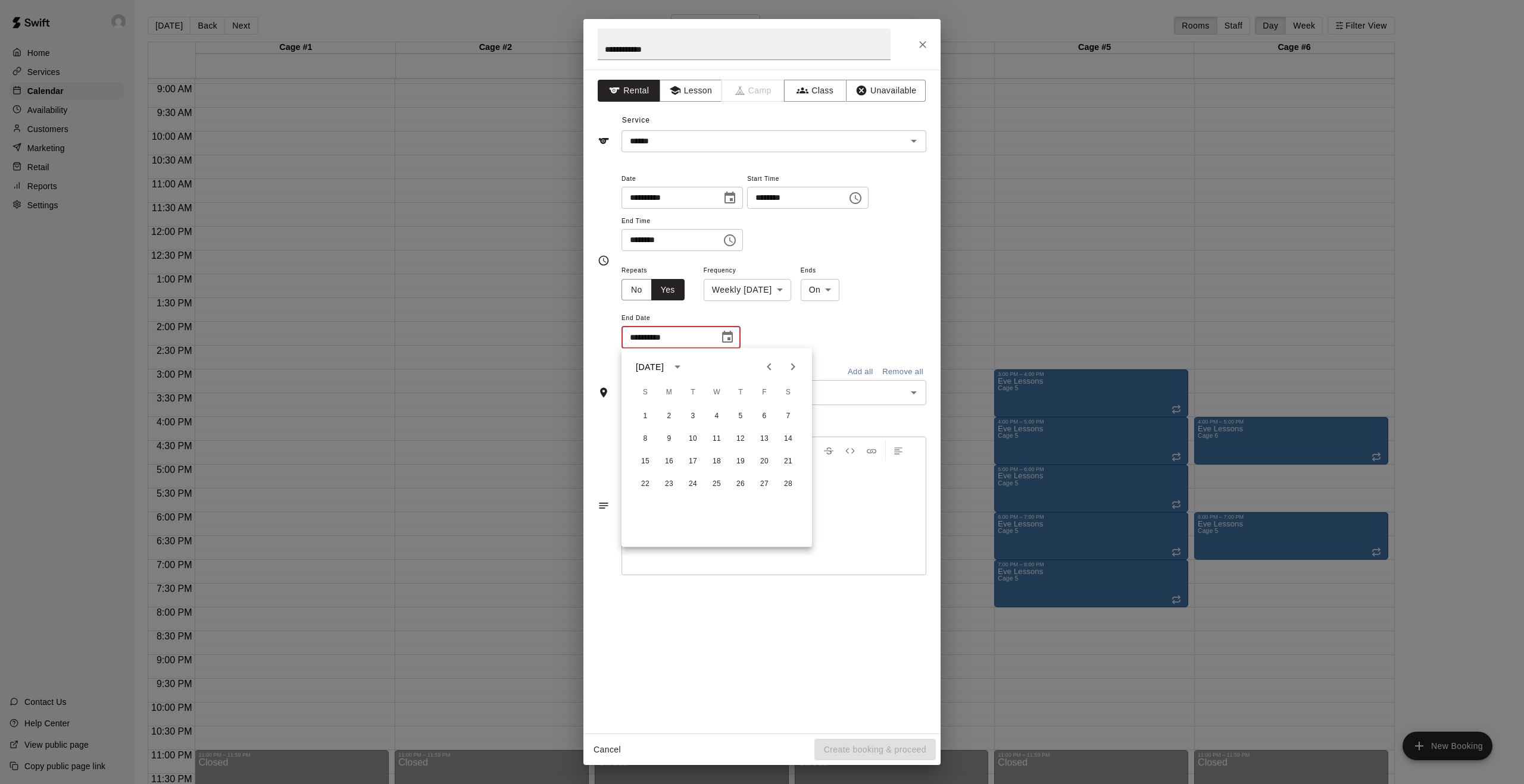
click at [790, 366] on icon "Next month" at bounding box center [793, 366] width 14 height 14
click at [715, 480] on button "24" at bounding box center [717, 484] width 21 height 21
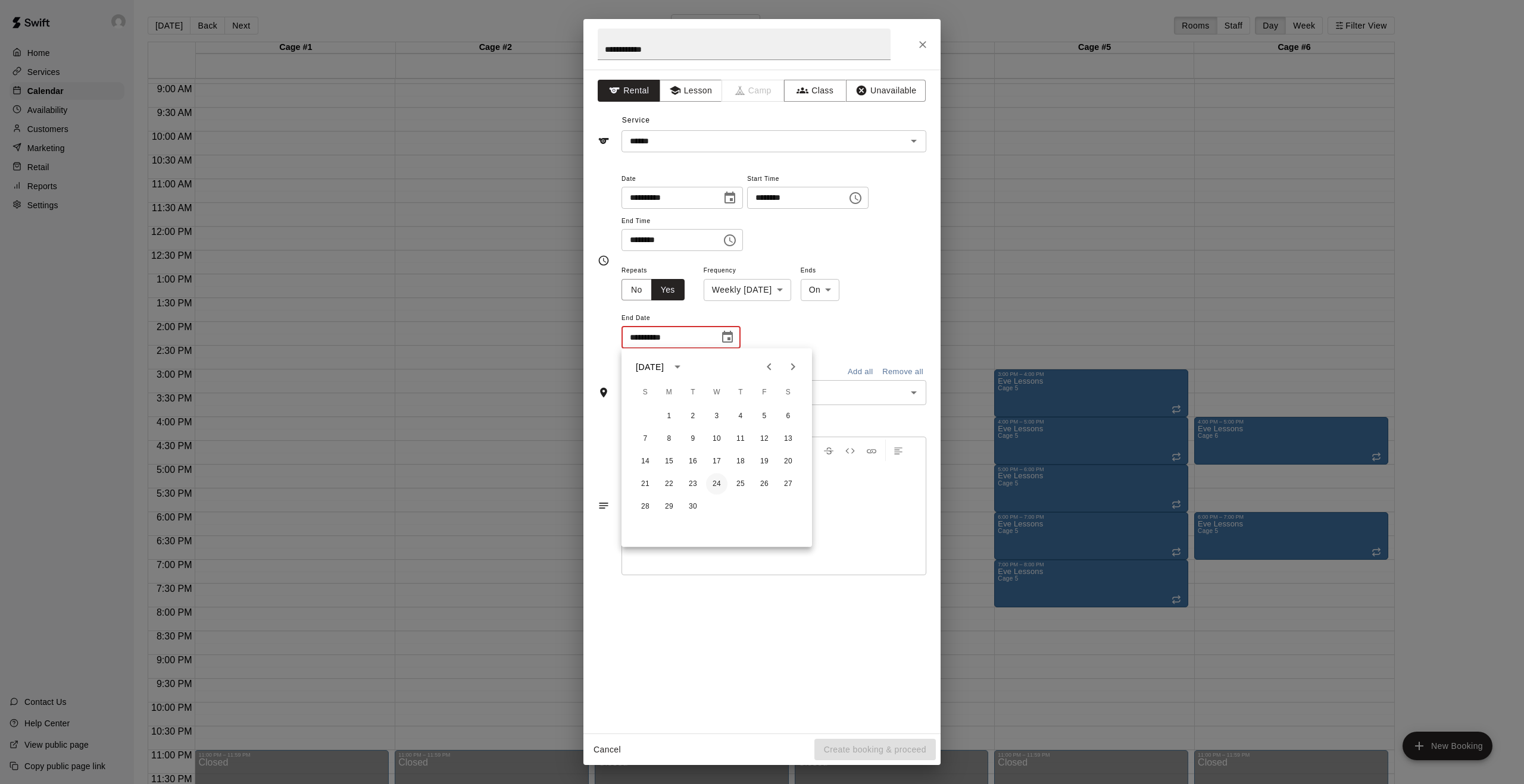
type input "**********"
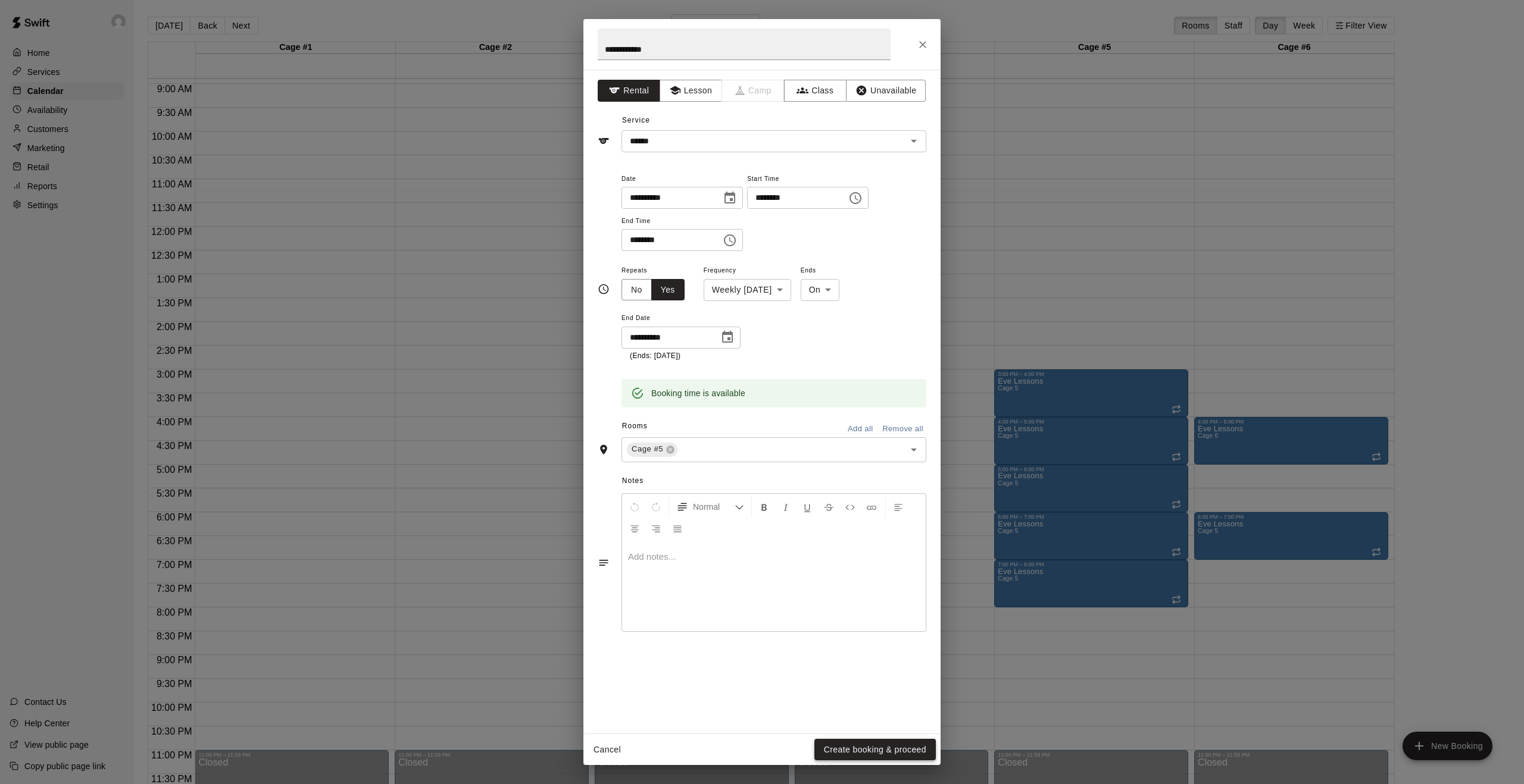
click at [847, 742] on button "Create booking & proceed" at bounding box center [875, 750] width 121 height 22
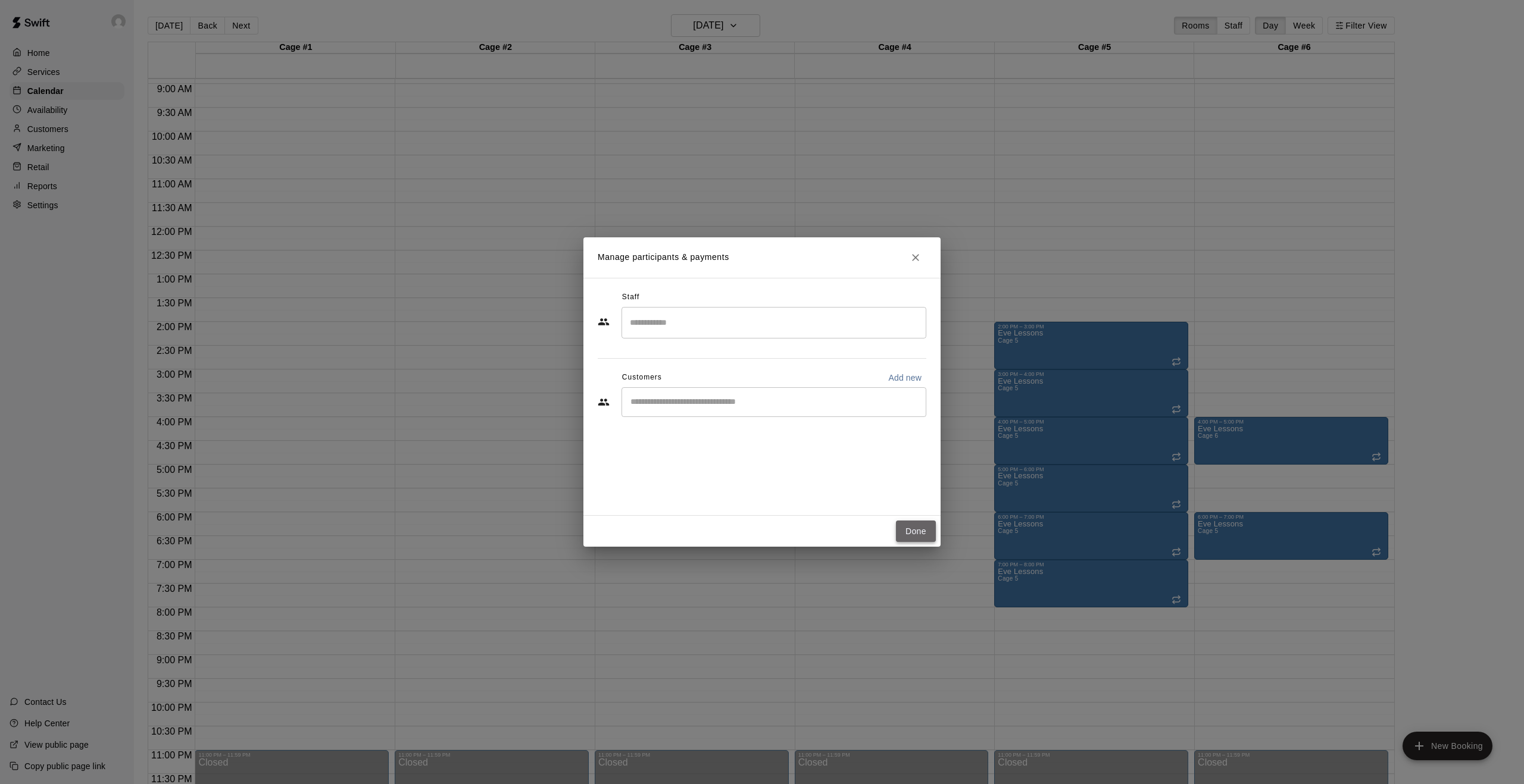
click at [933, 531] on button "Done" at bounding box center [915, 531] width 40 height 22
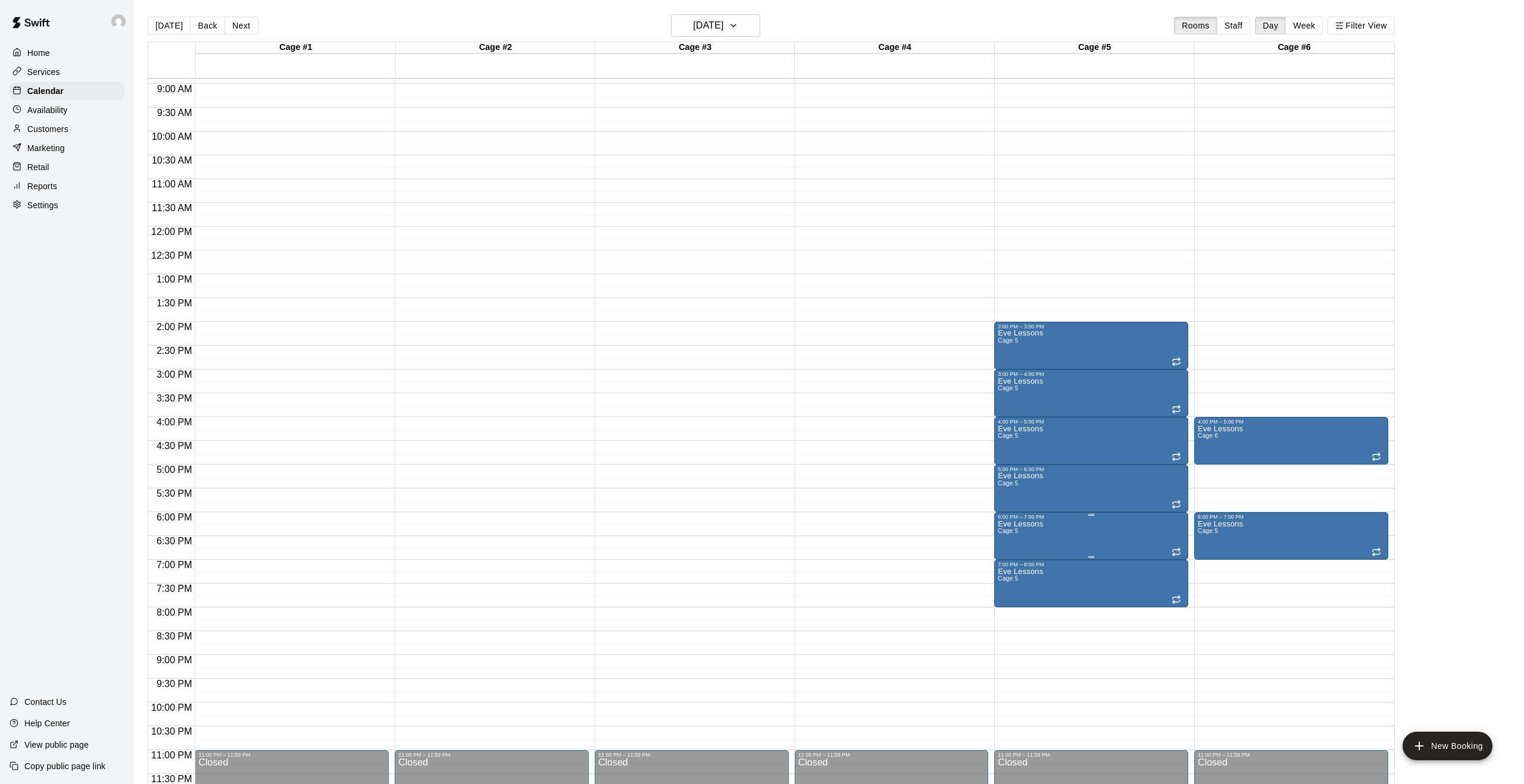
click at [1018, 587] on button "delete" at bounding box center [1009, 589] width 24 height 24
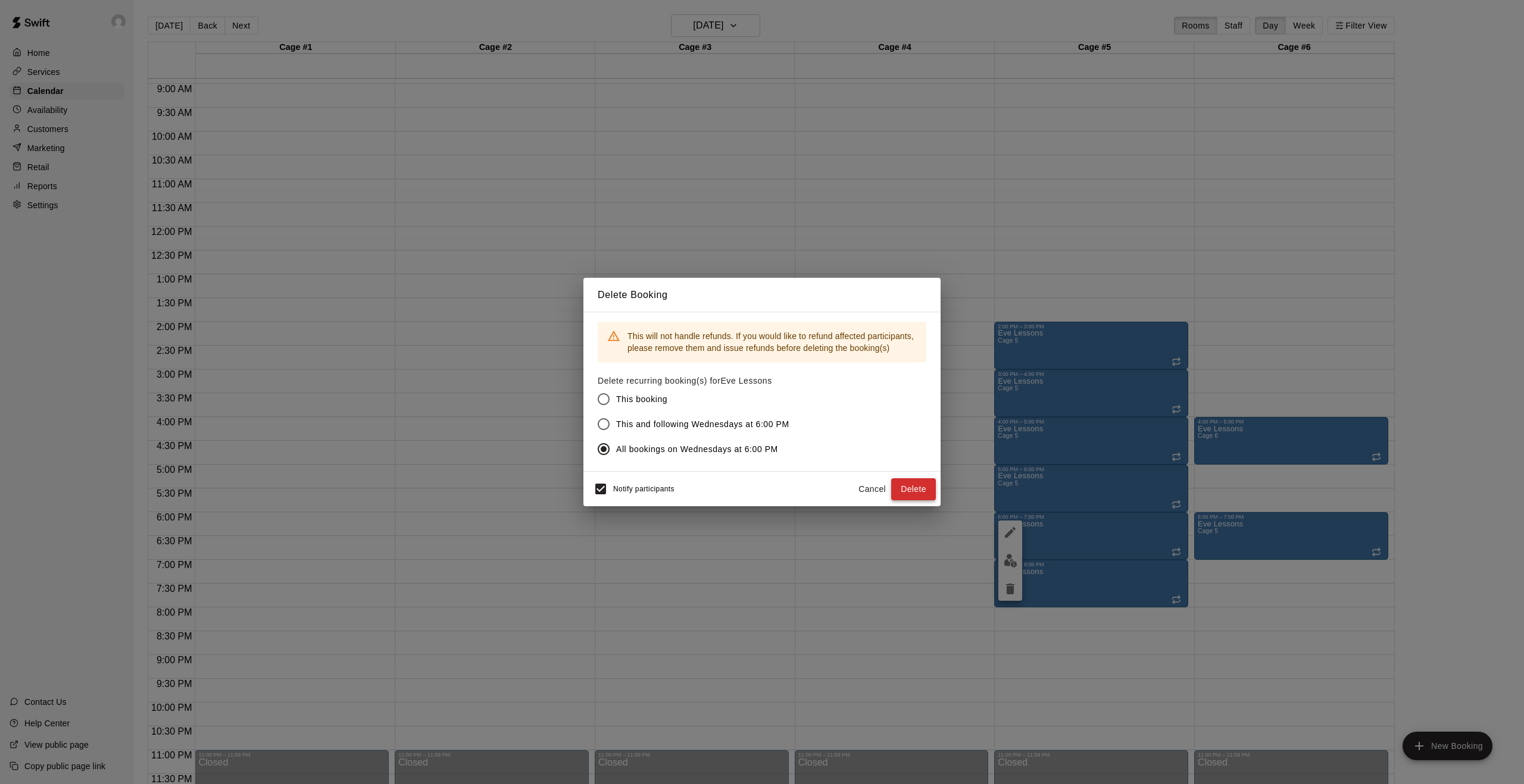
click at [917, 490] on button "Delete" at bounding box center [913, 489] width 45 height 22
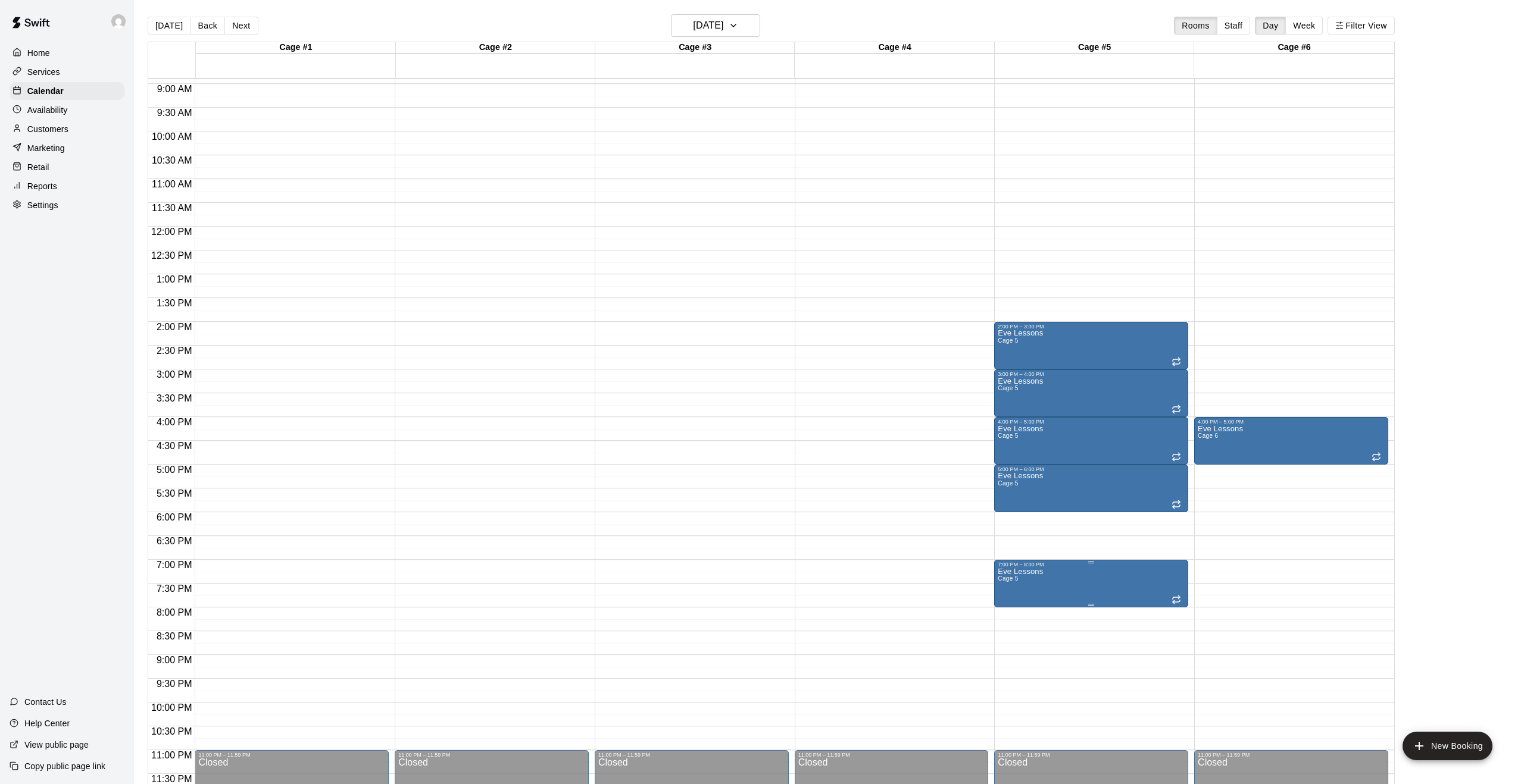
click at [1010, 645] on button "delete" at bounding box center [1009, 636] width 24 height 24
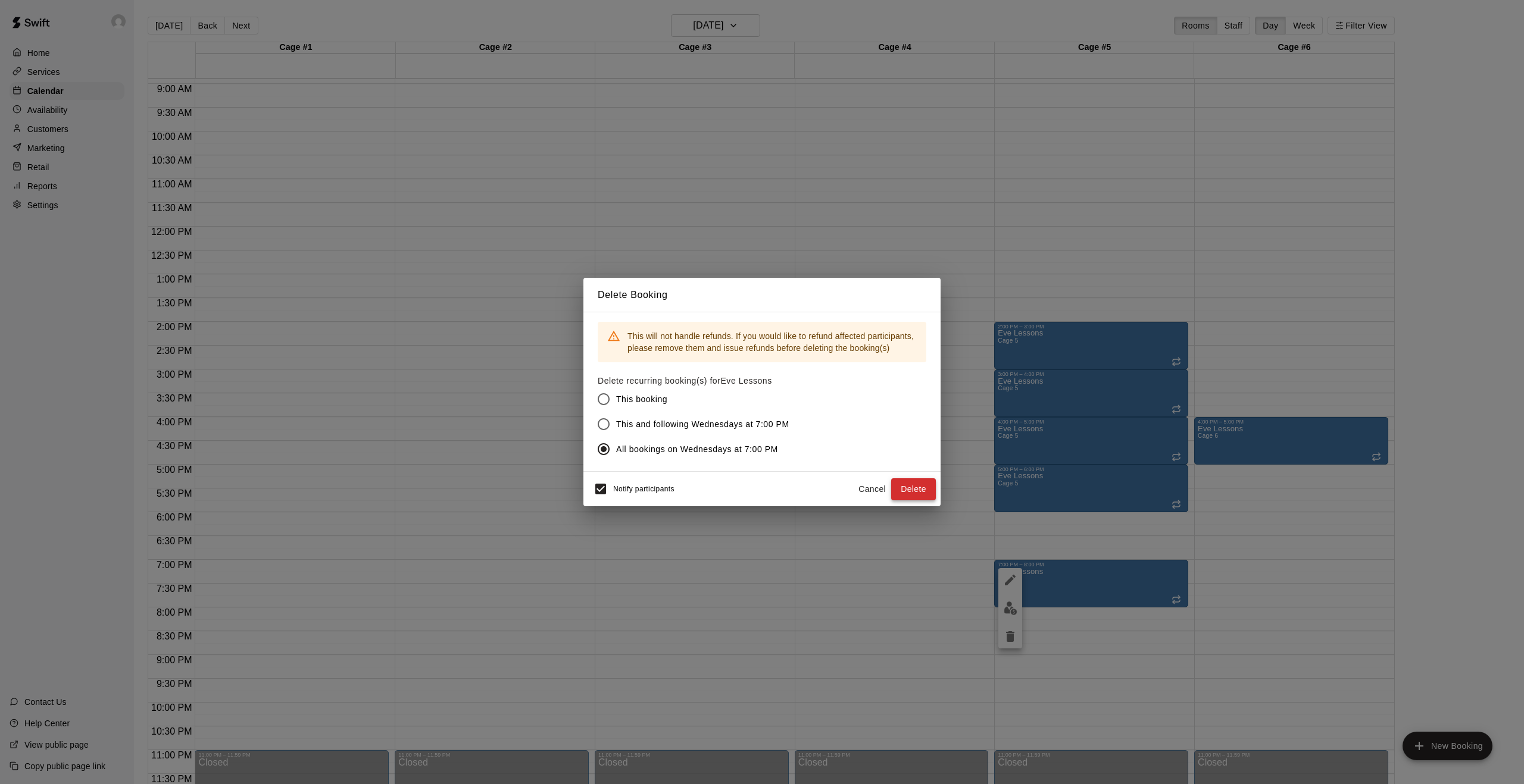
click at [919, 487] on button "Delete" at bounding box center [913, 489] width 45 height 22
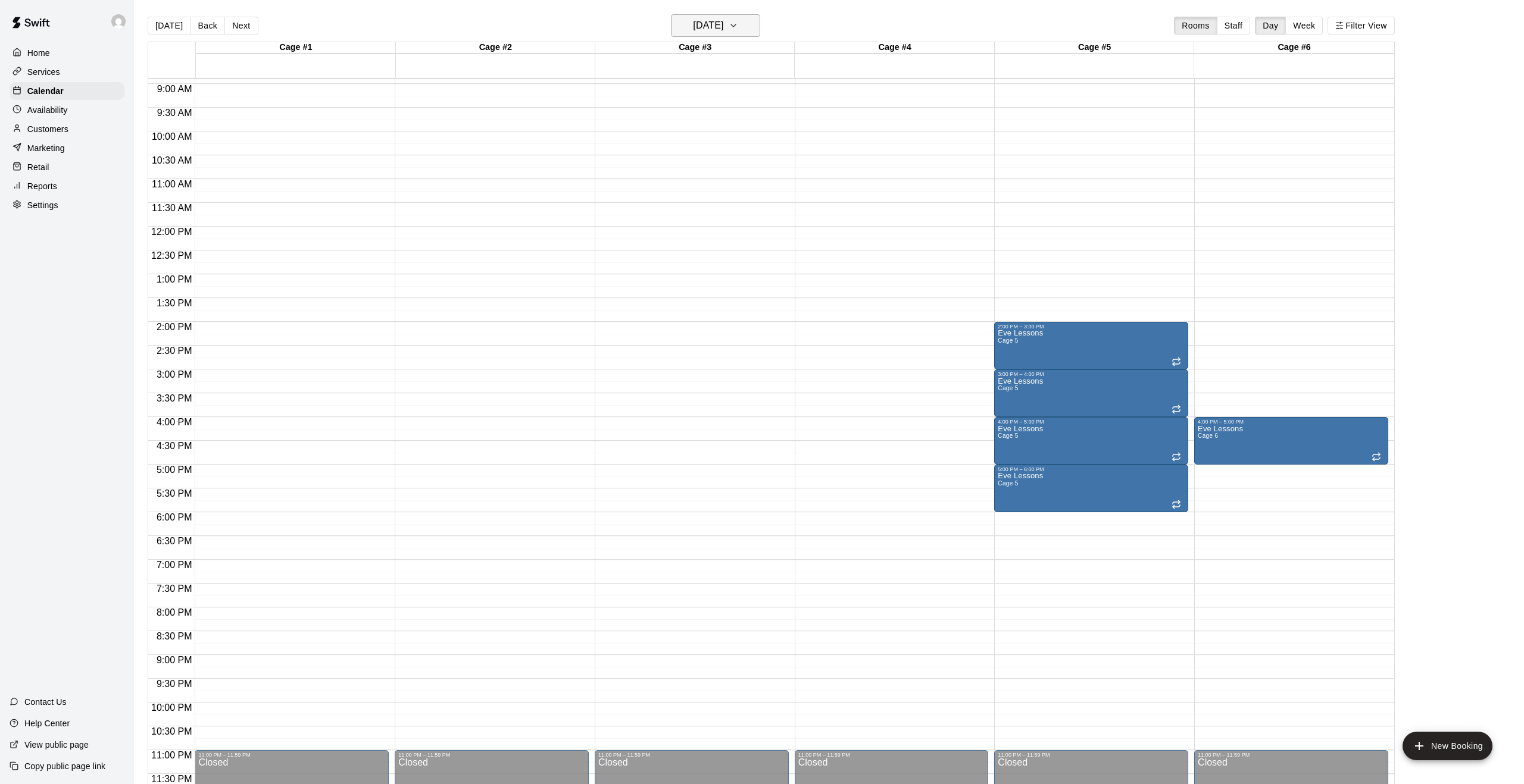
click at [738, 31] on icon "button" at bounding box center [734, 25] width 10 height 14
click at [788, 55] on icon "Next month" at bounding box center [789, 56] width 14 height 14
click at [788, 50] on icon "Next month" at bounding box center [789, 56] width 14 height 14
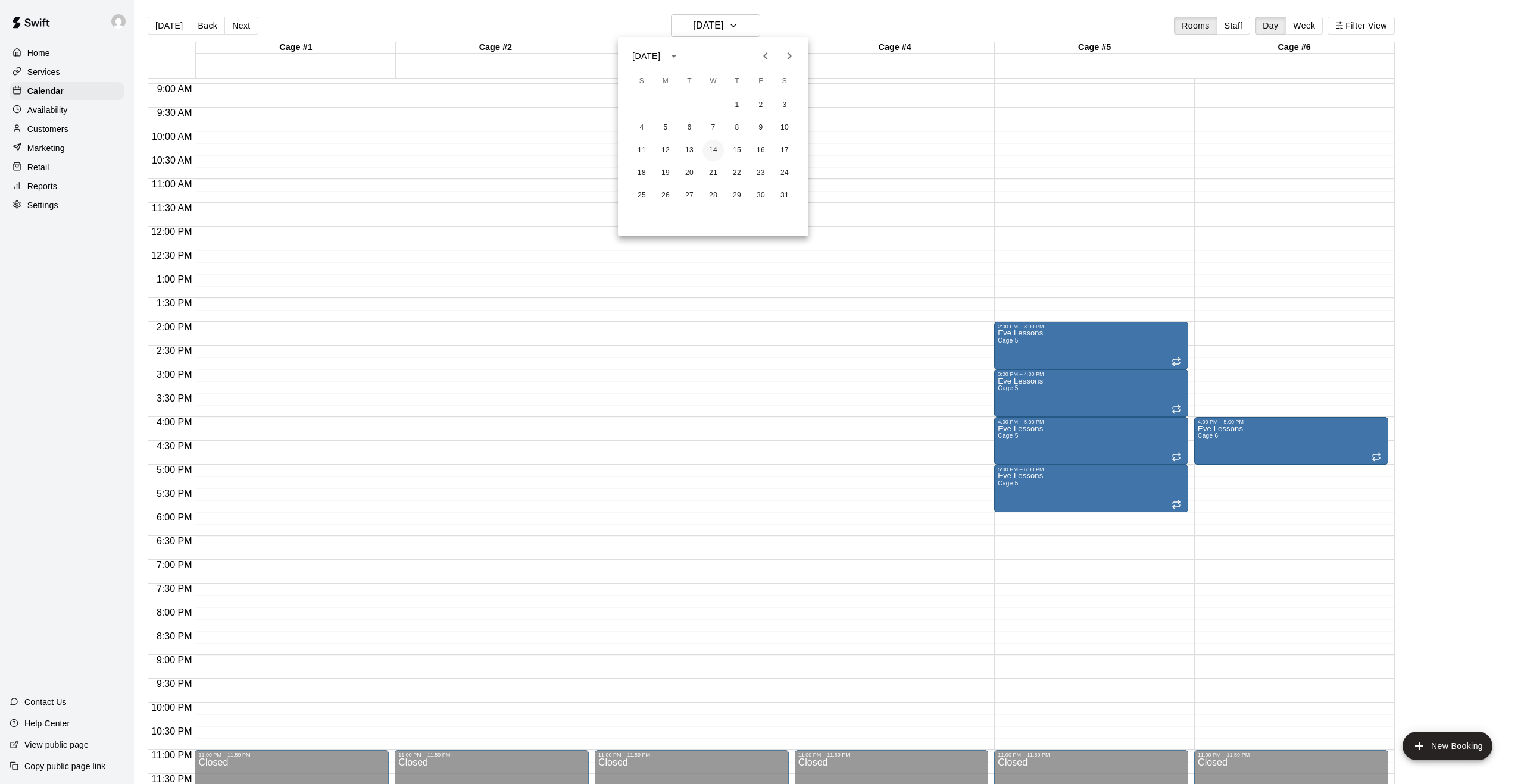
click at [717, 151] on button "14" at bounding box center [713, 150] width 21 height 21
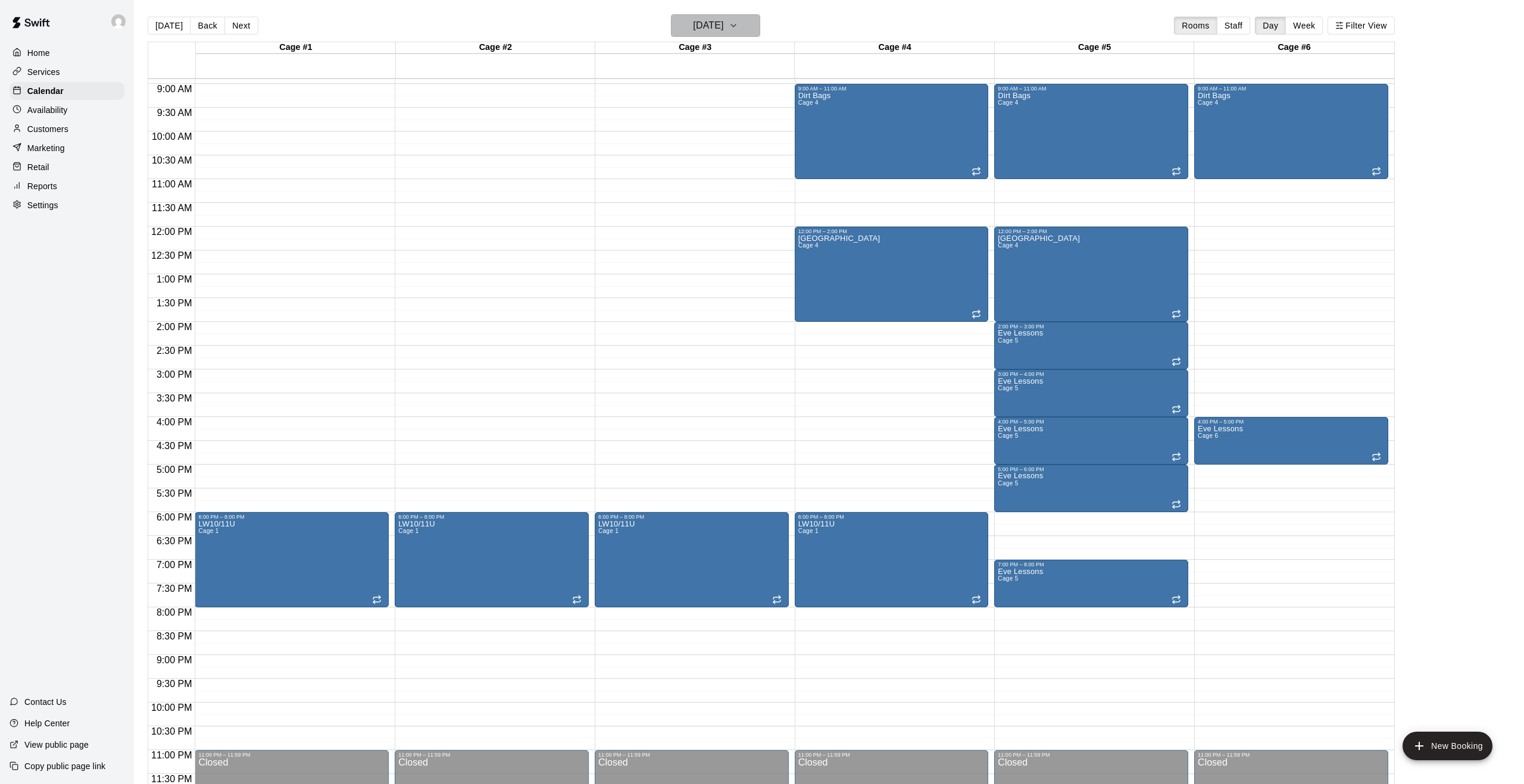
click at [738, 30] on icon "button" at bounding box center [734, 25] width 10 height 14
click at [669, 132] on button "5" at bounding box center [665, 128] width 21 height 21
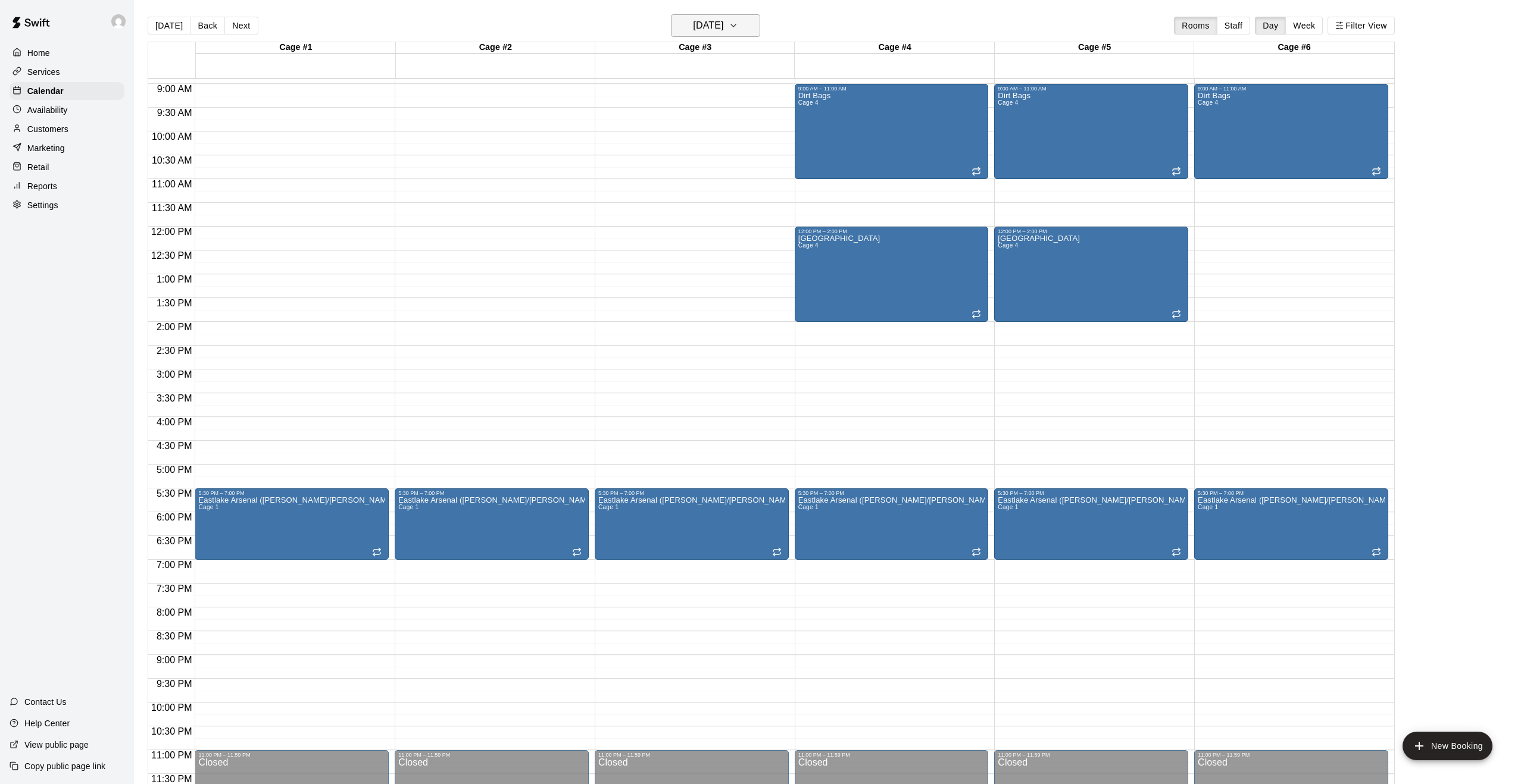
click at [757, 25] on button "Monday Jan 05" at bounding box center [715, 25] width 89 height 23
click at [653, 352] on div at bounding box center [762, 392] width 1524 height 784
click at [738, 30] on icon "button" at bounding box center [734, 25] width 10 height 14
click at [755, 129] on button "9" at bounding box center [761, 128] width 21 height 21
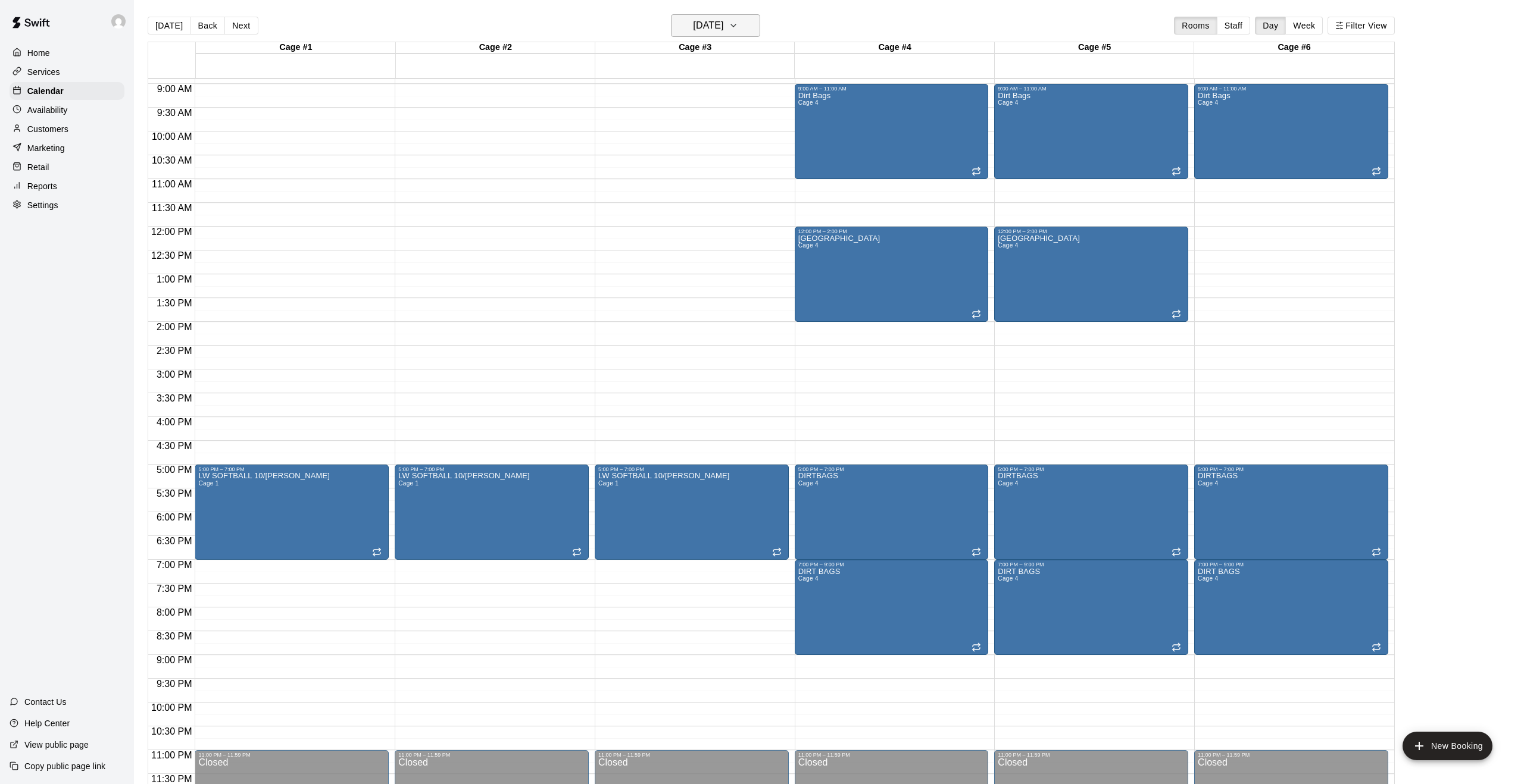
click at [749, 25] on button "Friday Jan 09" at bounding box center [715, 25] width 89 height 23
click at [714, 153] on button "14" at bounding box center [713, 150] width 21 height 21
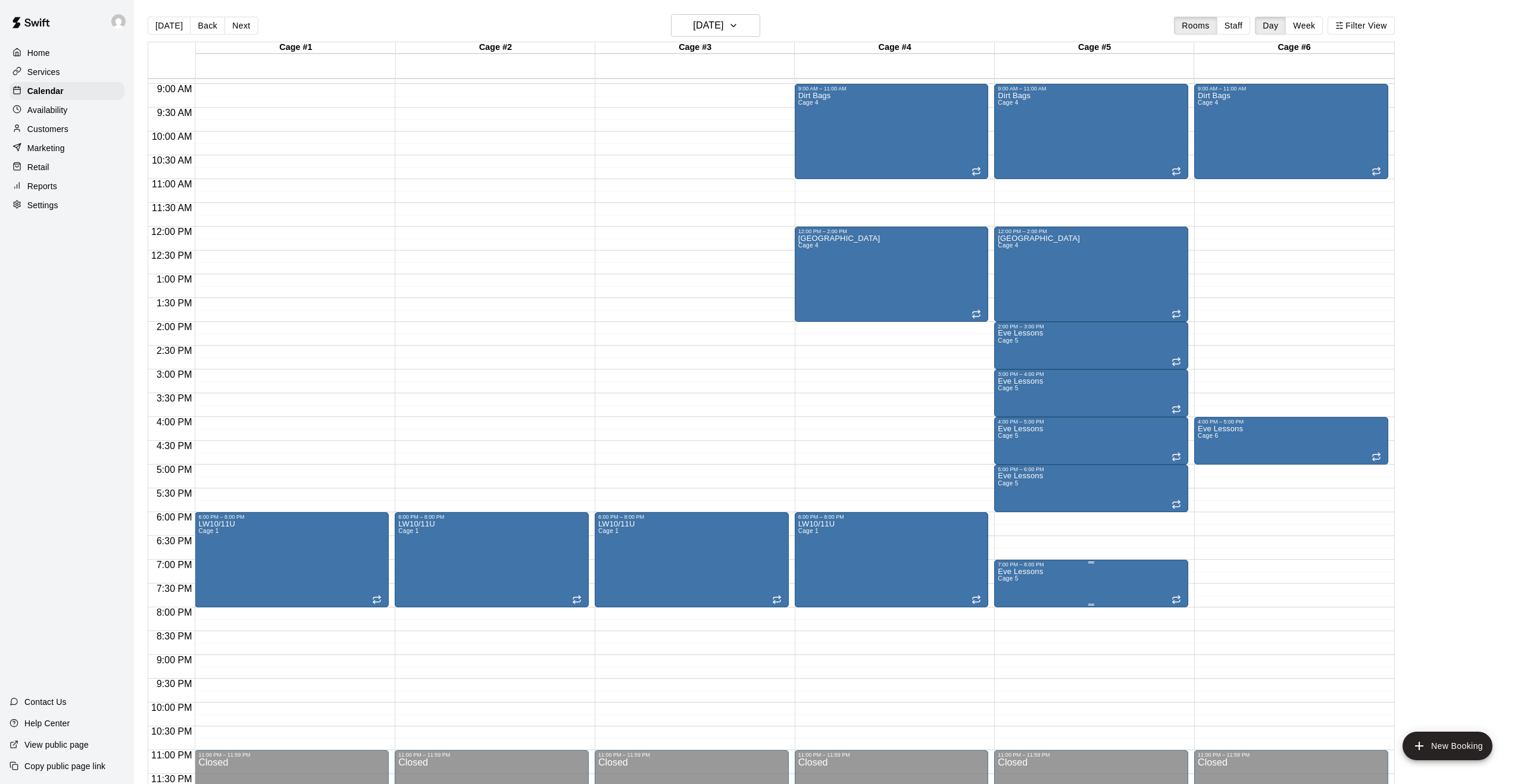
click at [1012, 637] on icon "delete" at bounding box center [1010, 636] width 8 height 11
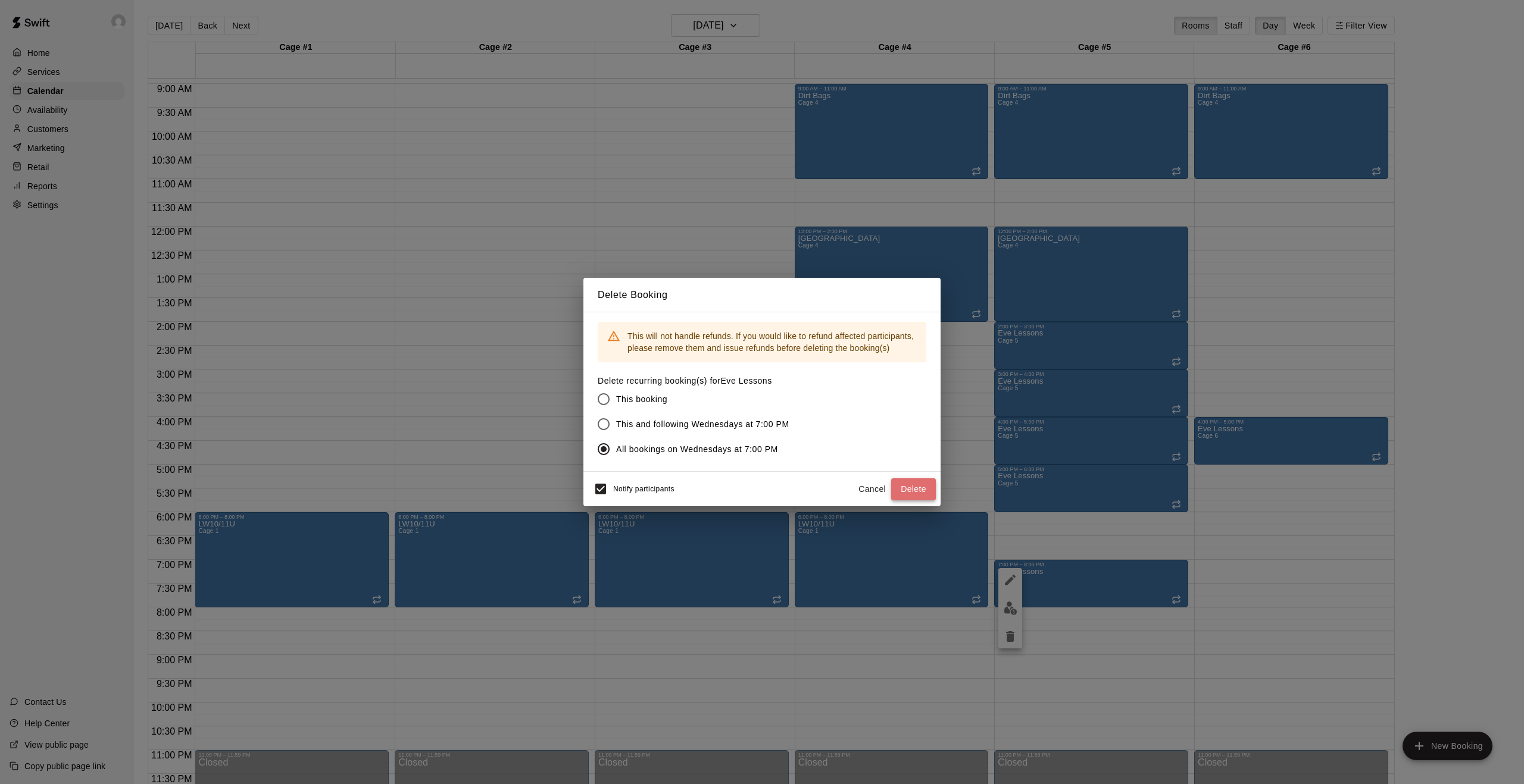
click at [902, 488] on button "Delete" at bounding box center [913, 489] width 45 height 22
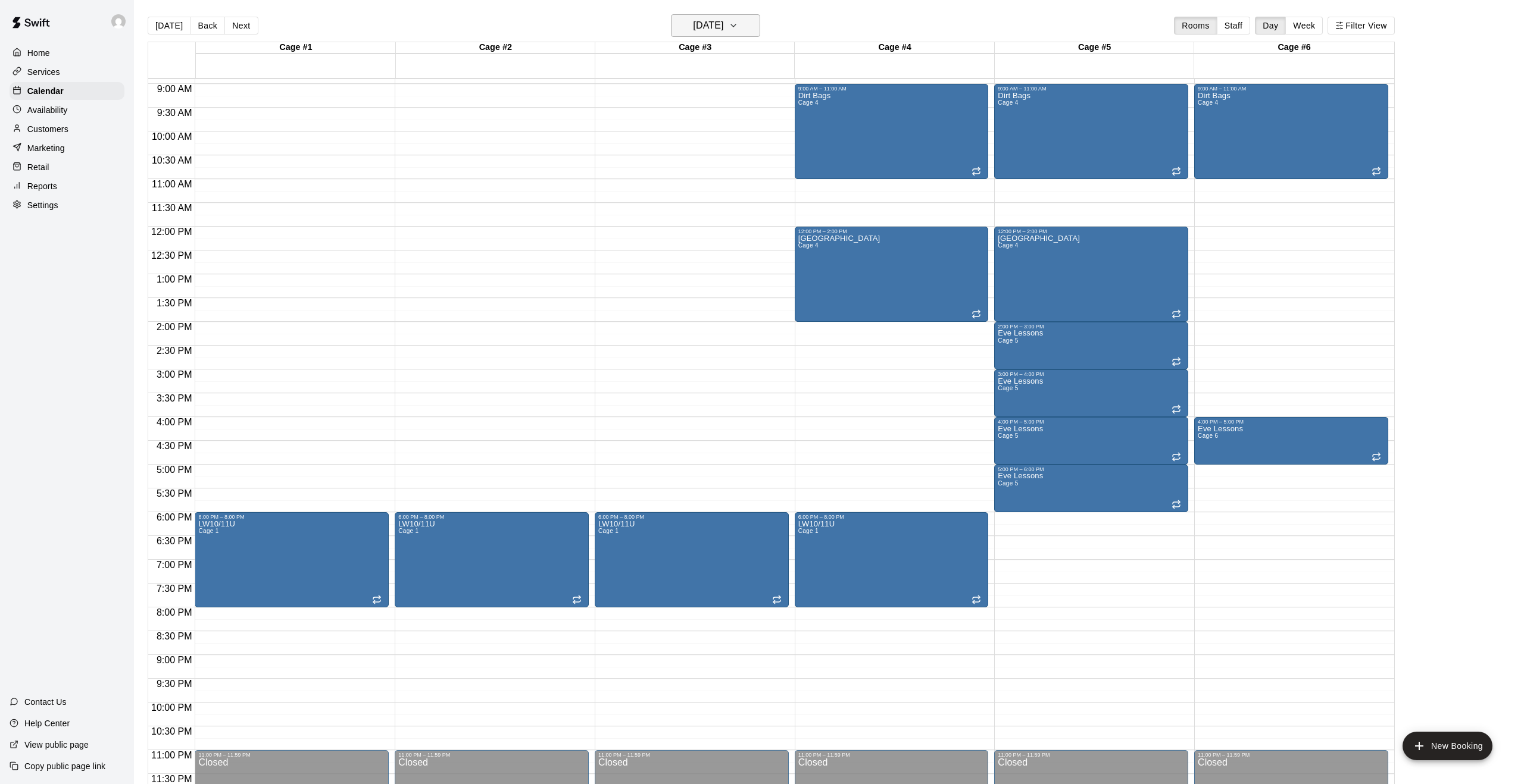
click at [738, 20] on icon "button" at bounding box center [734, 25] width 10 height 14
click at [789, 53] on icon "Next month" at bounding box center [789, 56] width 4 height 7
click at [710, 106] on button "4" at bounding box center [713, 105] width 21 height 21
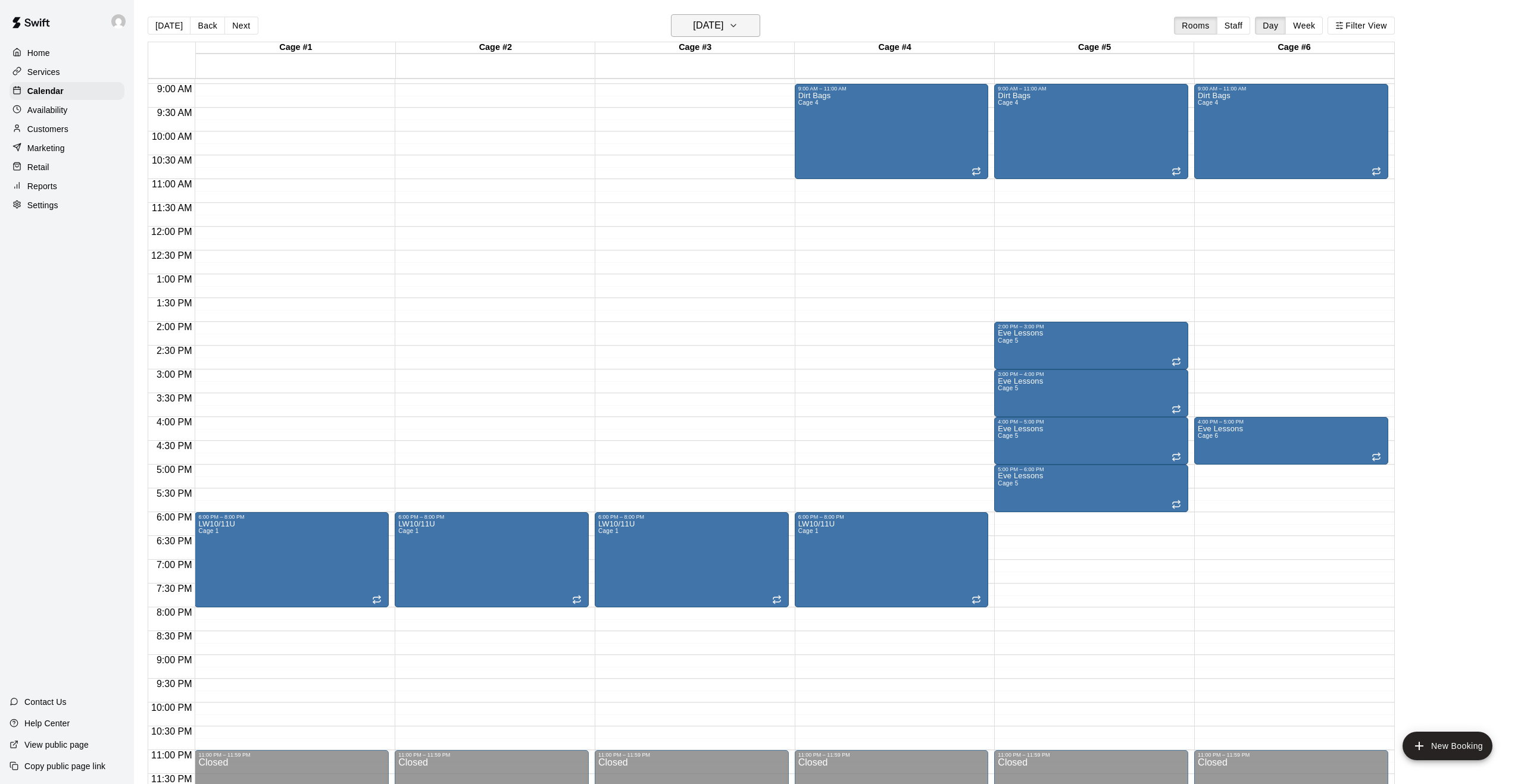
click at [738, 28] on icon "button" at bounding box center [734, 25] width 10 height 14
click at [789, 53] on icon "Next month" at bounding box center [789, 56] width 14 height 14
click at [714, 105] on button "4" at bounding box center [713, 105] width 21 height 21
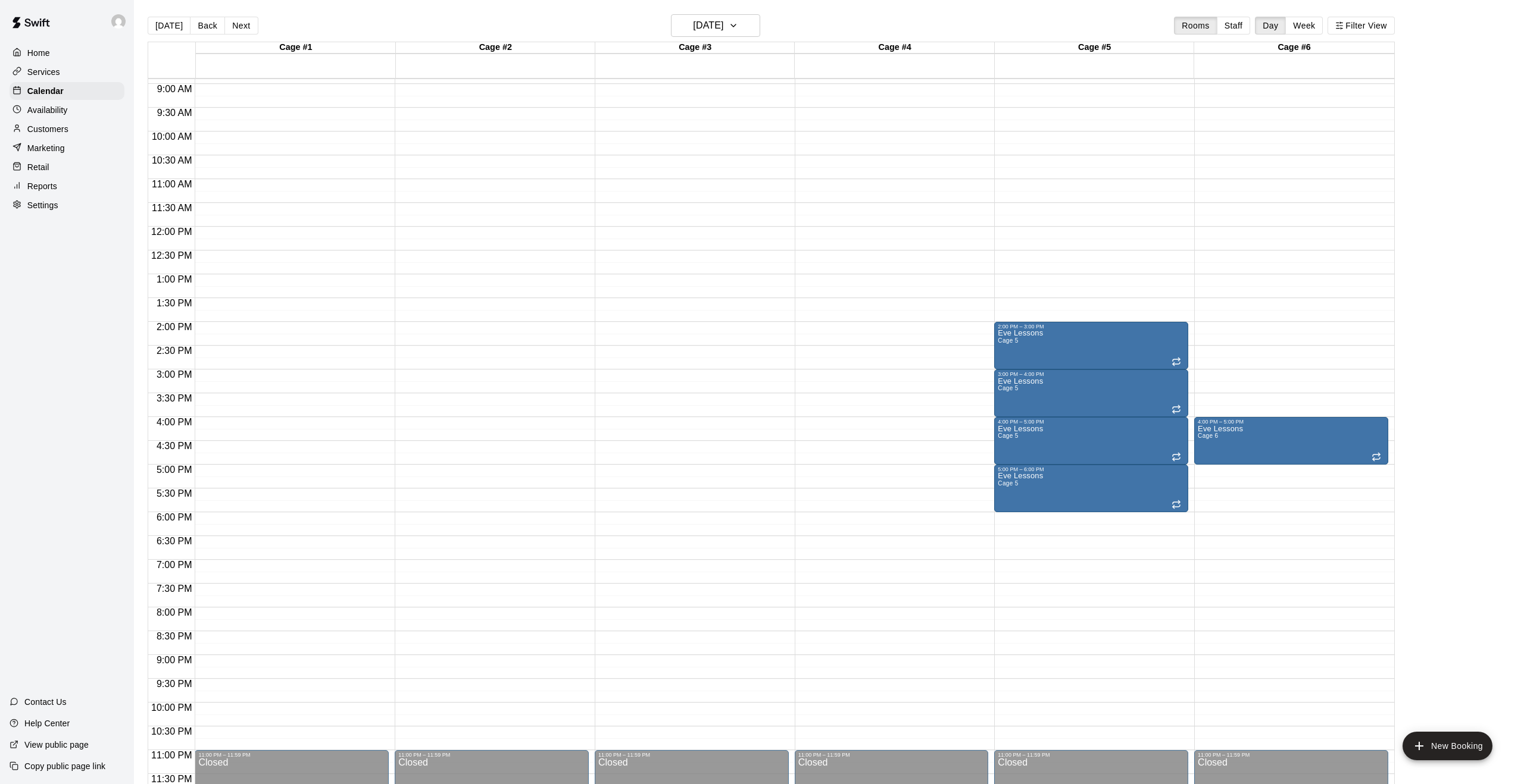
click at [1056, 519] on div "12:00 AM – 4:00 AM Closed 2:00 PM – 3:00 PM Eve Lessons Cage 5 3:00 PM – 4:00 P…" at bounding box center [1090, 226] width 194 height 1142
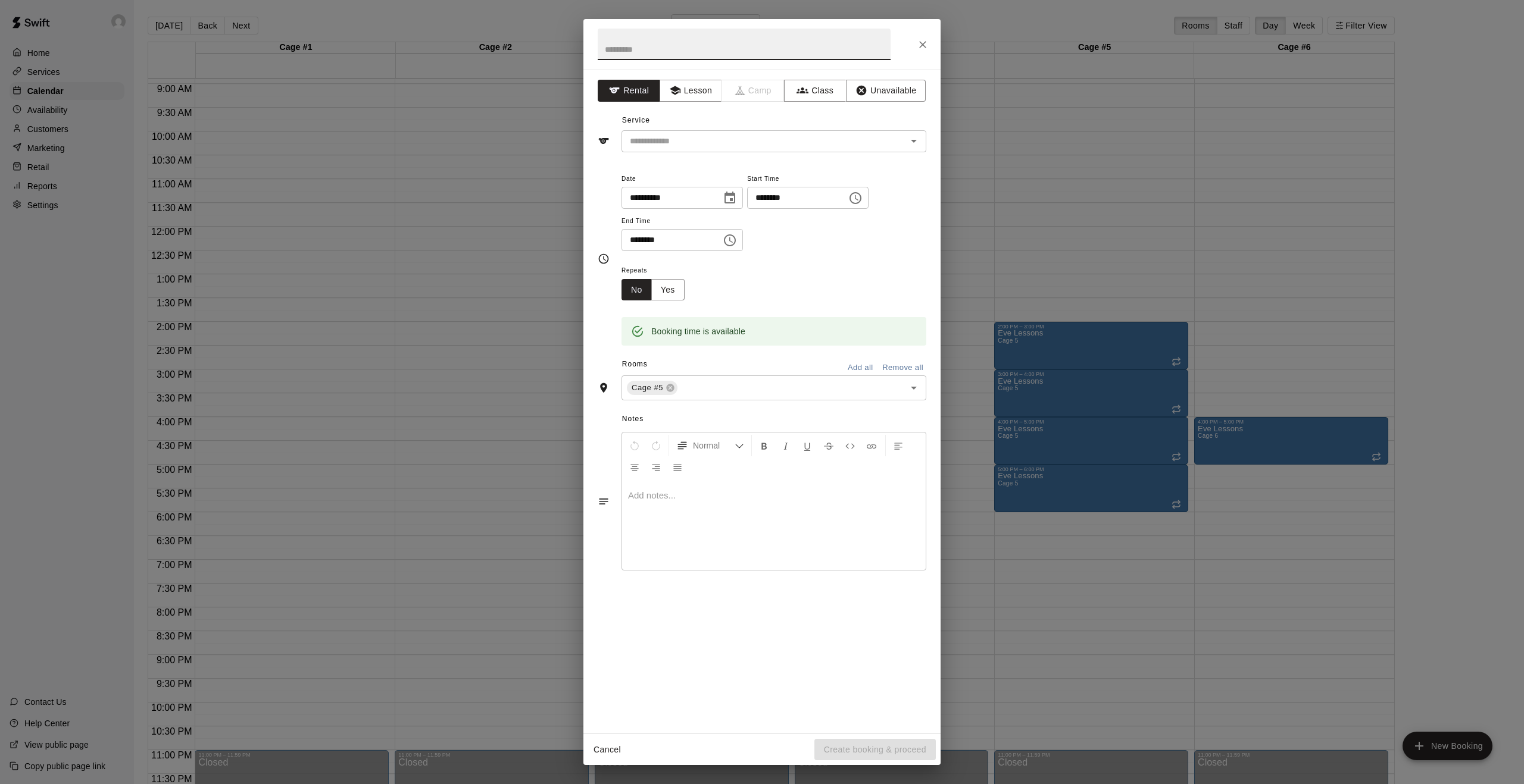
click at [681, 43] on input "text" at bounding box center [744, 44] width 293 height 32
click at [915, 137] on icon "Open" at bounding box center [913, 141] width 14 height 14
type input "**********"
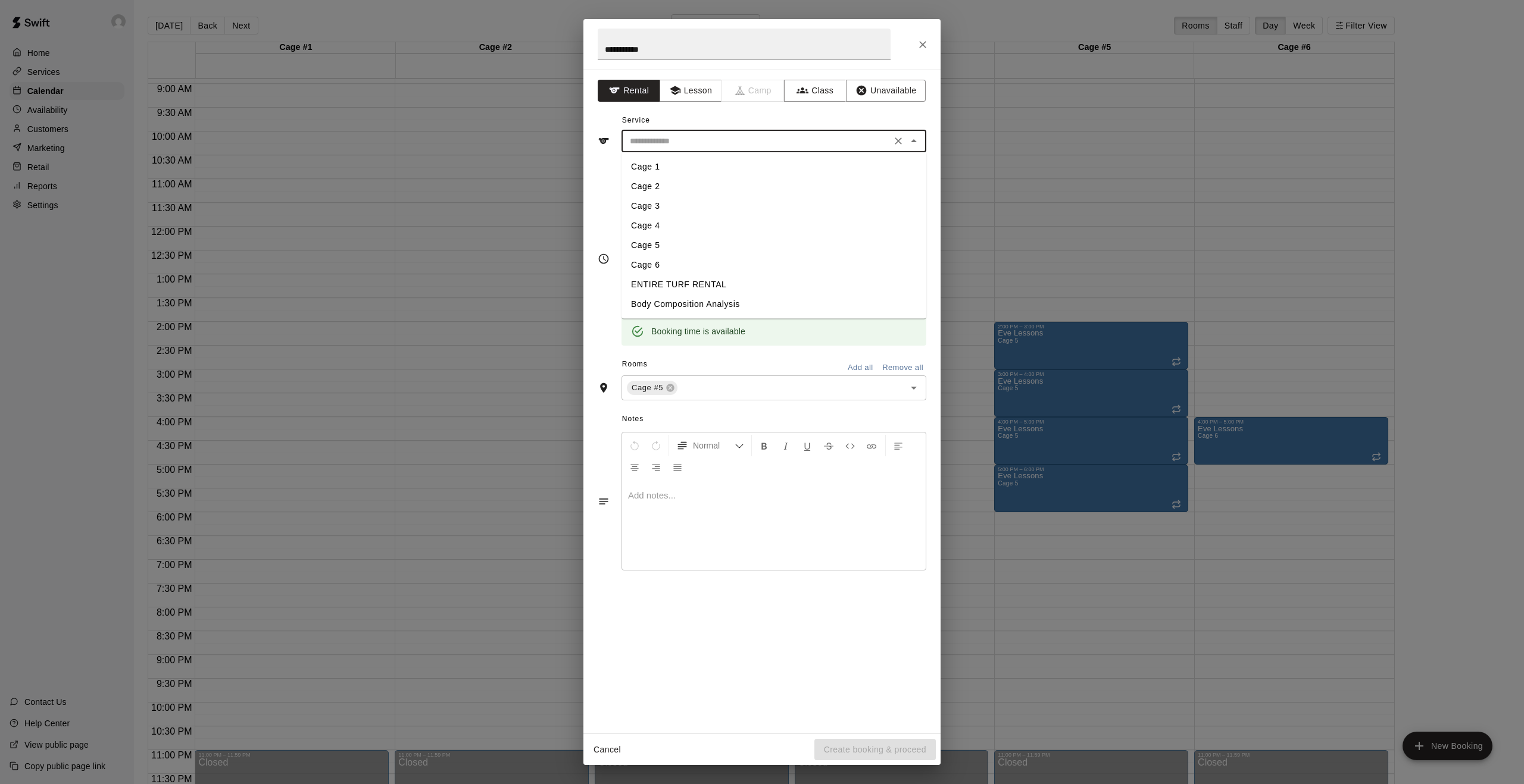
click at [677, 242] on li "Cage 5" at bounding box center [774, 245] width 305 height 20
type input "******"
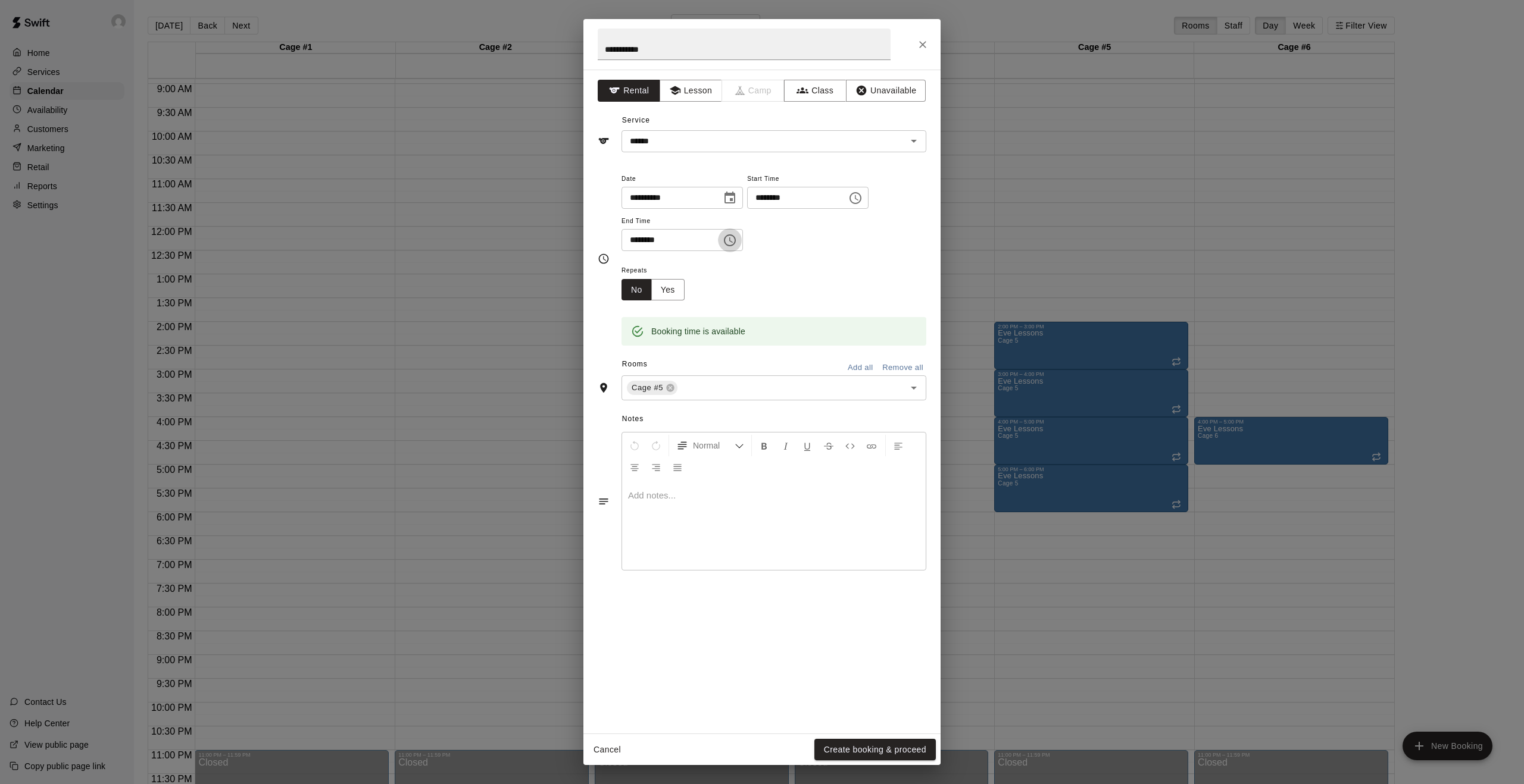
click at [735, 237] on icon "Choose time, selected time is 6:30 PM" at bounding box center [729, 240] width 14 height 14
click at [642, 316] on li "08" at bounding box center [638, 311] width 29 height 22
click at [674, 264] on li "00" at bounding box center [672, 265] width 29 height 22
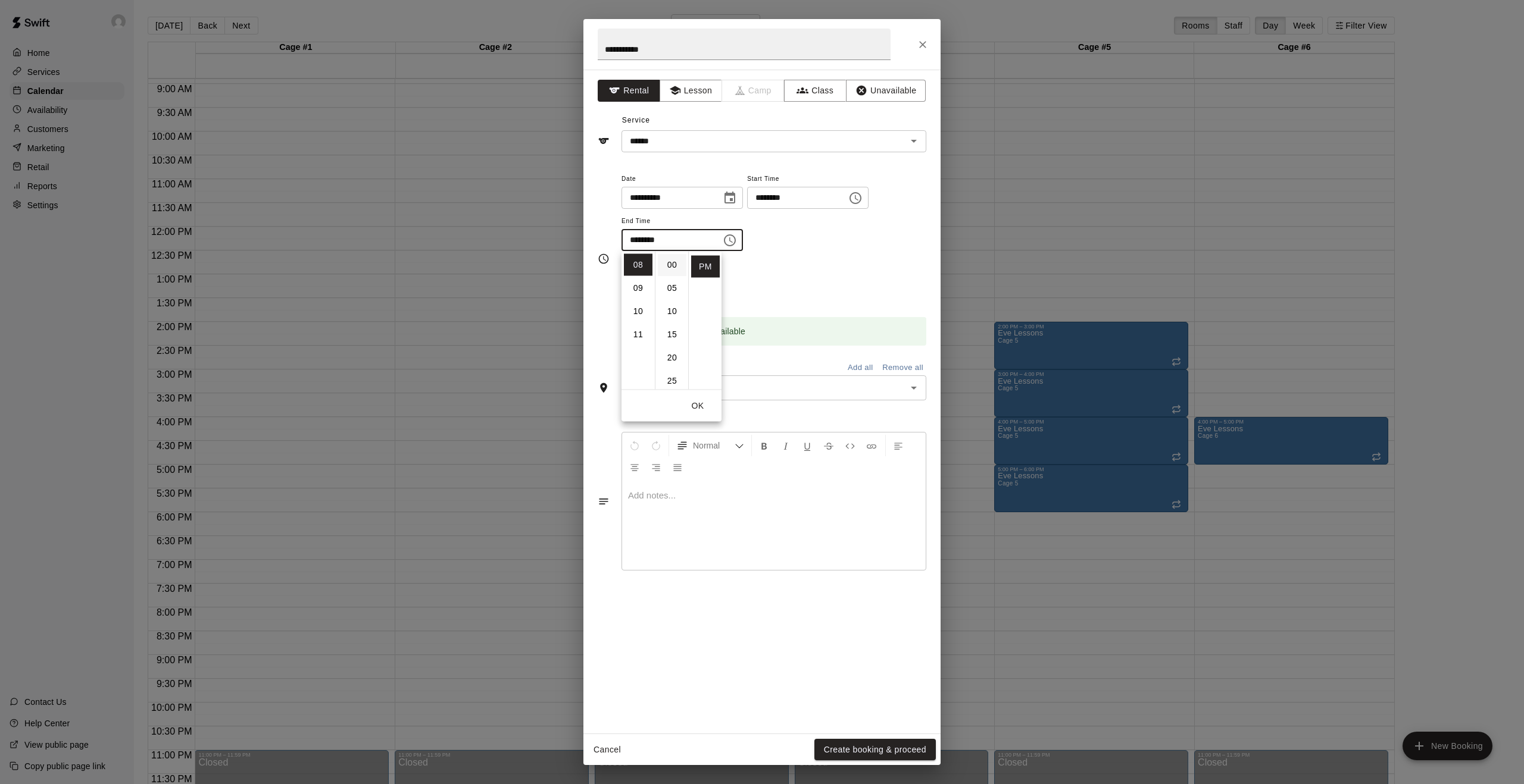
type input "********"
click at [691, 410] on button "OK" at bounding box center [698, 405] width 38 height 22
click at [915, 390] on icon "Open" at bounding box center [913, 388] width 14 height 14
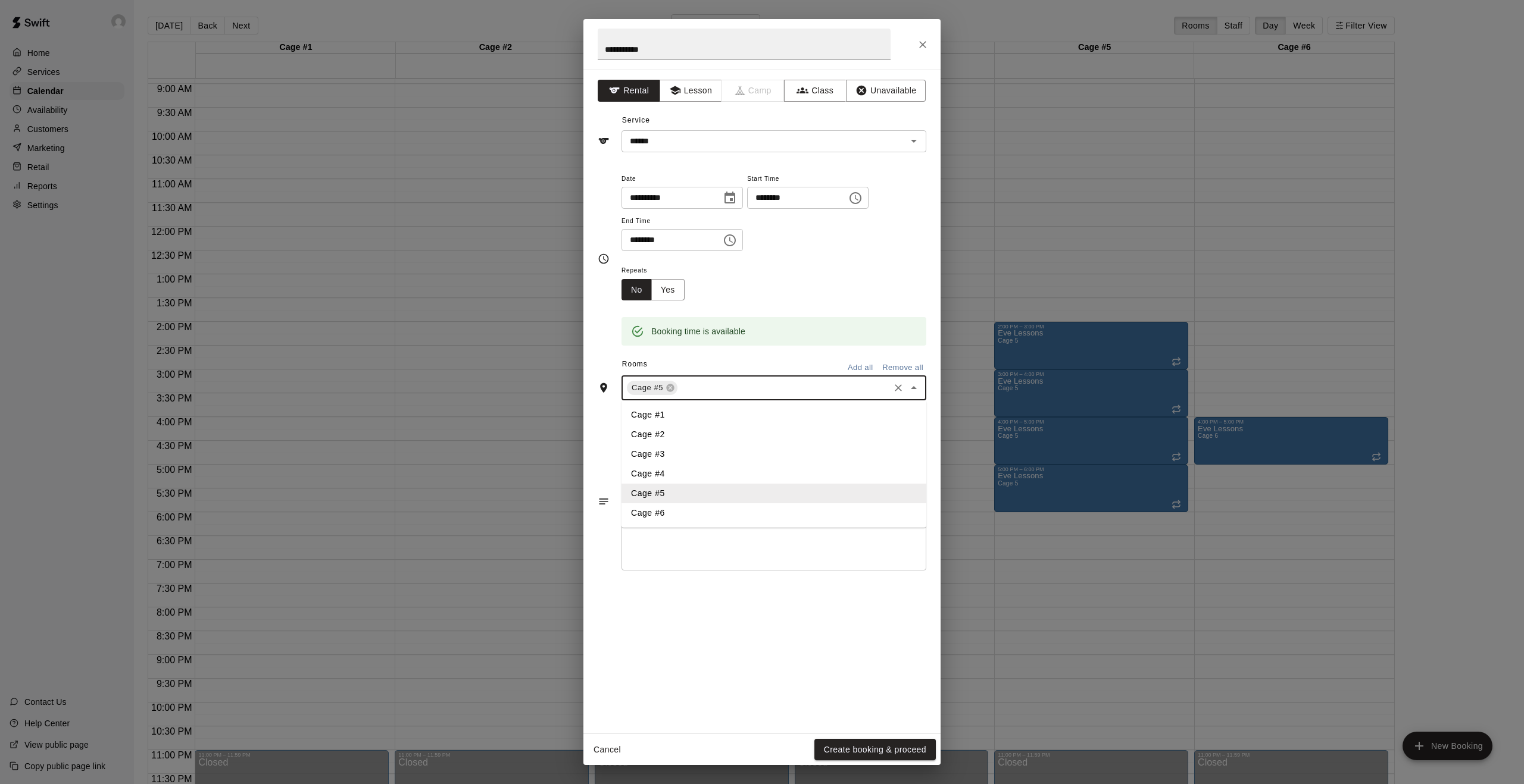
click at [672, 513] on li "Cage #6" at bounding box center [774, 513] width 305 height 20
click at [672, 291] on button "Yes" at bounding box center [668, 289] width 34 height 22
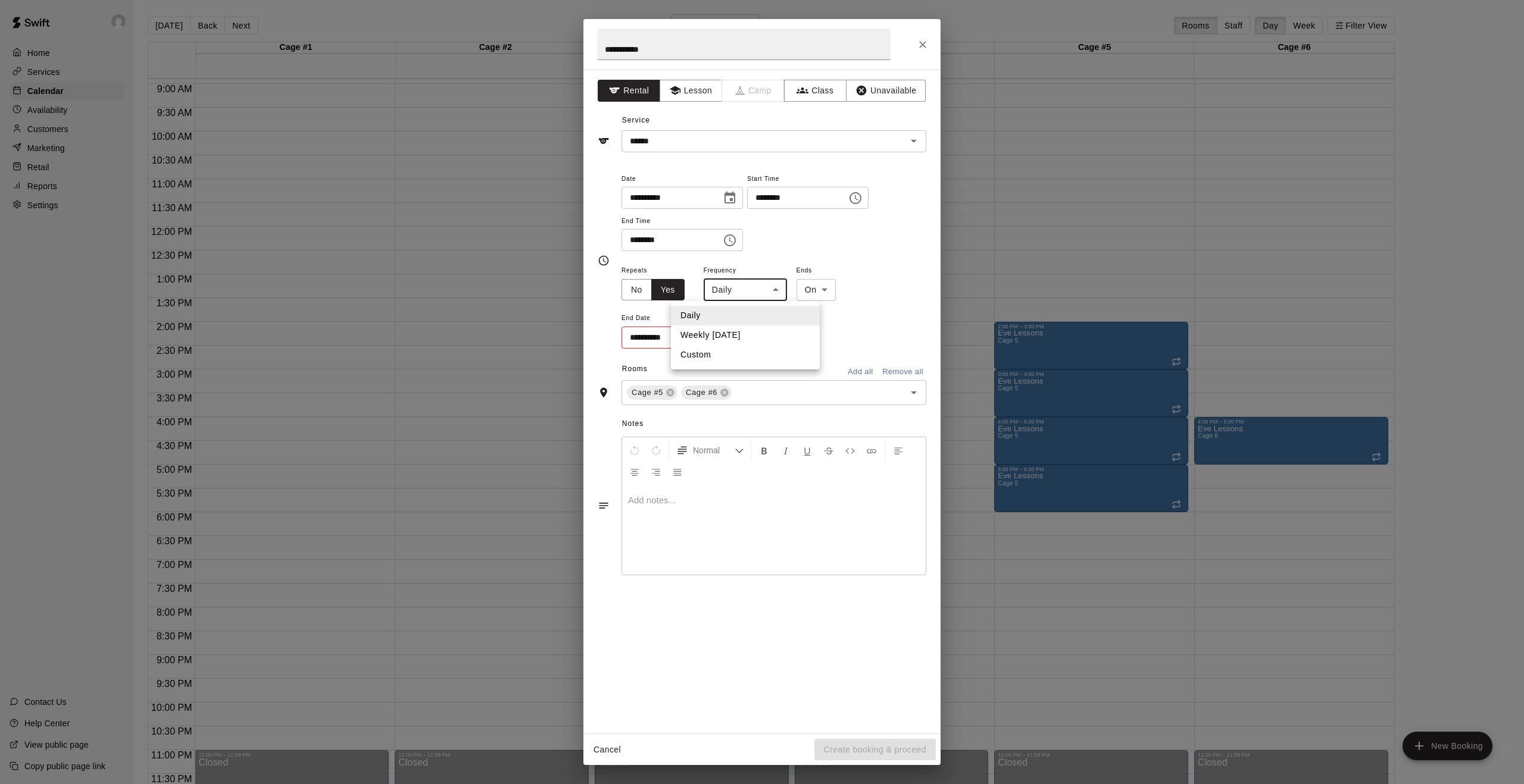
click at [772, 292] on body "Home Services Calendar Availability Customers Marketing Retail Reports Settings…" at bounding box center [762, 401] width 1524 height 803
click at [762, 334] on li "Weekly on Wednesday" at bounding box center [745, 335] width 149 height 20
type input "******"
click at [734, 338] on icon "Choose date" at bounding box center [727, 337] width 14 height 14
click at [799, 361] on icon "Next month" at bounding box center [793, 366] width 14 height 14
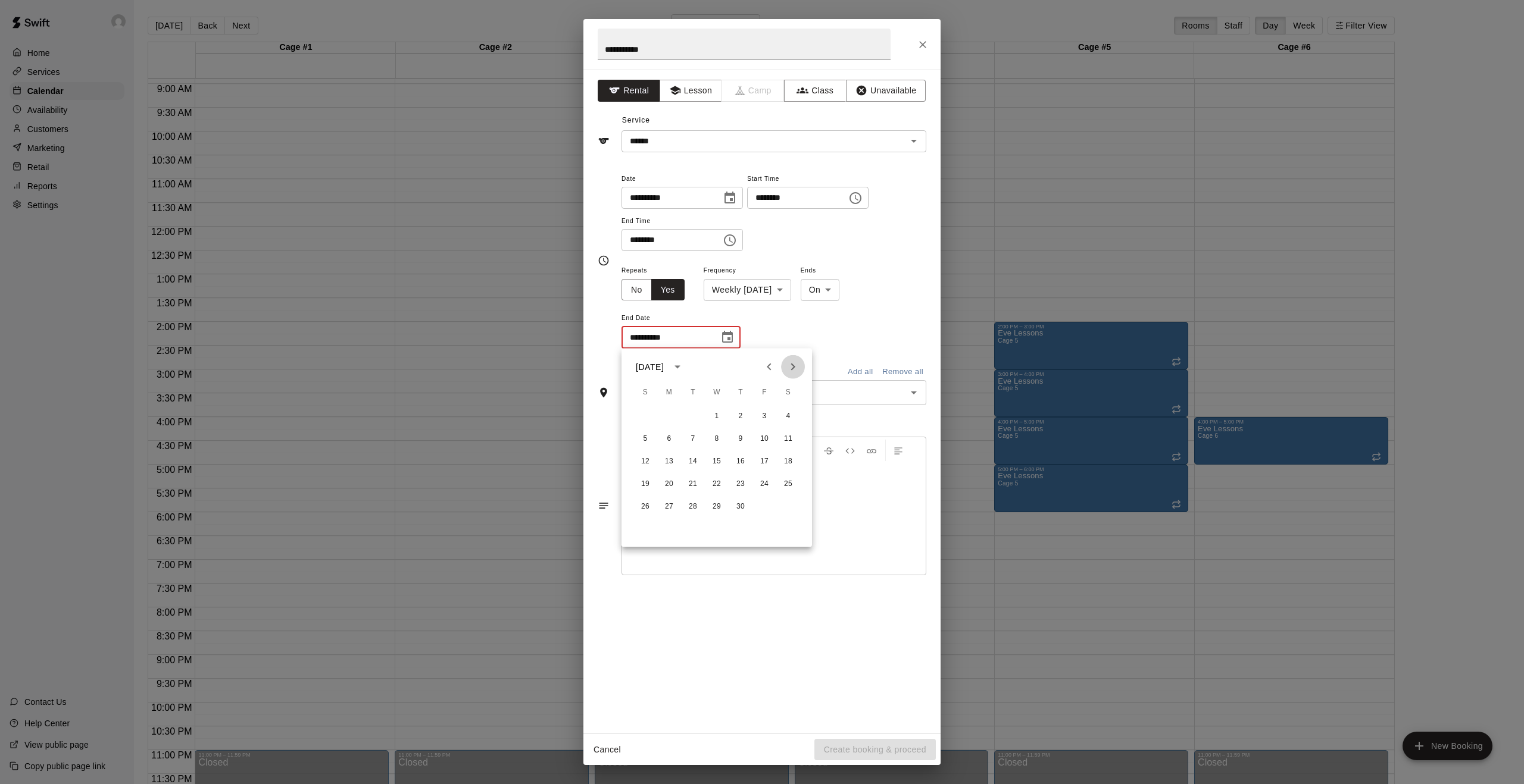
click at [799, 361] on icon "Next month" at bounding box center [793, 366] width 14 height 14
click at [717, 476] on button "24" at bounding box center [717, 484] width 21 height 21
type input "**********"
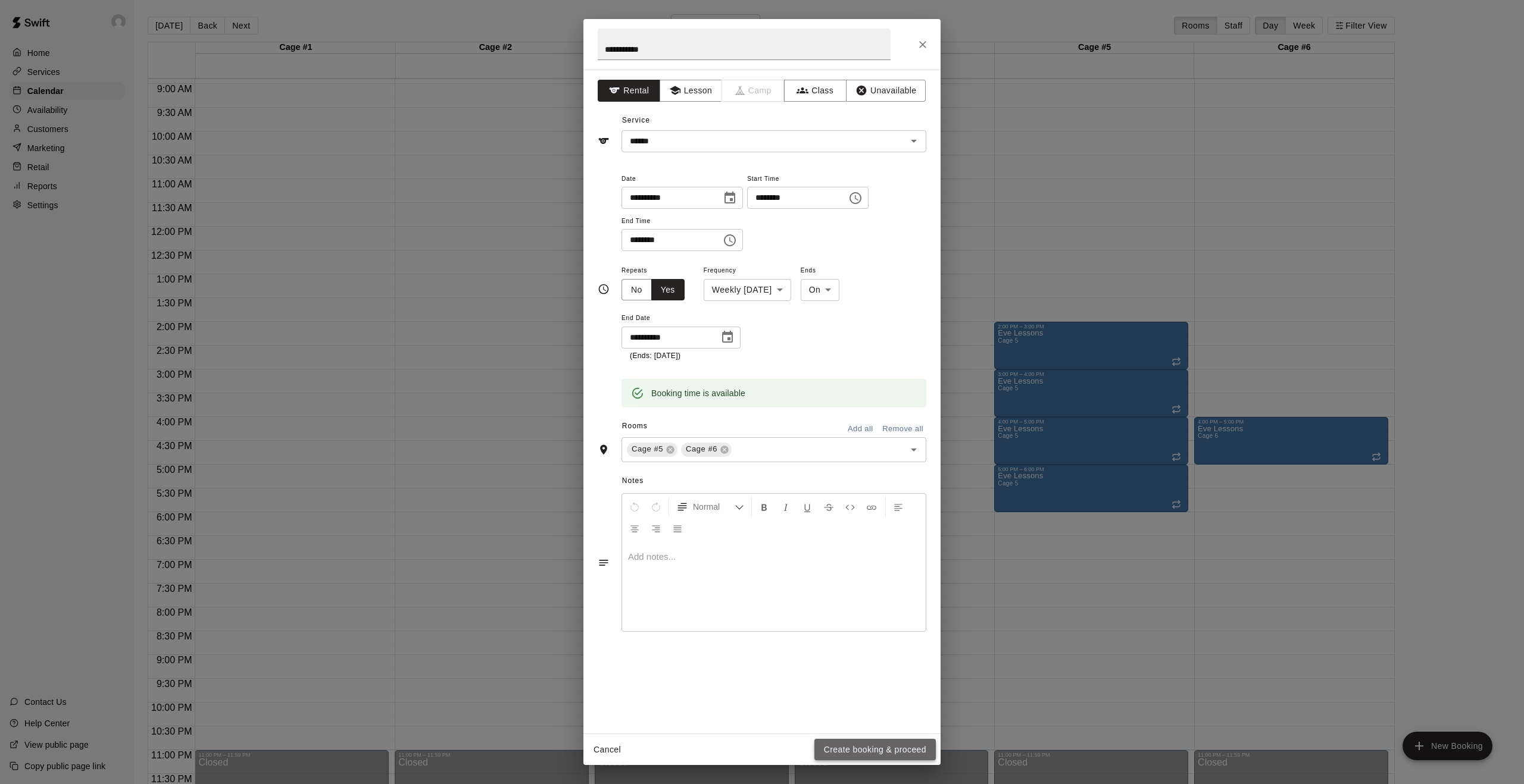
click at [871, 748] on button "Create booking & proceed" at bounding box center [875, 750] width 121 height 22
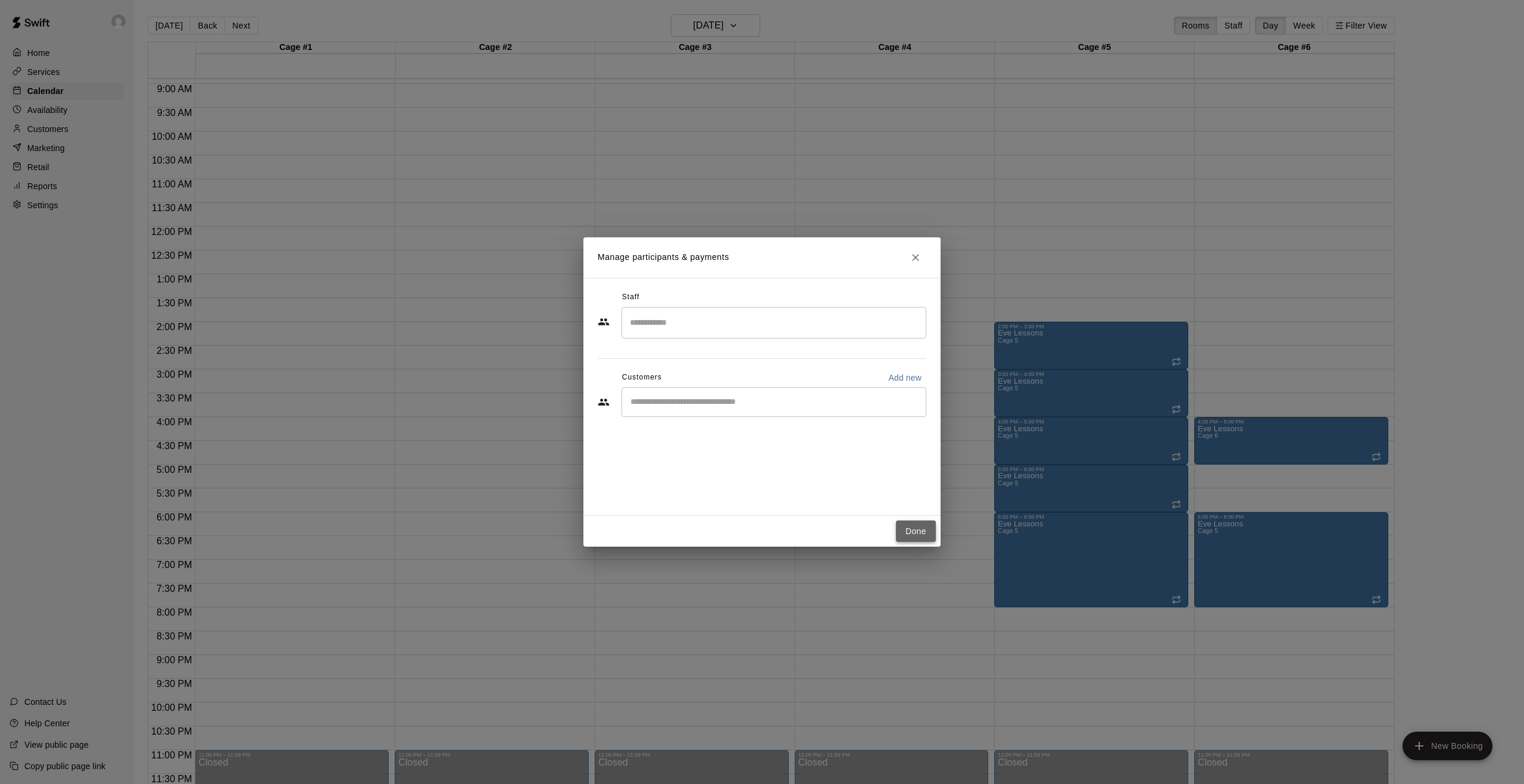
click at [924, 527] on button "Done" at bounding box center [915, 531] width 40 height 22
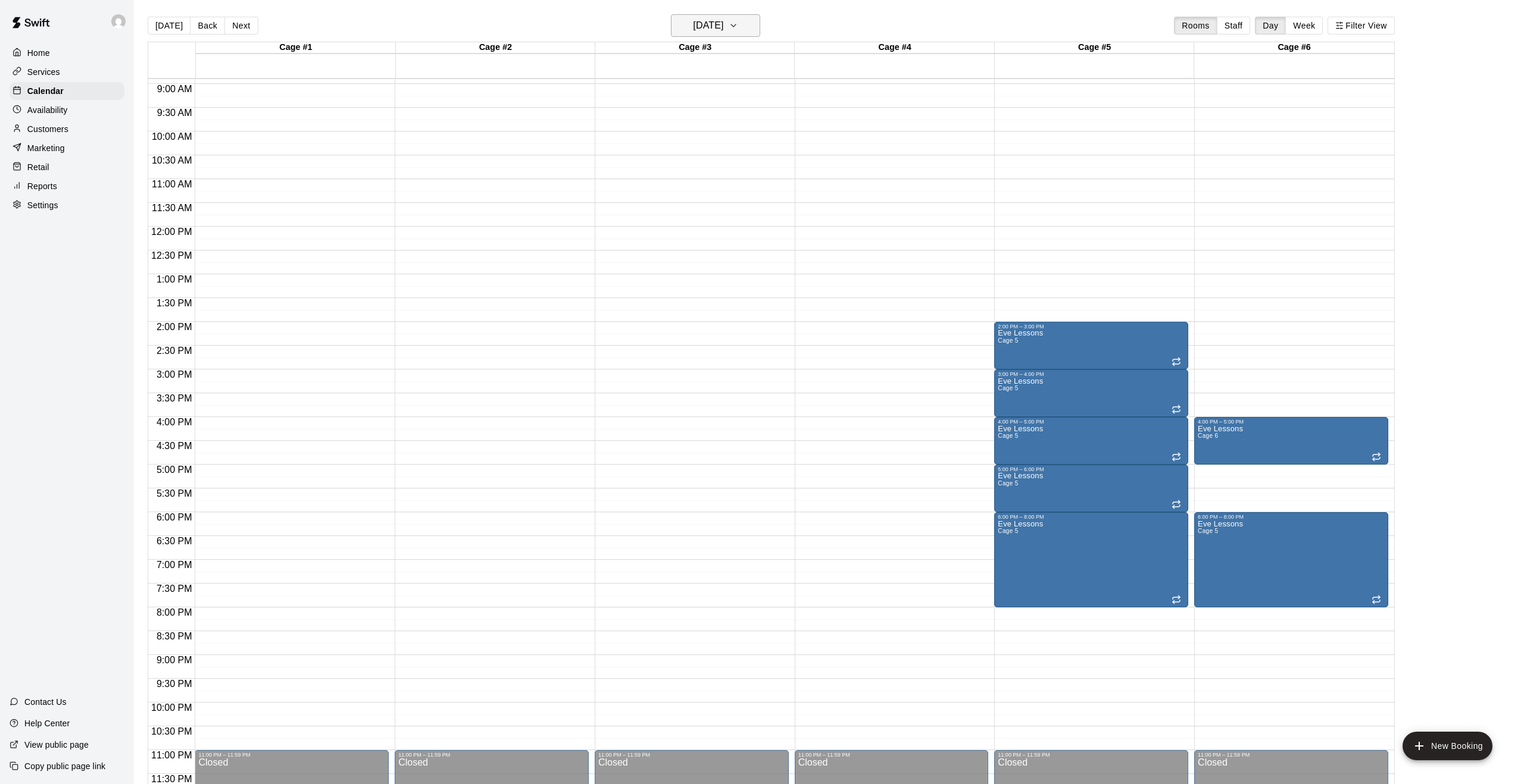
click at [760, 26] on button "Wednesday Mar 04" at bounding box center [715, 25] width 89 height 23
click at [766, 54] on icon "Previous month" at bounding box center [765, 56] width 14 height 14
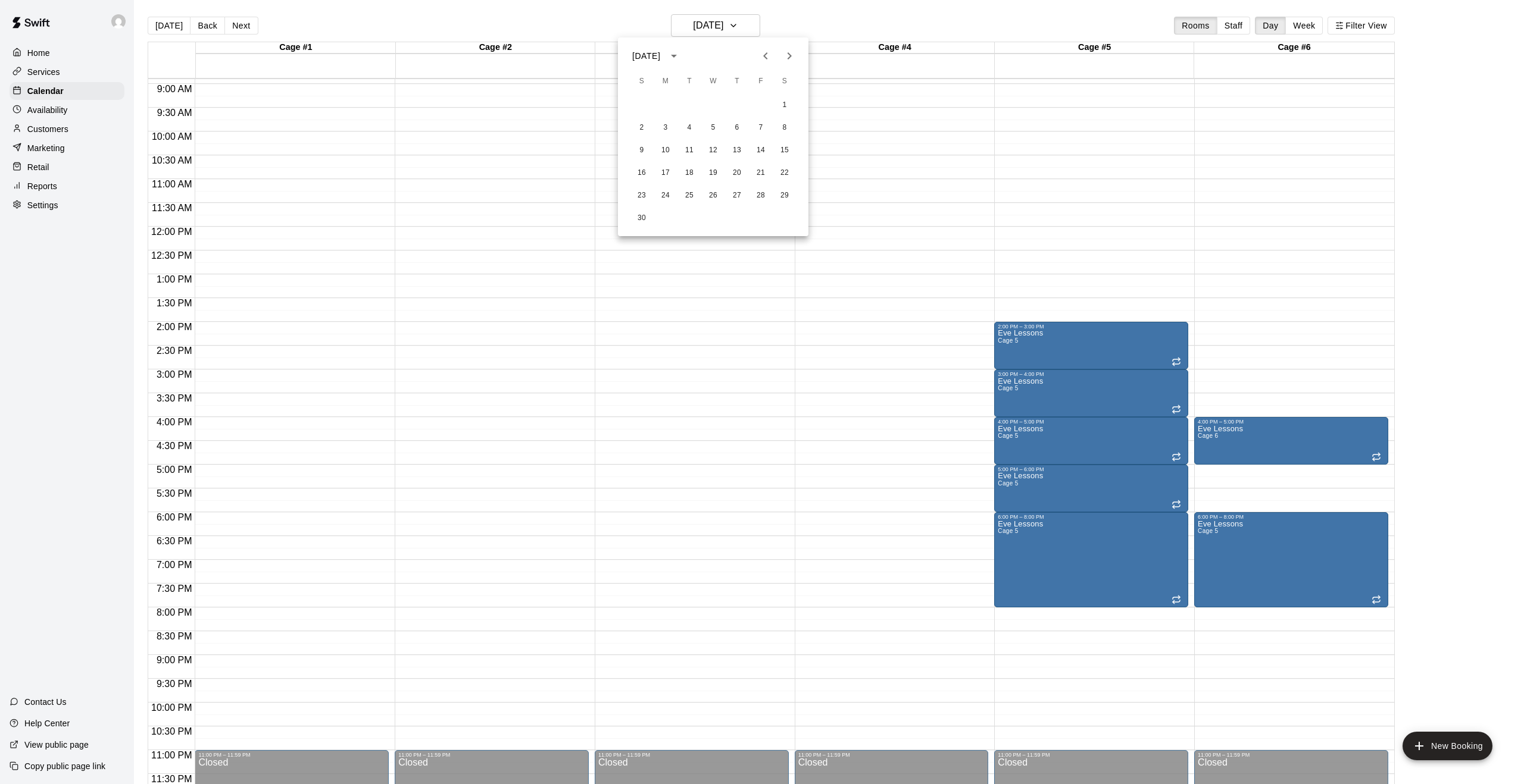
click at [766, 54] on icon "Previous month" at bounding box center [765, 56] width 14 height 14
click at [688, 104] on button "2" at bounding box center [690, 105] width 21 height 21
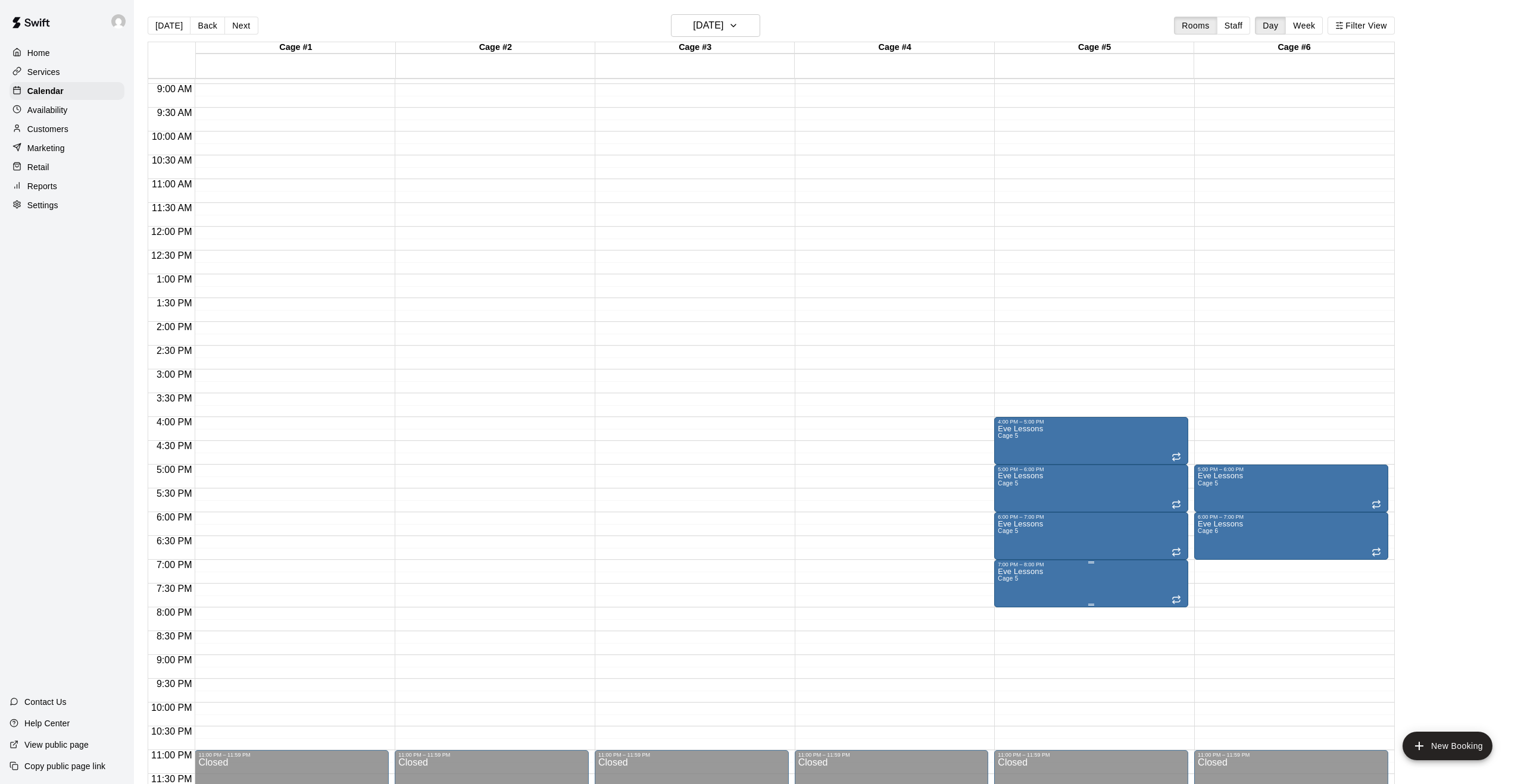
click at [1010, 578] on icon "edit" at bounding box center [1009, 580] width 11 height 11
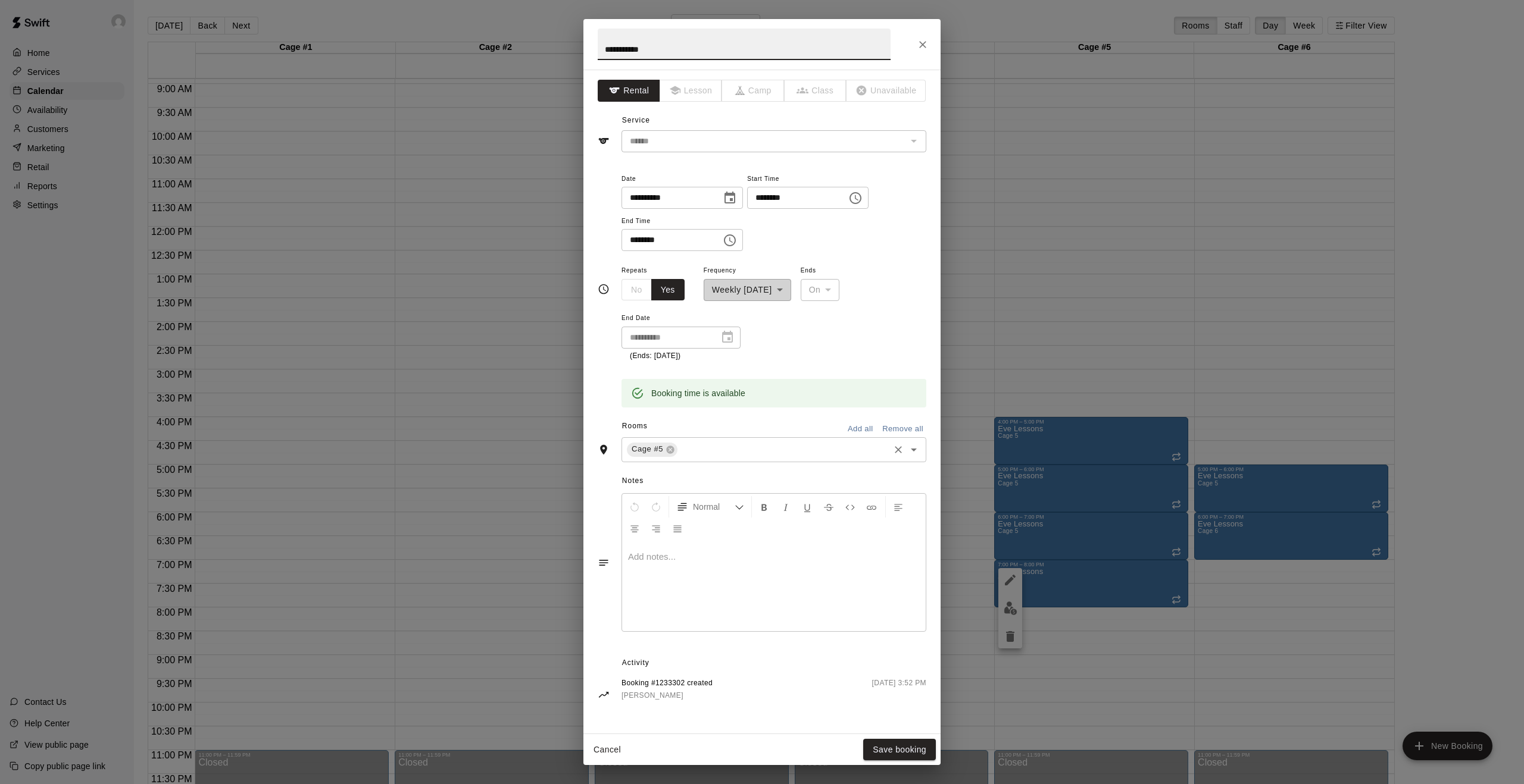
click at [917, 450] on icon "Open" at bounding box center [913, 449] width 14 height 14
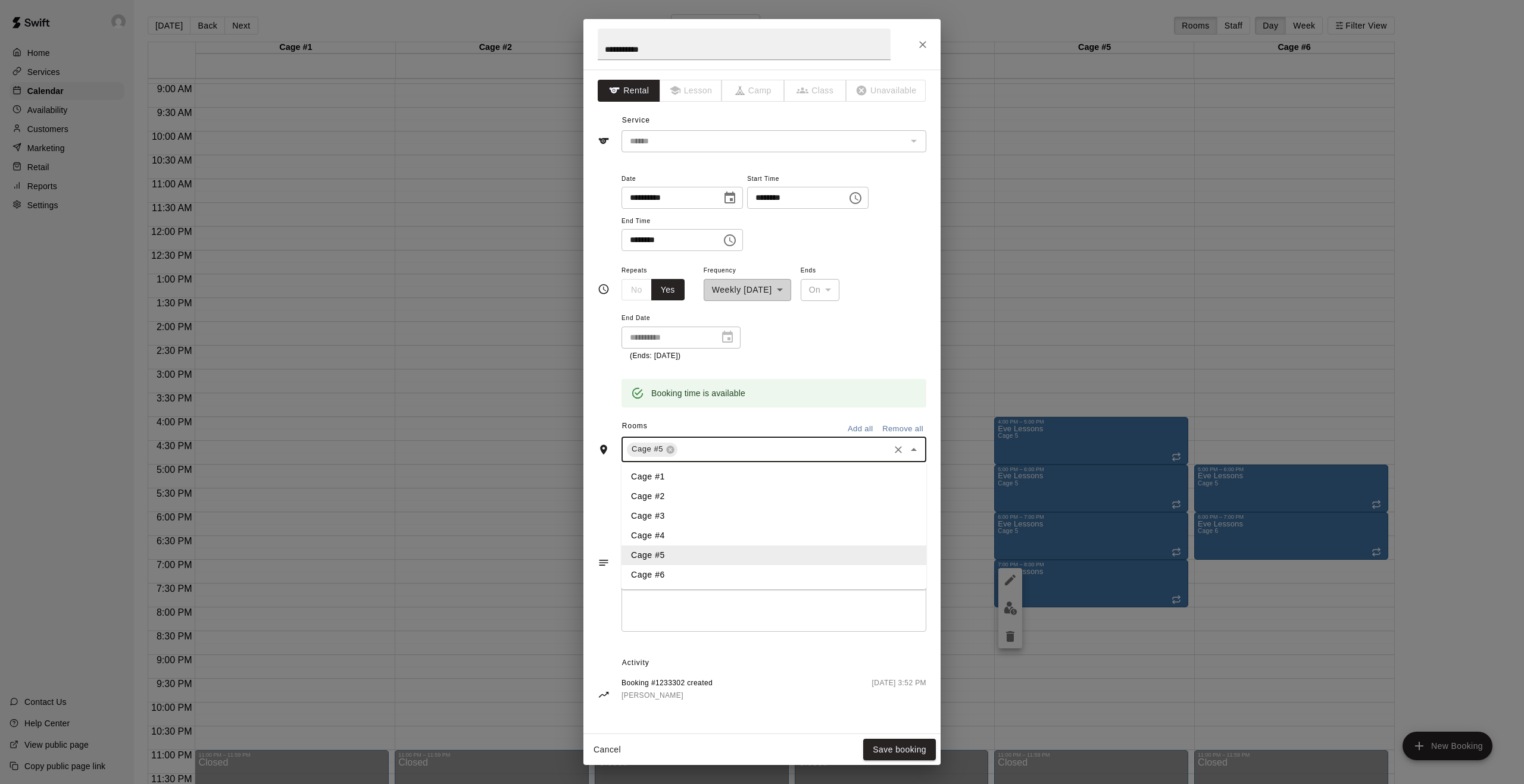
click at [696, 580] on li "Cage #6" at bounding box center [774, 575] width 305 height 20
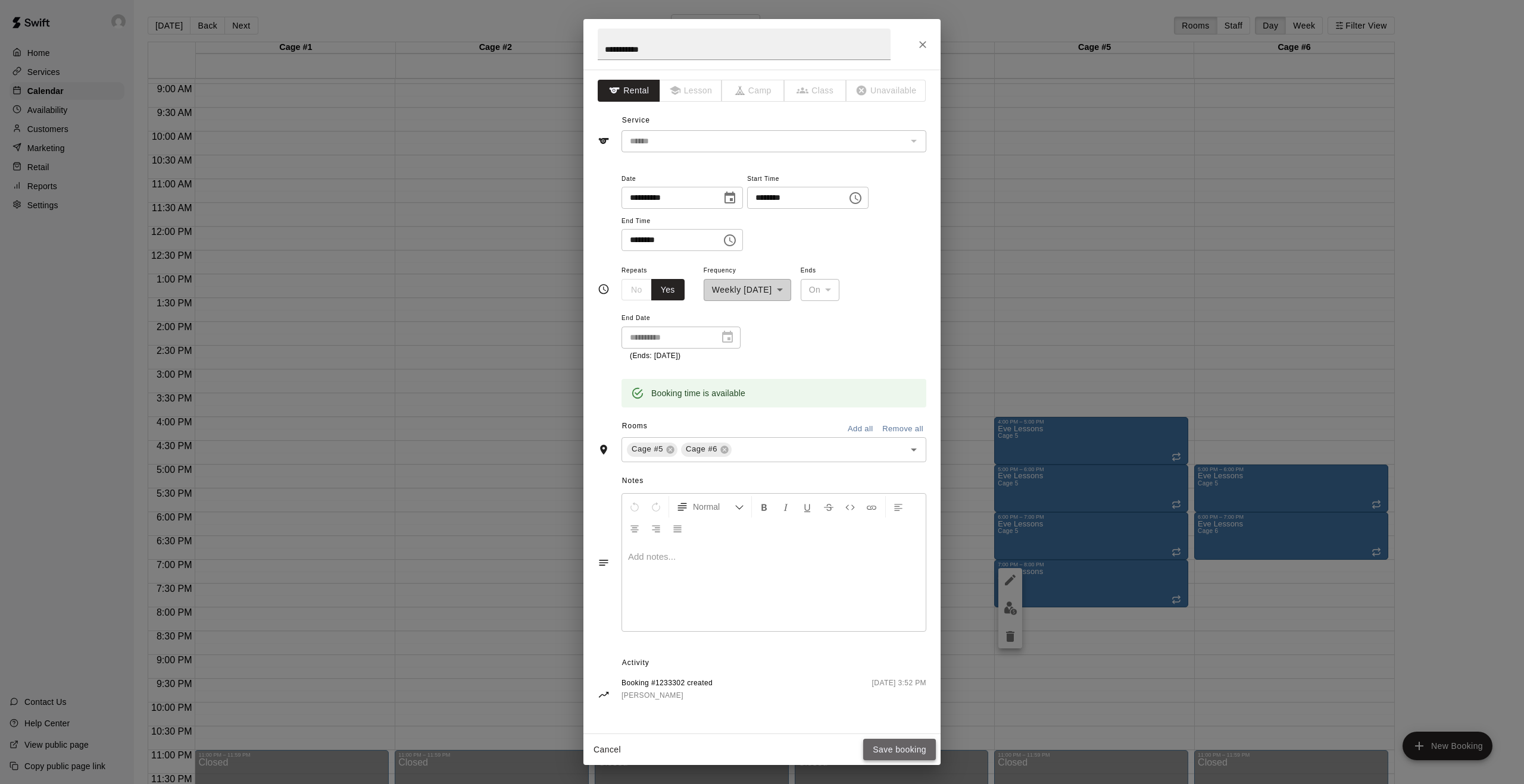
click at [913, 746] on button "Save booking" at bounding box center [899, 750] width 73 height 22
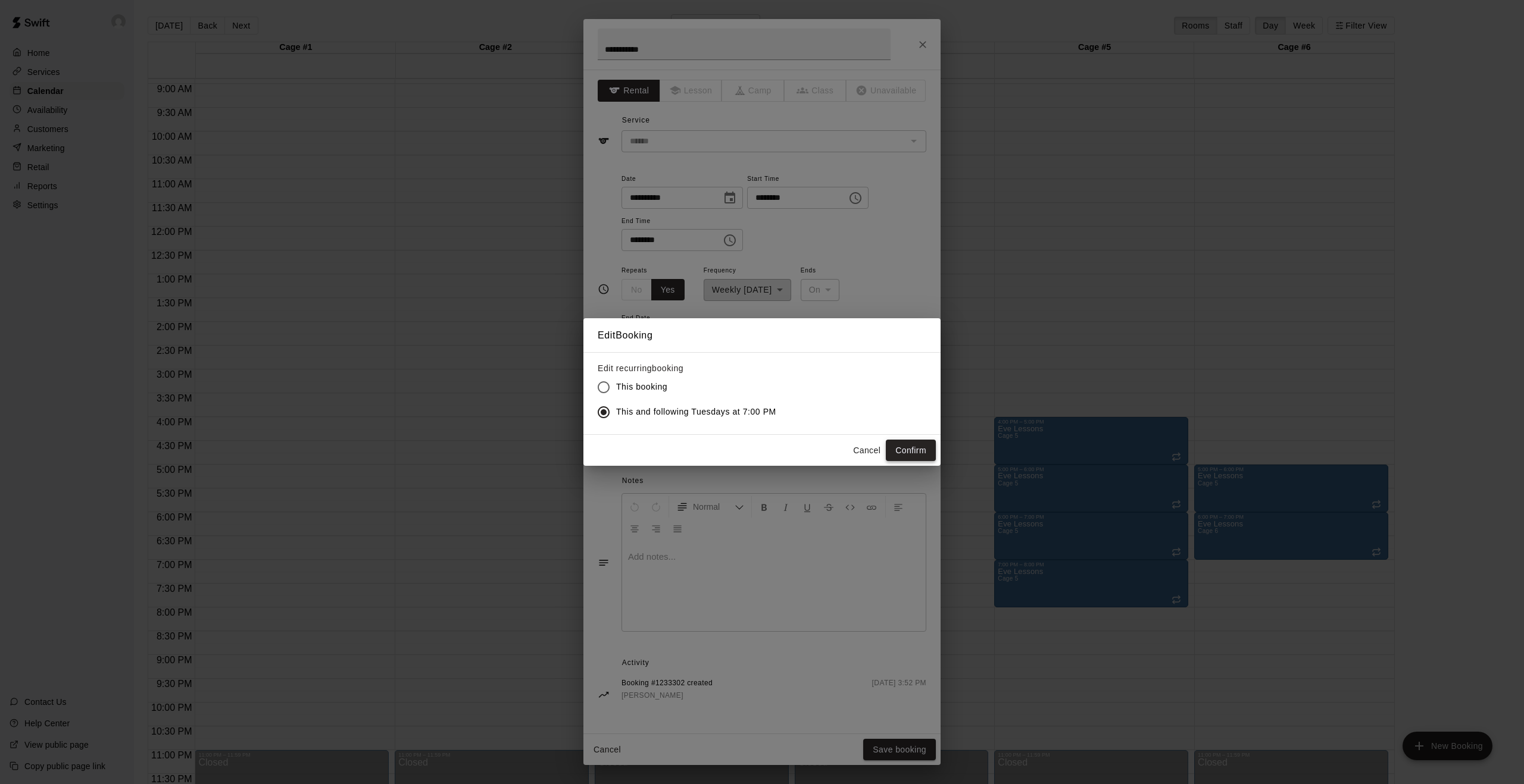
click at [912, 451] on button "Confirm" at bounding box center [910, 450] width 50 height 22
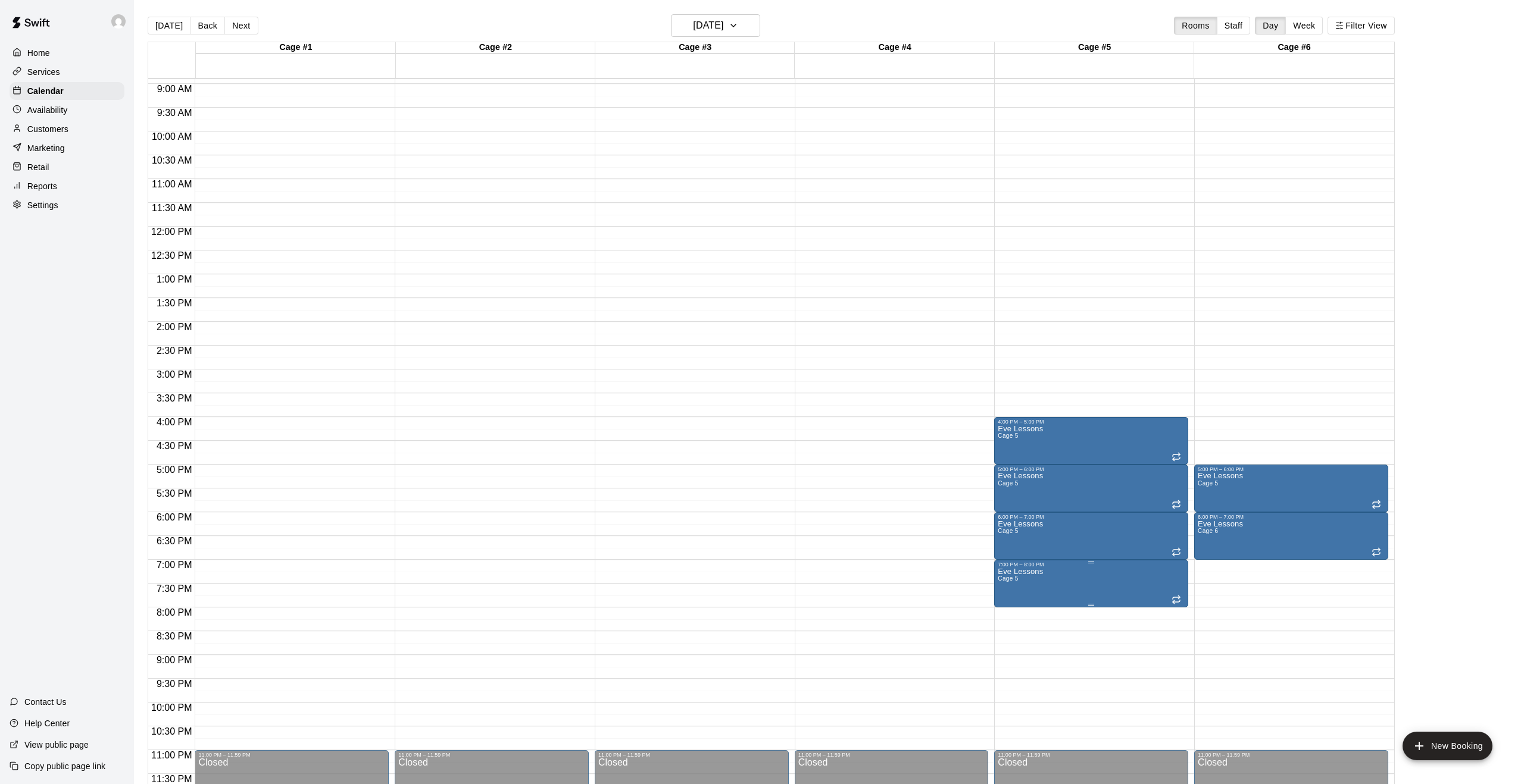
click at [1011, 576] on icon "edit" at bounding box center [1009, 580] width 14 height 14
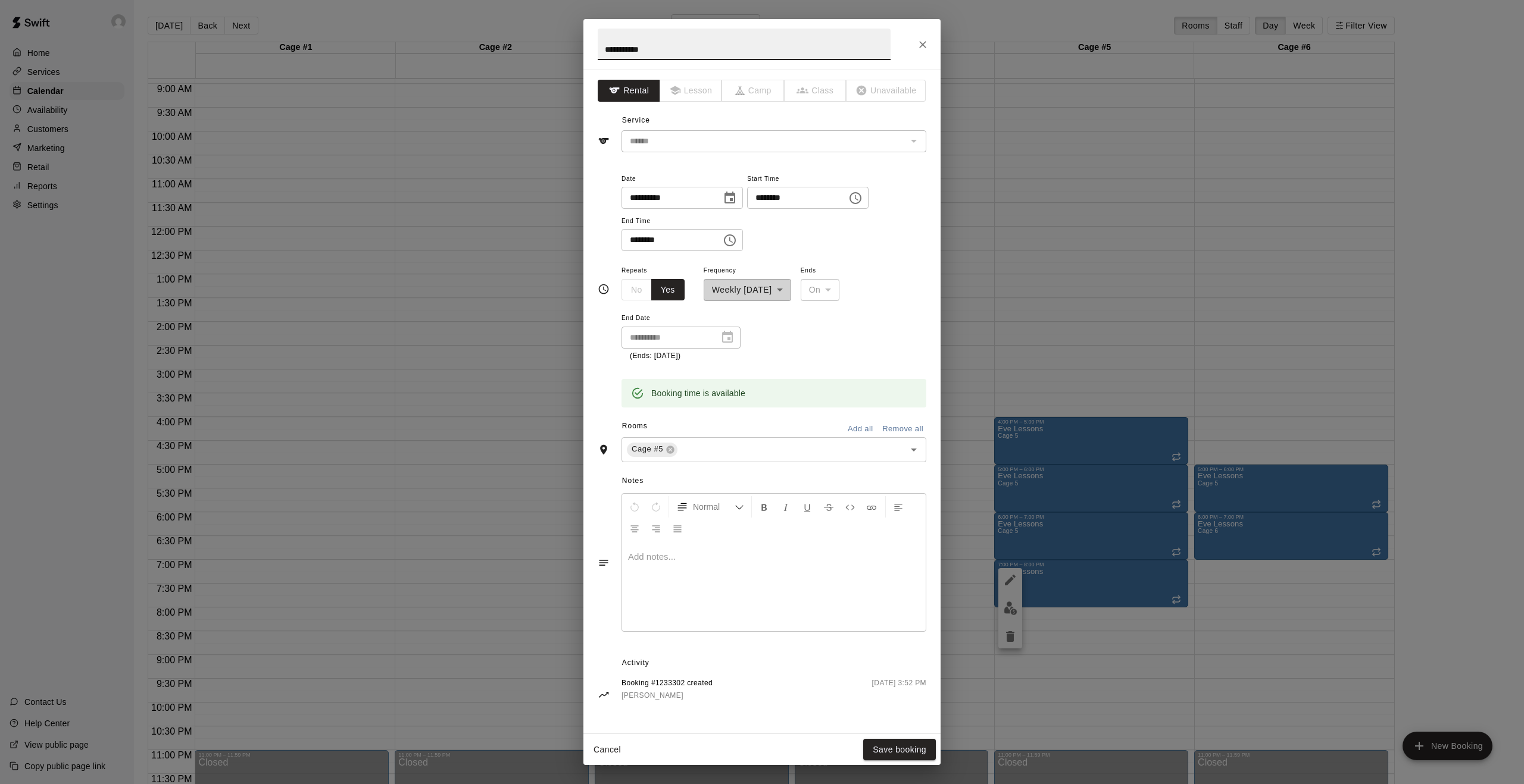
click at [734, 244] on icon "Choose time, selected time is 8:00 PM" at bounding box center [729, 240] width 14 height 14
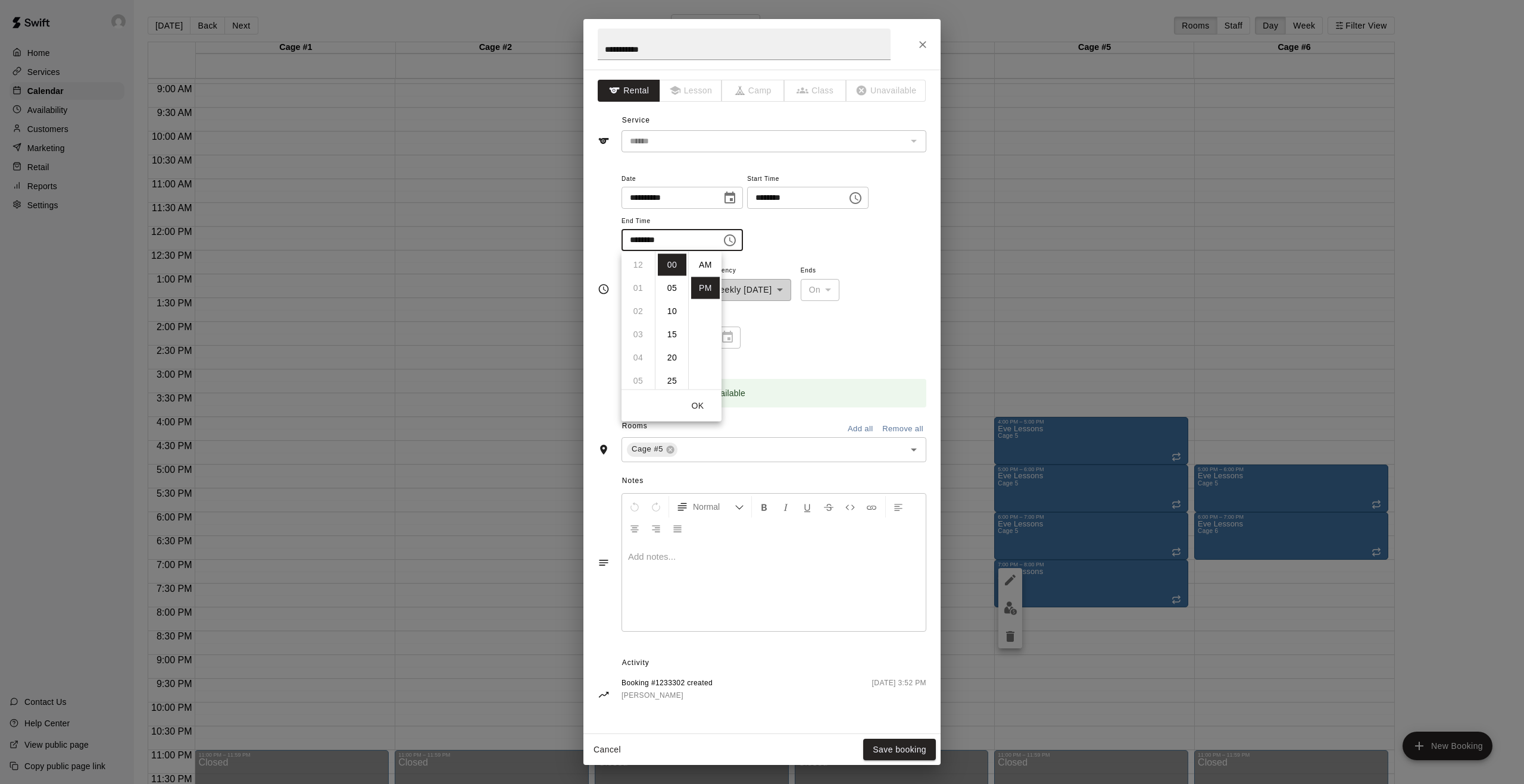
scroll to position [21, 0]
click at [640, 287] on li "09" at bounding box center [638, 288] width 29 height 22
click at [696, 401] on button "OK" at bounding box center [698, 405] width 38 height 22
click at [735, 240] on icon "Choose time, selected time is 9:00 PM" at bounding box center [729, 240] width 14 height 14
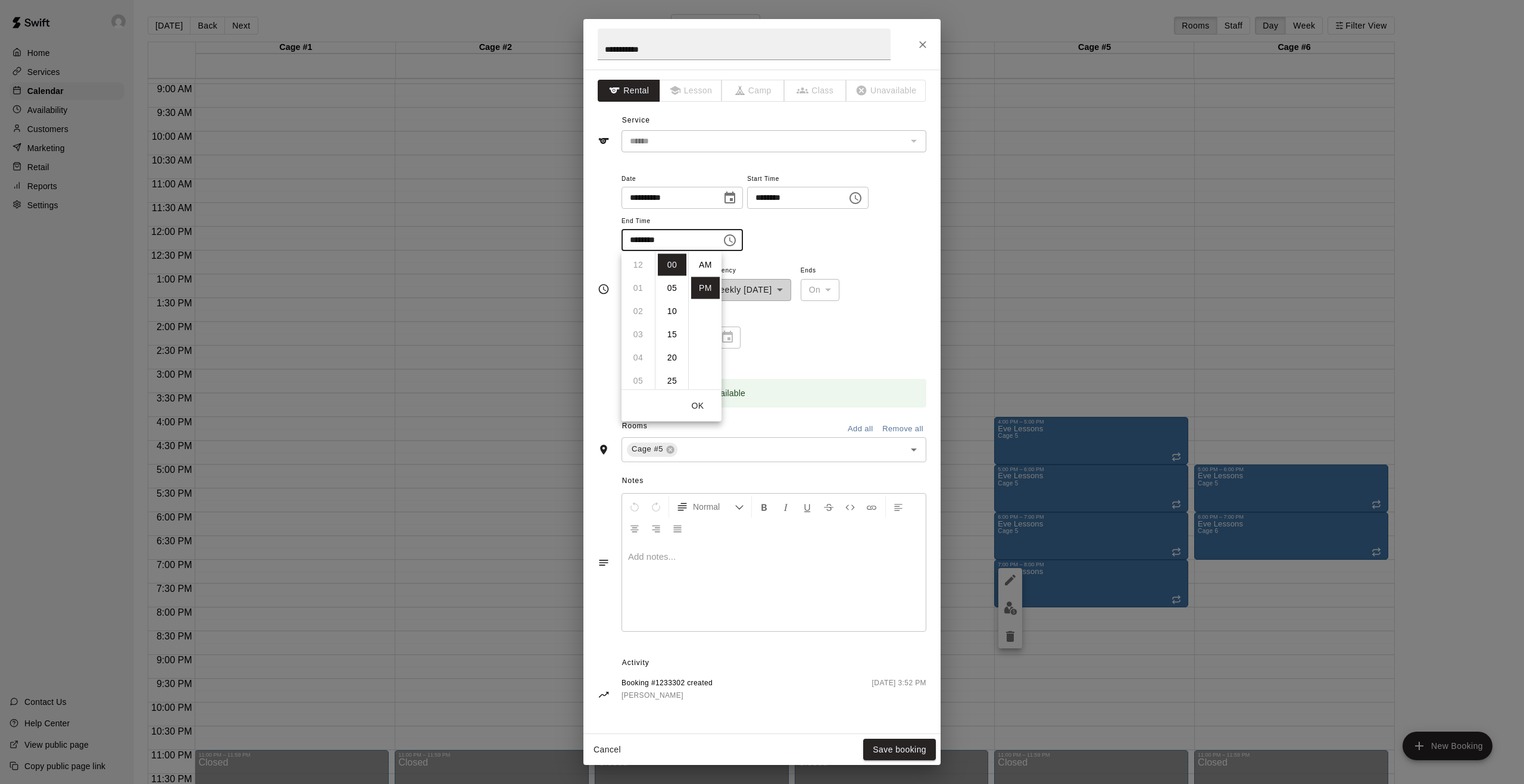
scroll to position [21, 0]
click at [633, 276] on li "08" at bounding box center [638, 276] width 29 height 22
type input "********"
click at [703, 405] on button "OK" at bounding box center [698, 405] width 38 height 22
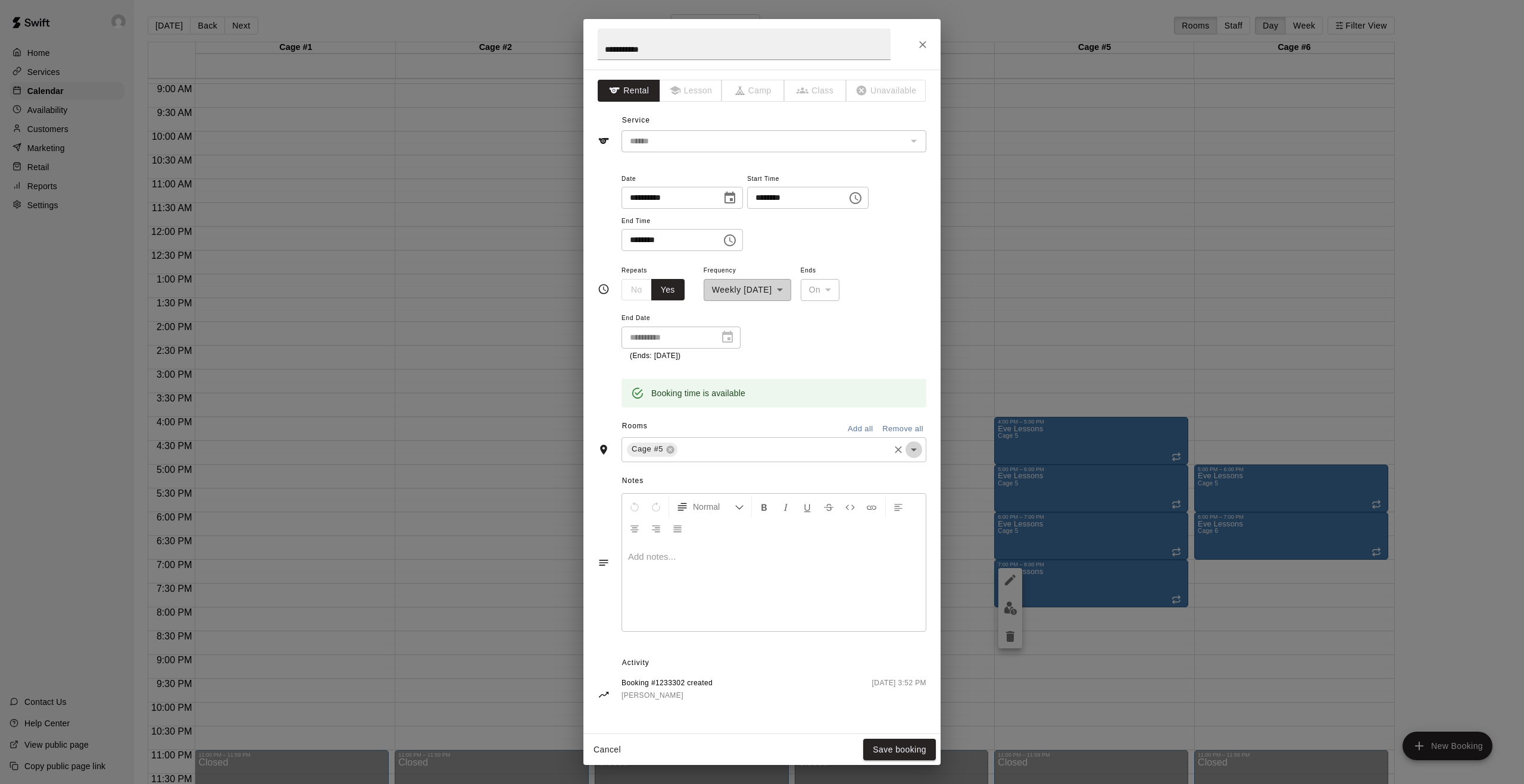
click at [917, 451] on icon "Open" at bounding box center [913, 449] width 14 height 14
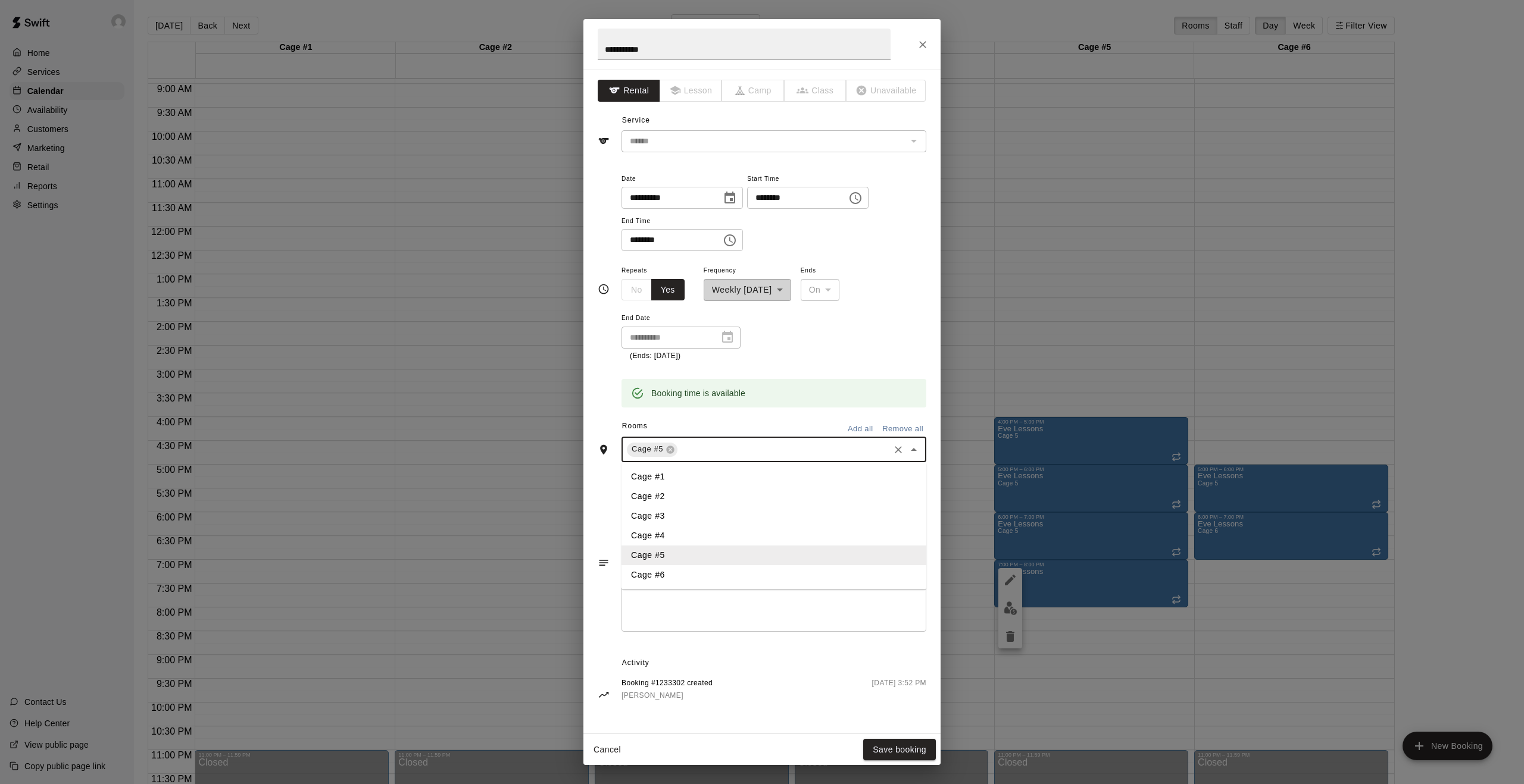
click at [671, 574] on li "Cage #6" at bounding box center [774, 575] width 305 height 20
click at [714, 340] on div "**********" at bounding box center [681, 338] width 119 height 22
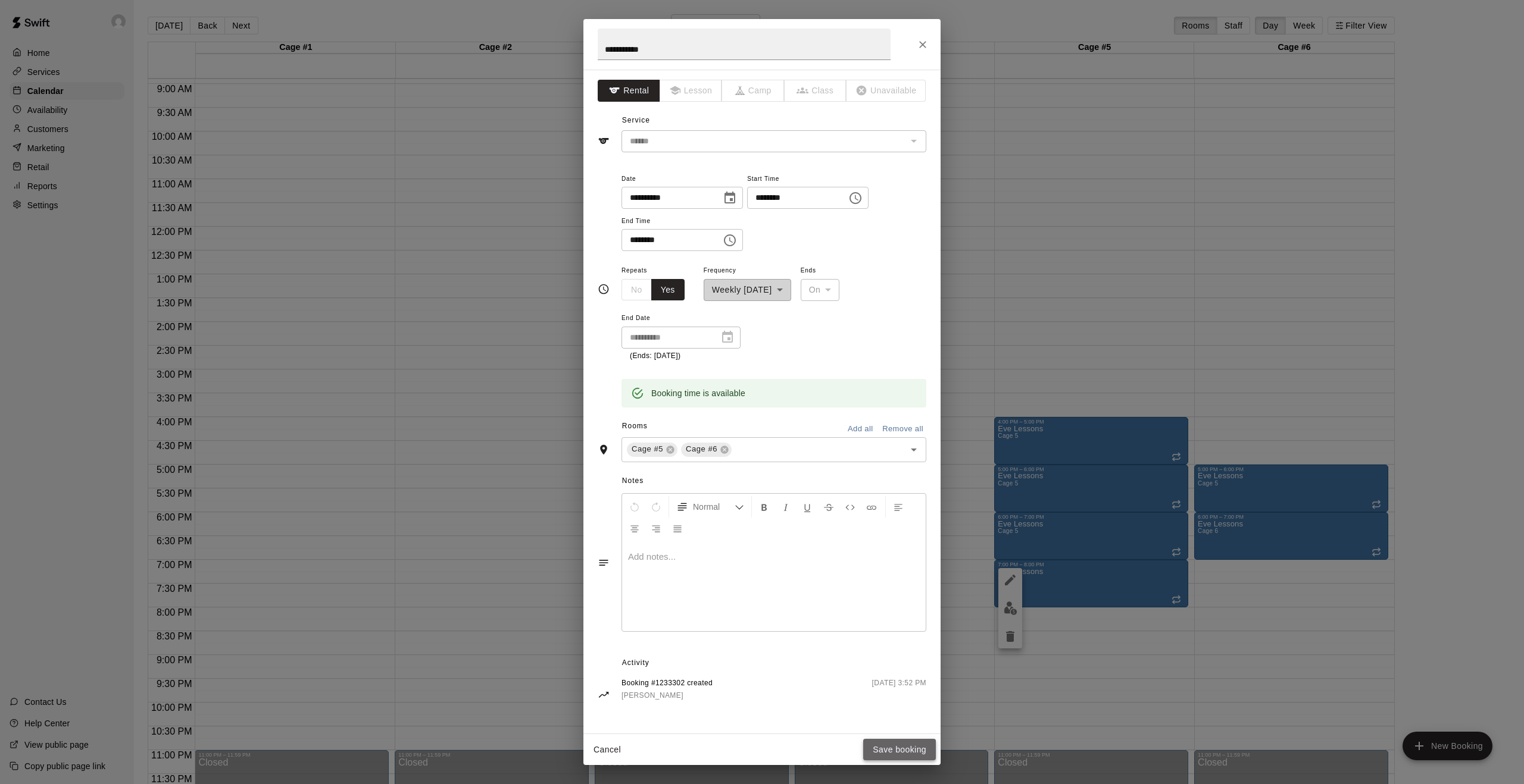
click at [912, 756] on button "Save booking" at bounding box center [899, 750] width 73 height 22
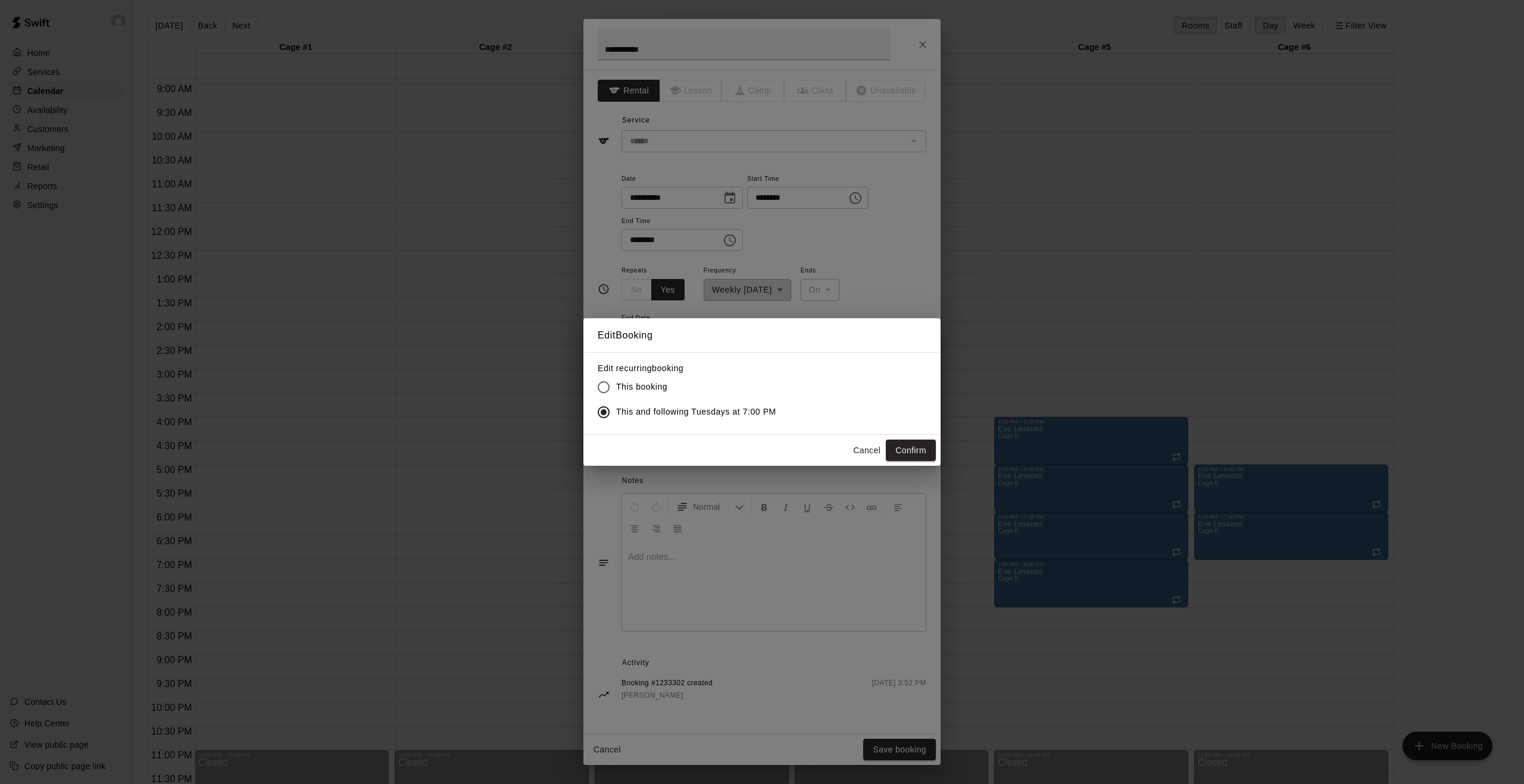
click at [926, 461] on div "Cancel Confirm" at bounding box center [892, 450] width 88 height 22
click at [922, 451] on button "Confirm" at bounding box center [910, 450] width 50 height 22
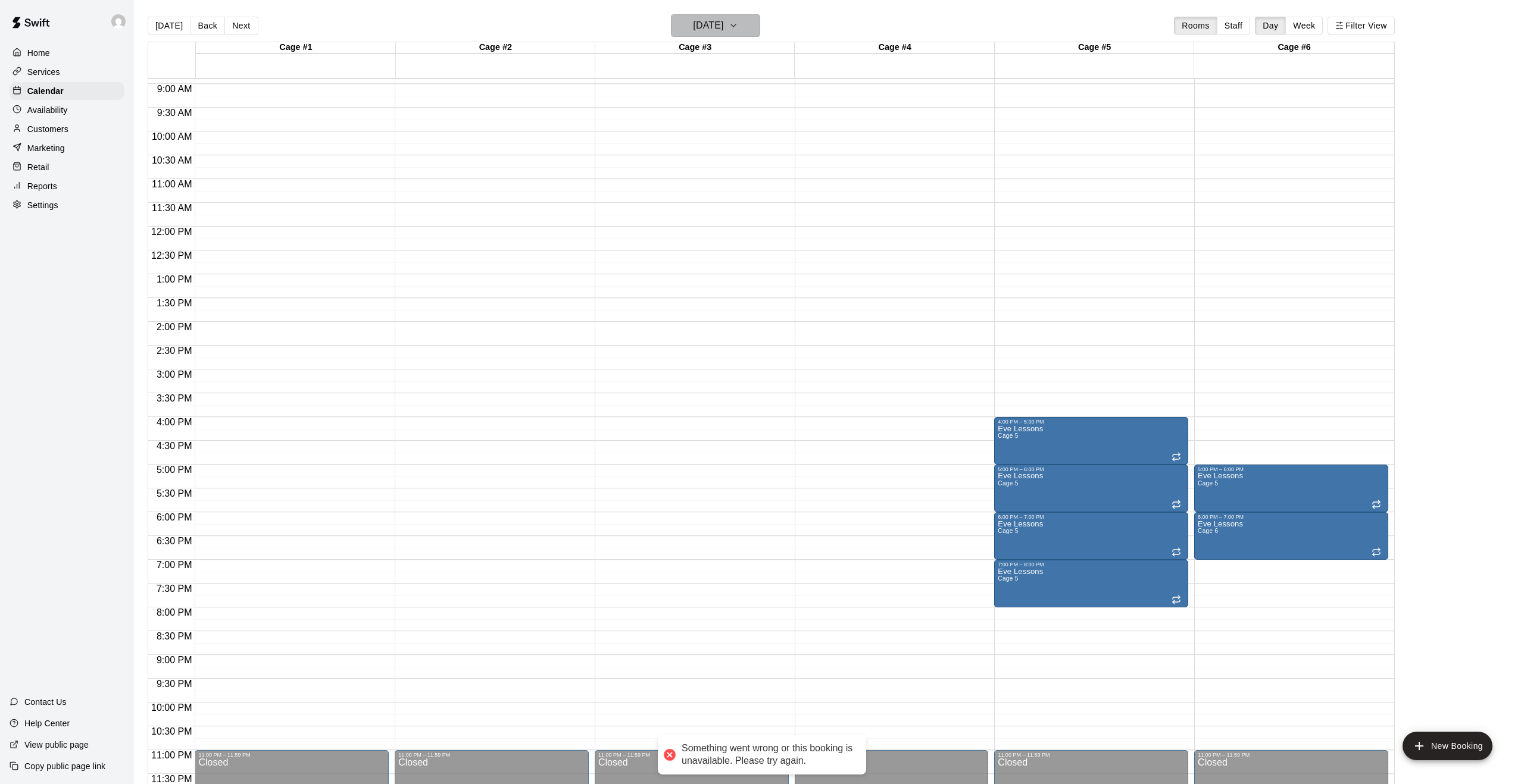
click at [738, 25] on icon "button" at bounding box center [734, 25] width 10 height 14
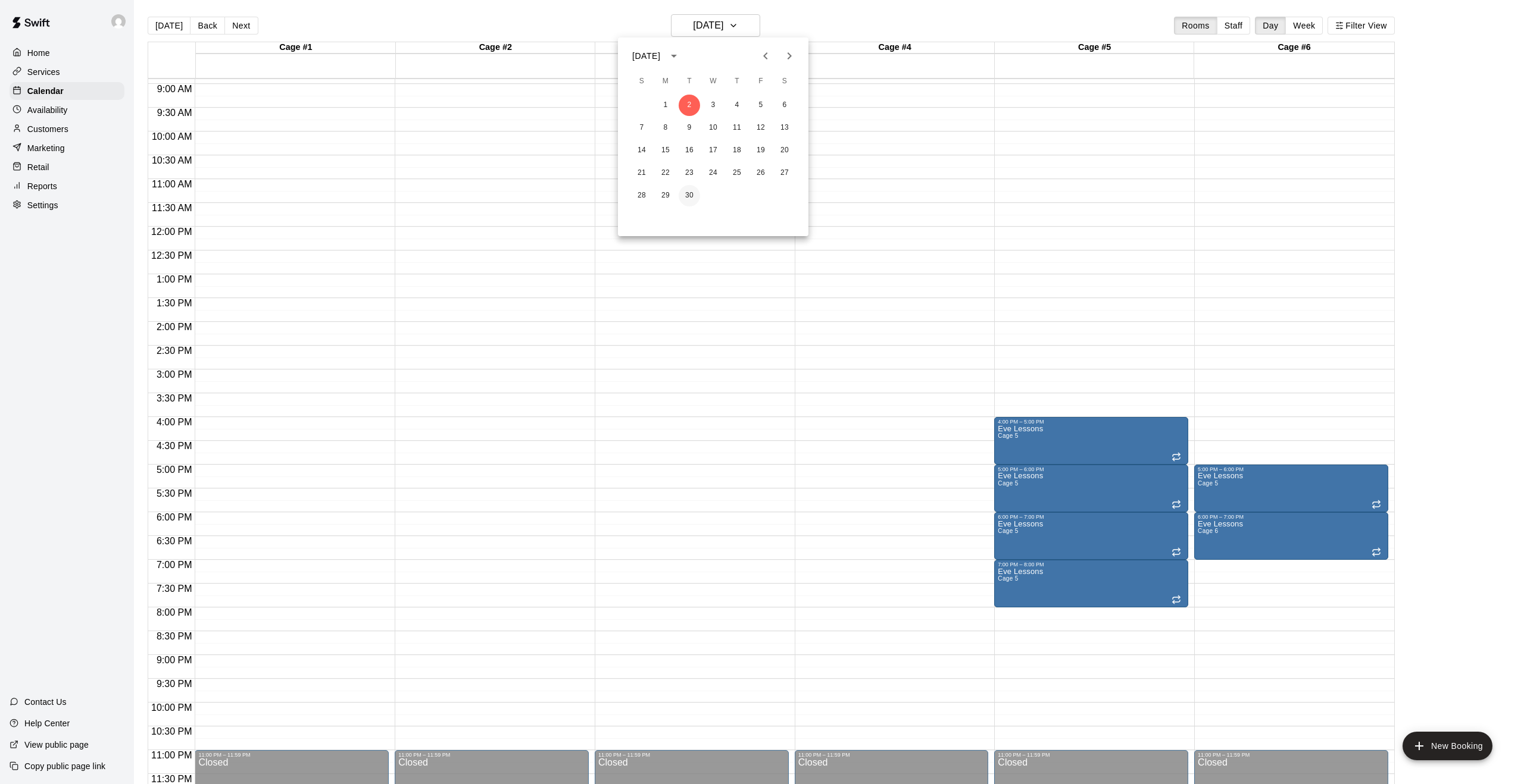
click at [686, 199] on button "30" at bounding box center [690, 195] width 21 height 21
click at [758, 28] on button "Tuesday Sep 30" at bounding box center [715, 25] width 89 height 23
click at [788, 55] on icon "Next month" at bounding box center [789, 56] width 14 height 14
click at [686, 128] on button "7" at bounding box center [690, 128] width 21 height 21
click at [758, 29] on button "Tuesday Oct 07" at bounding box center [715, 25] width 89 height 23
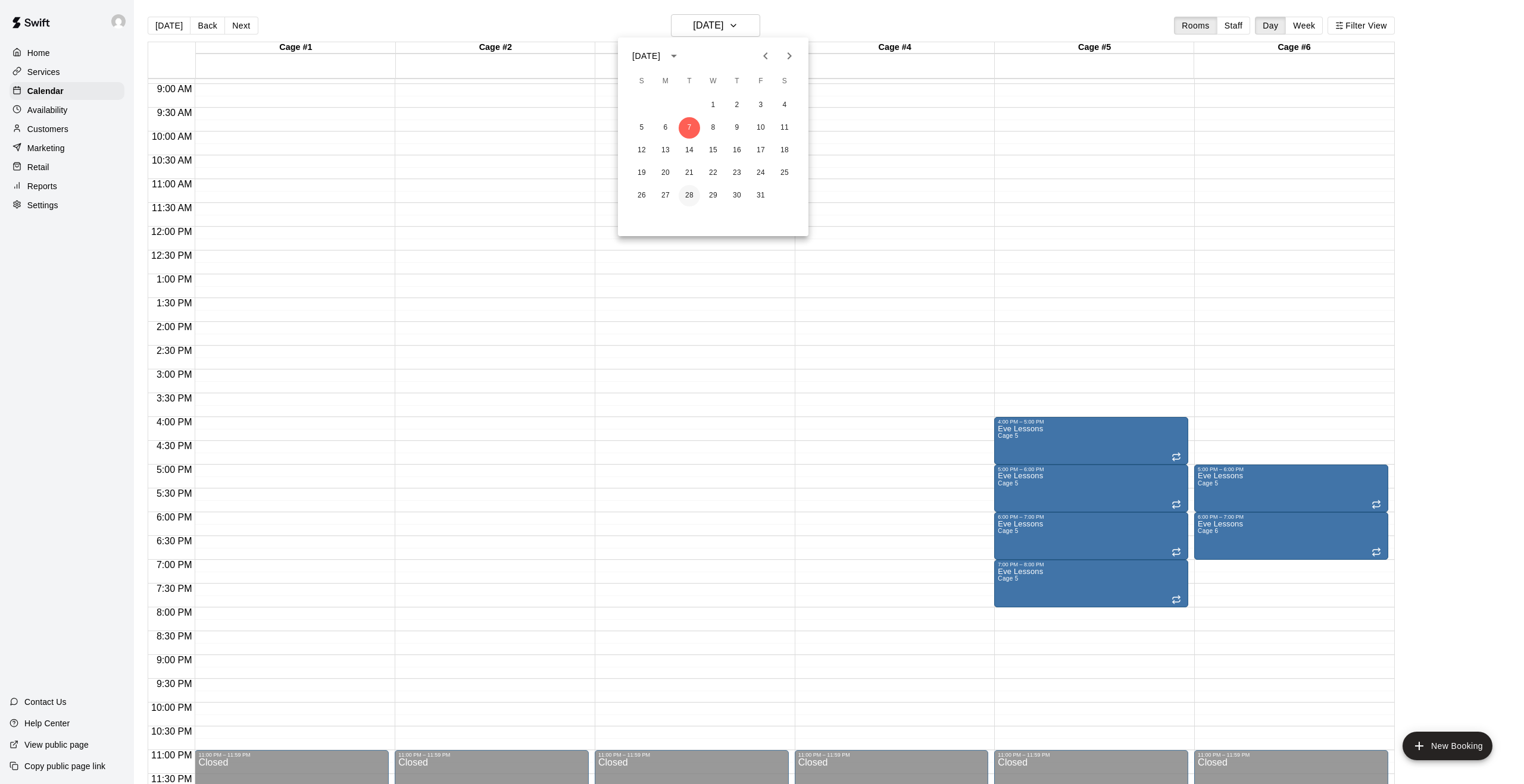
click at [694, 195] on button "28" at bounding box center [690, 195] width 21 height 21
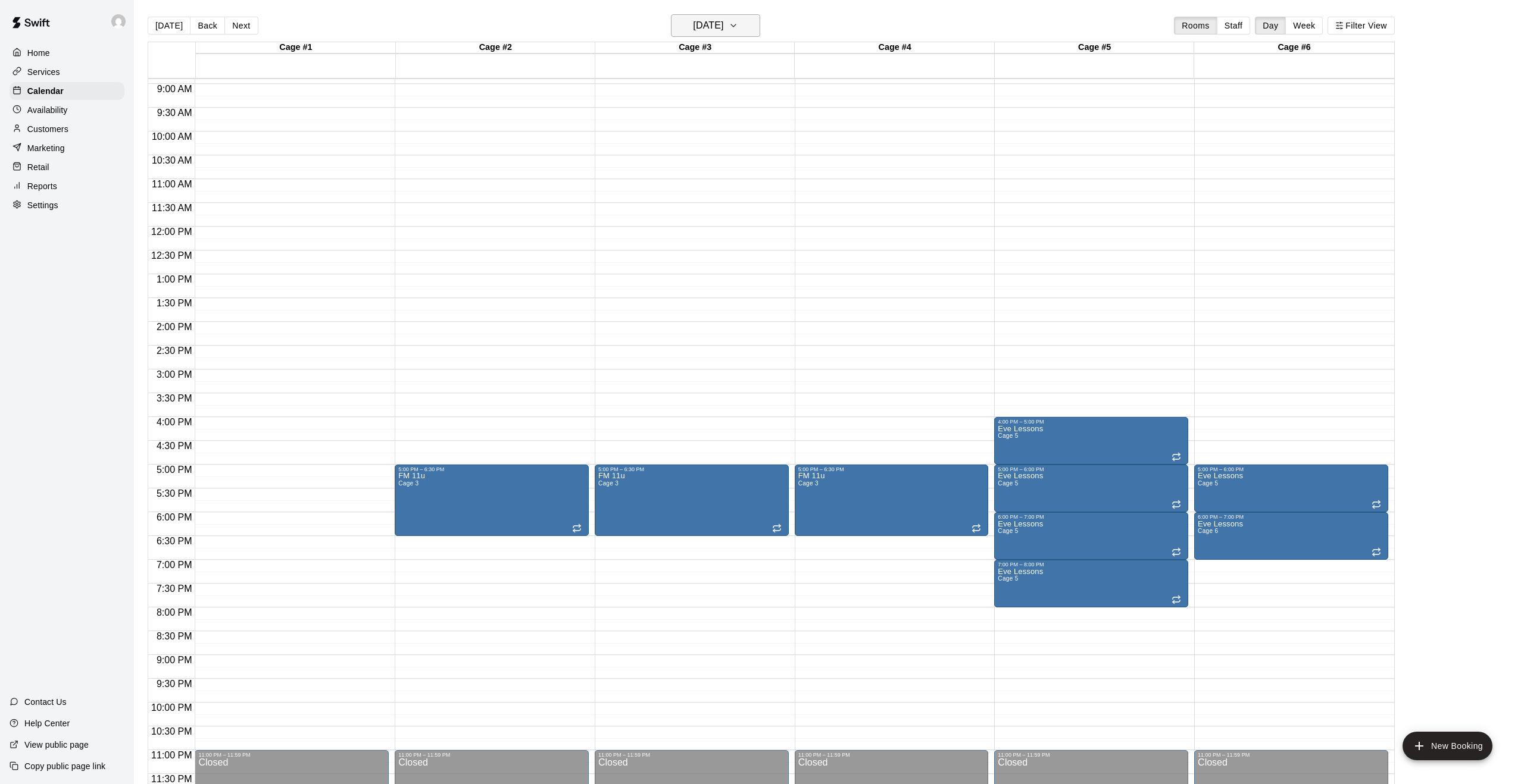
click at [738, 27] on icon "button" at bounding box center [734, 25] width 10 height 14
click at [790, 55] on icon "Next month" at bounding box center [789, 56] width 4 height 7
click at [692, 130] on button "4" at bounding box center [690, 128] width 21 height 21
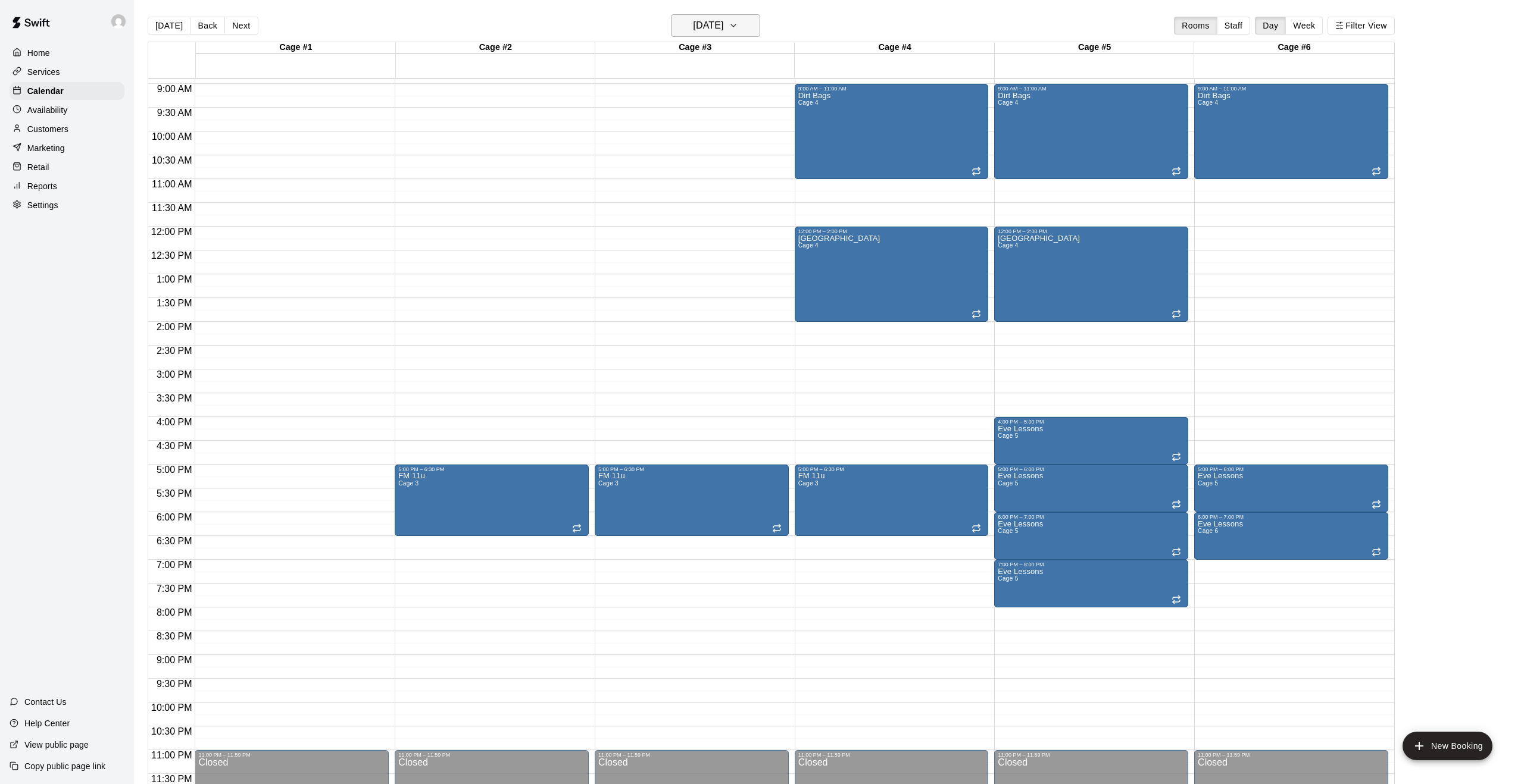
click at [738, 27] on icon "button" at bounding box center [734, 25] width 10 height 14
click at [689, 198] on button "25" at bounding box center [690, 195] width 21 height 21
click at [758, 31] on button "Tuesday Nov 25" at bounding box center [715, 25] width 89 height 23
click at [782, 58] on icon "Next month" at bounding box center [789, 56] width 14 height 14
click at [688, 104] on button "2" at bounding box center [690, 105] width 21 height 21
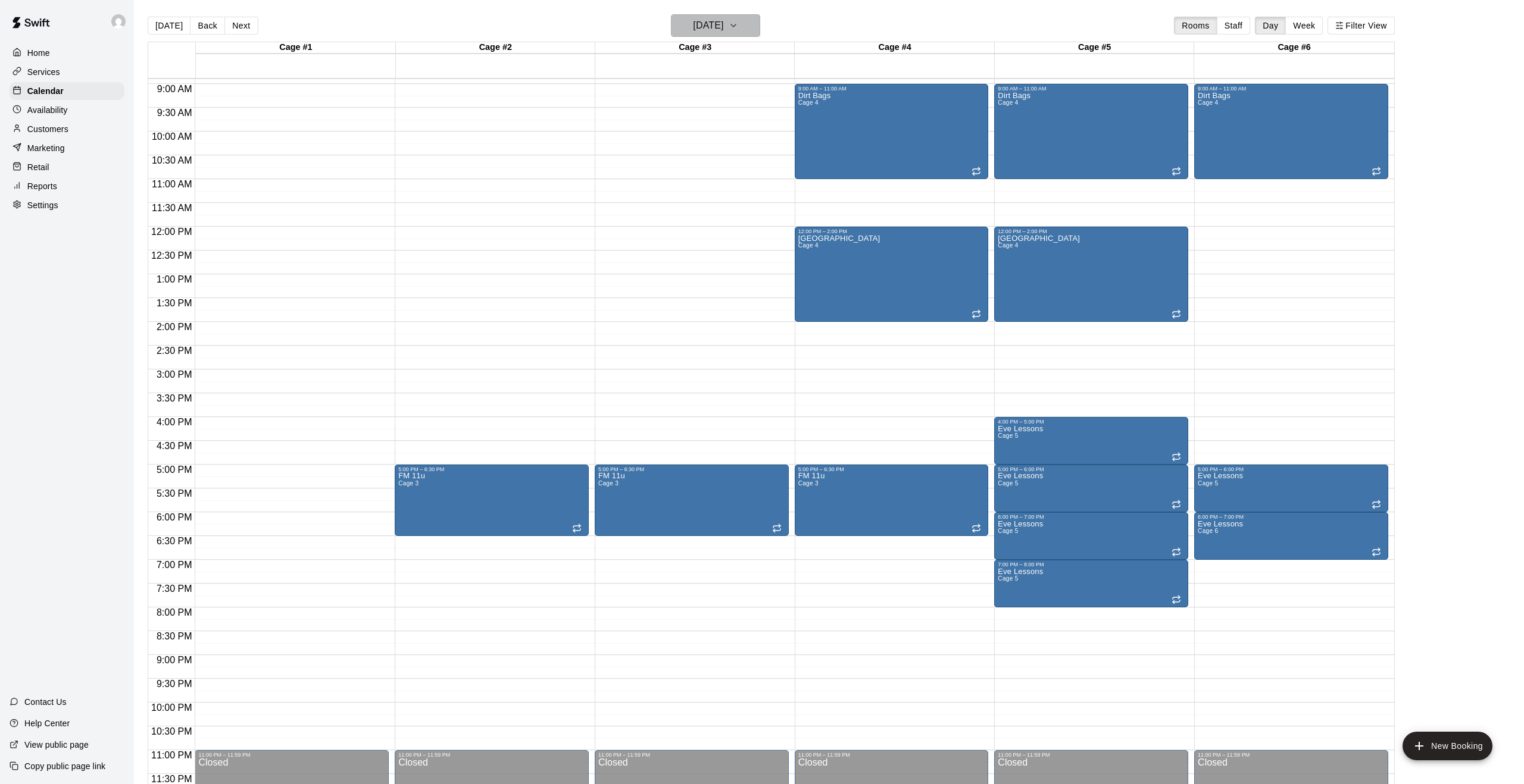
click at [738, 31] on icon "button" at bounding box center [734, 25] width 10 height 14
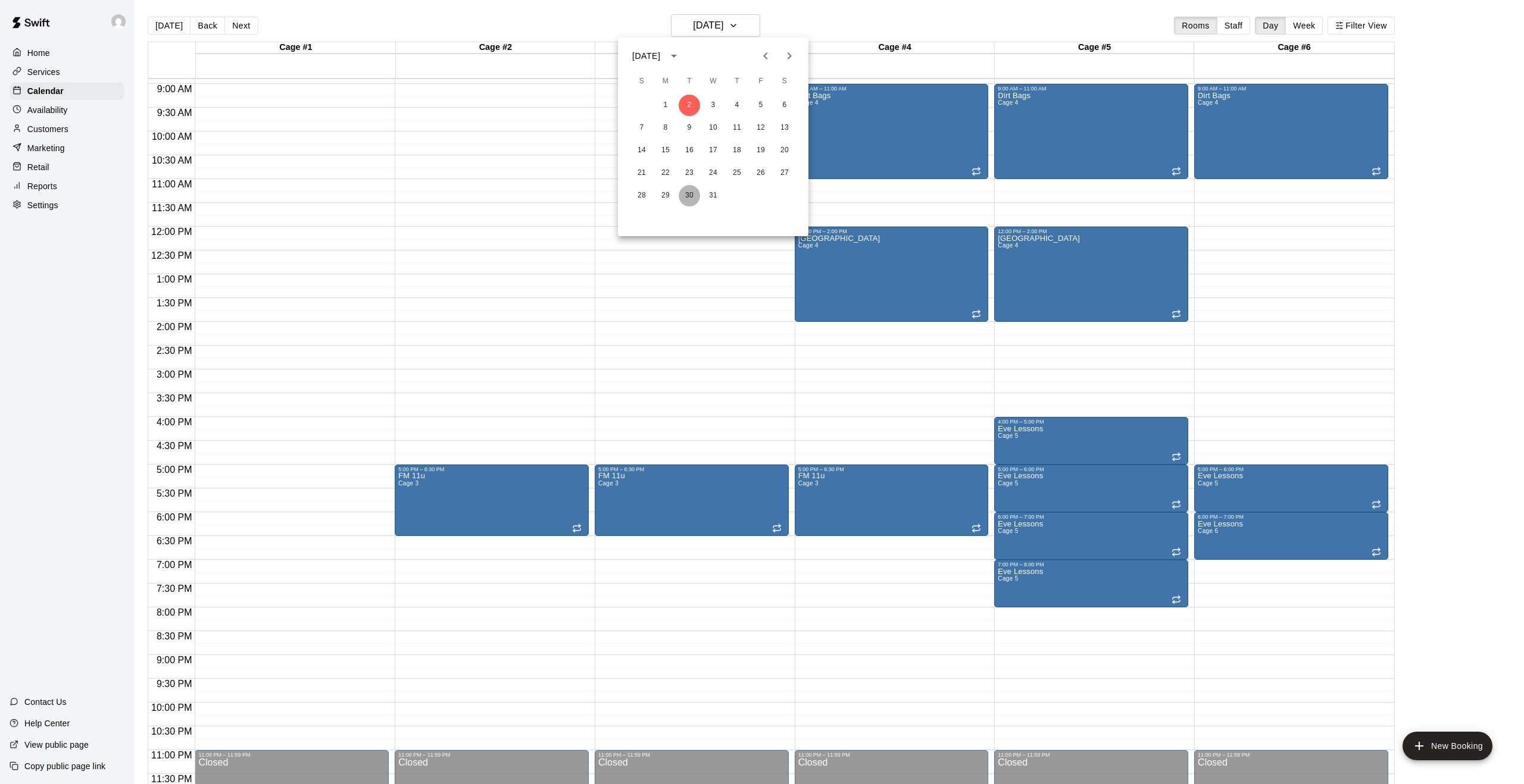
click at [688, 196] on button "30" at bounding box center [690, 195] width 21 height 21
click at [756, 29] on button "Tuesday Dec 30" at bounding box center [715, 25] width 89 height 23
click at [787, 56] on icon "Next month" at bounding box center [789, 56] width 14 height 14
click at [690, 132] on button "6" at bounding box center [690, 128] width 21 height 21
click at [744, 31] on button "Tuesday Jan 06" at bounding box center [715, 25] width 89 height 23
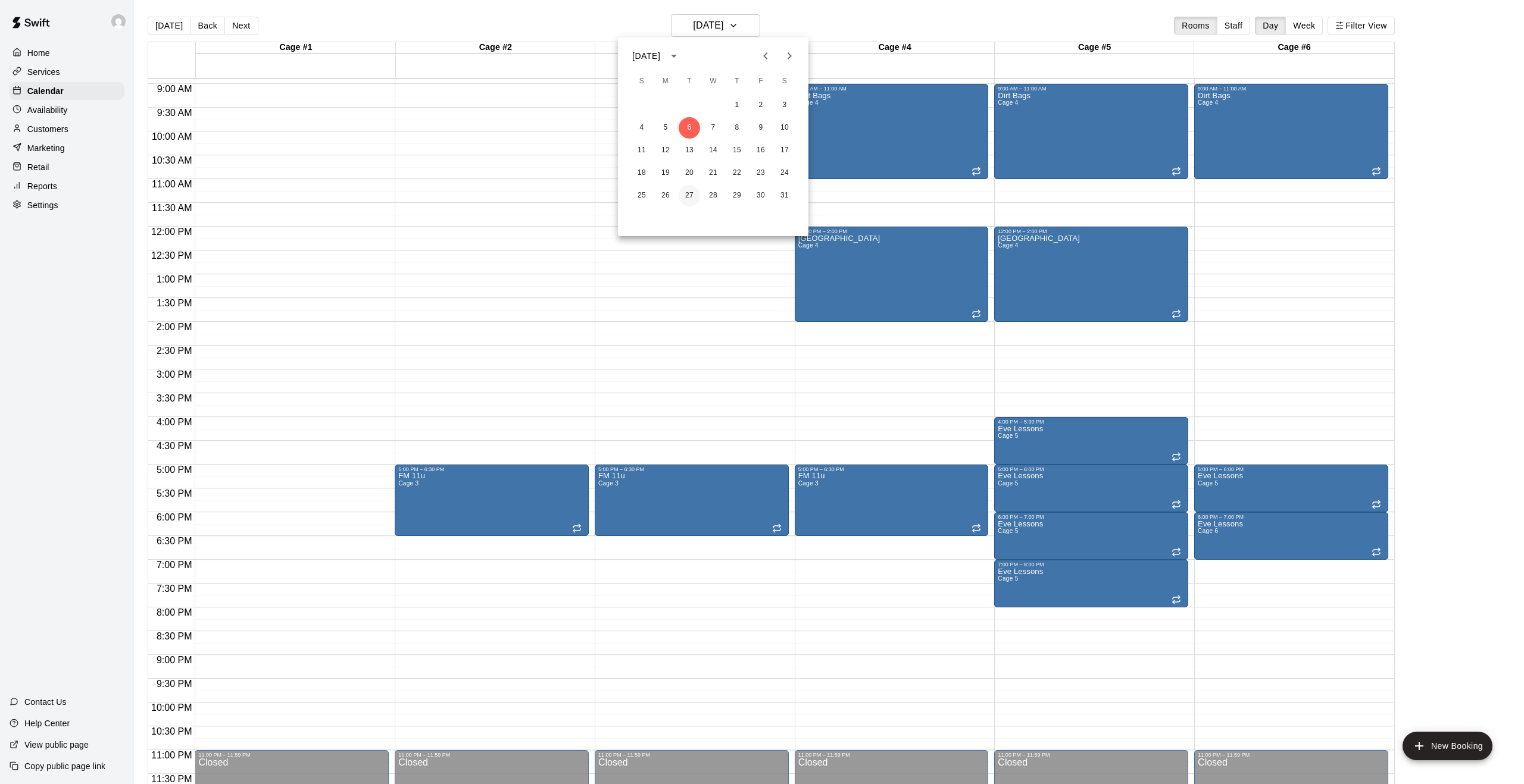
click at [689, 188] on button "27" at bounding box center [690, 195] width 21 height 21
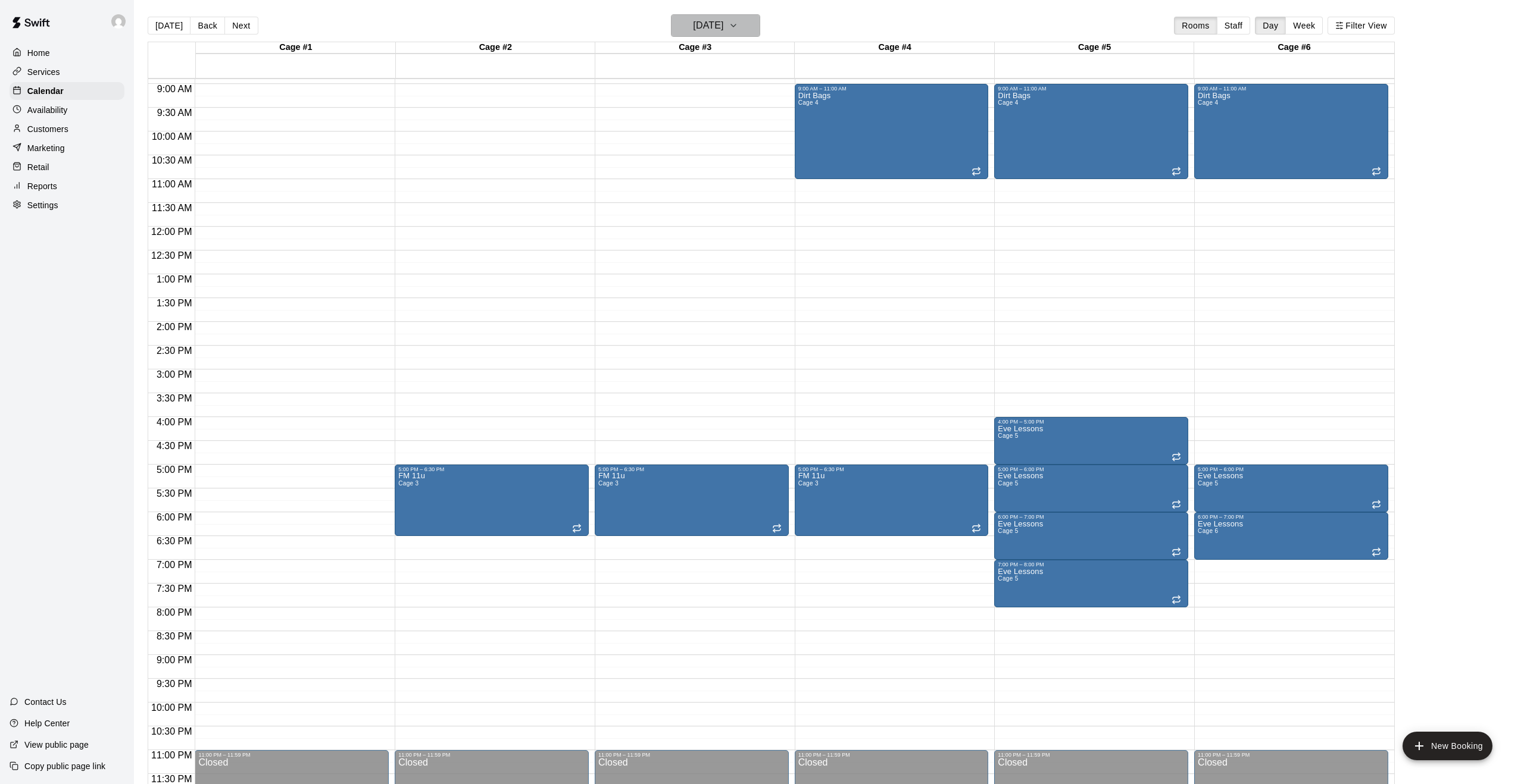
click at [757, 32] on button "Tuesday Jan 27" at bounding box center [715, 25] width 89 height 23
click at [791, 56] on icon "Next month" at bounding box center [789, 56] width 14 height 14
click at [697, 104] on button "3" at bounding box center [690, 105] width 21 height 21
click at [738, 20] on icon "button" at bounding box center [734, 25] width 10 height 14
click at [695, 168] on button "24" at bounding box center [690, 173] width 21 height 21
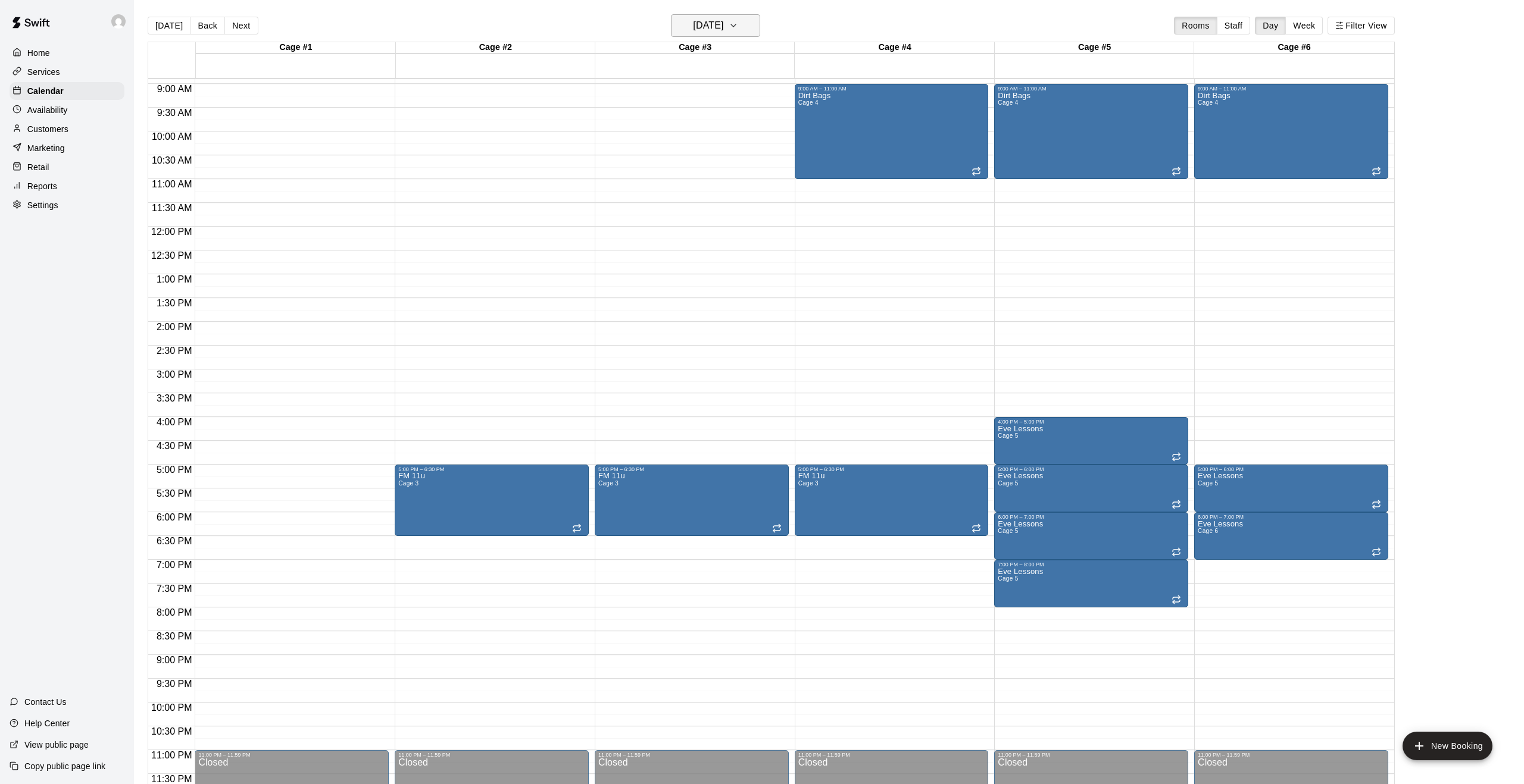
click at [738, 30] on icon "button" at bounding box center [734, 25] width 10 height 14
click at [786, 52] on icon "Next month" at bounding box center [789, 56] width 14 height 14
click at [692, 106] on button "3" at bounding box center [690, 105] width 21 height 21
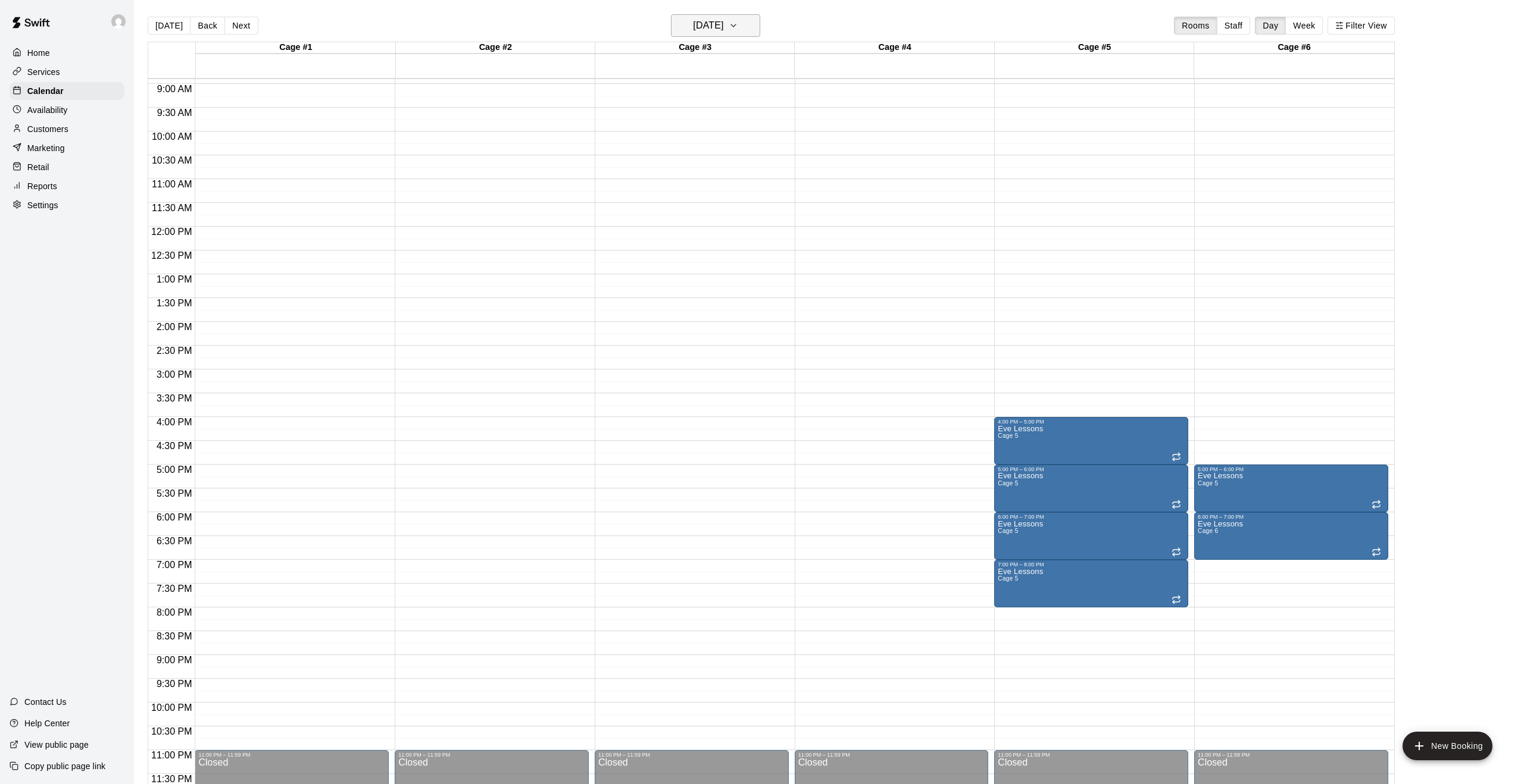
click at [738, 25] on icon "button" at bounding box center [734, 25] width 10 height 14
click at [693, 189] on button "31" at bounding box center [690, 195] width 21 height 21
click at [756, 23] on button "Tuesday Mar 31" at bounding box center [715, 25] width 89 height 23
click at [791, 62] on icon "Next month" at bounding box center [789, 56] width 14 height 14
click at [690, 125] on button "7" at bounding box center [690, 128] width 21 height 21
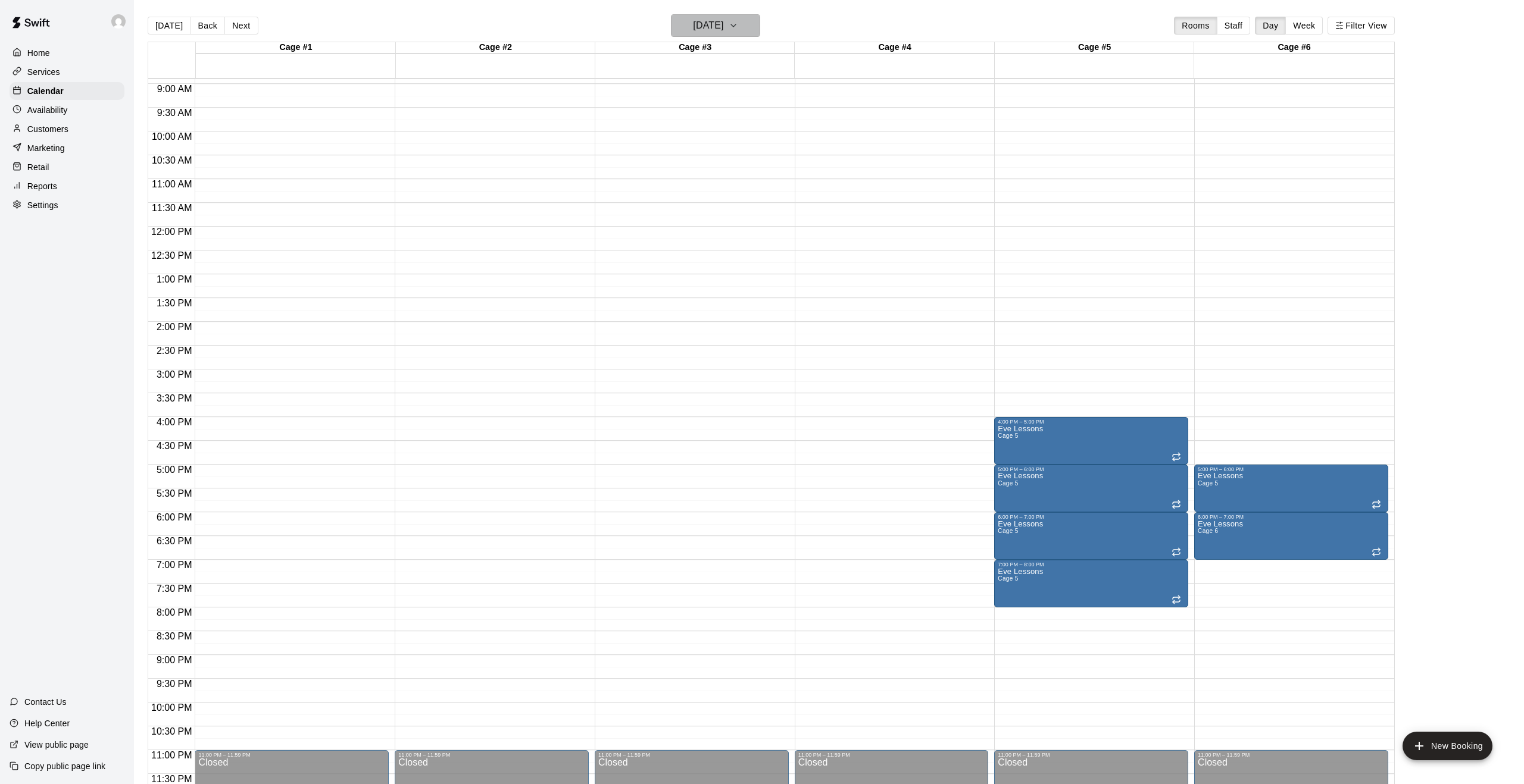
click at [738, 32] on icon "button" at bounding box center [734, 25] width 10 height 14
click at [690, 193] on button "28" at bounding box center [690, 195] width 21 height 21
click at [758, 34] on button "Tuesday Apr 28" at bounding box center [715, 25] width 89 height 23
click at [736, 194] on button "30" at bounding box center [737, 195] width 21 height 21
